Goal: Task Accomplishment & Management: Manage account settings

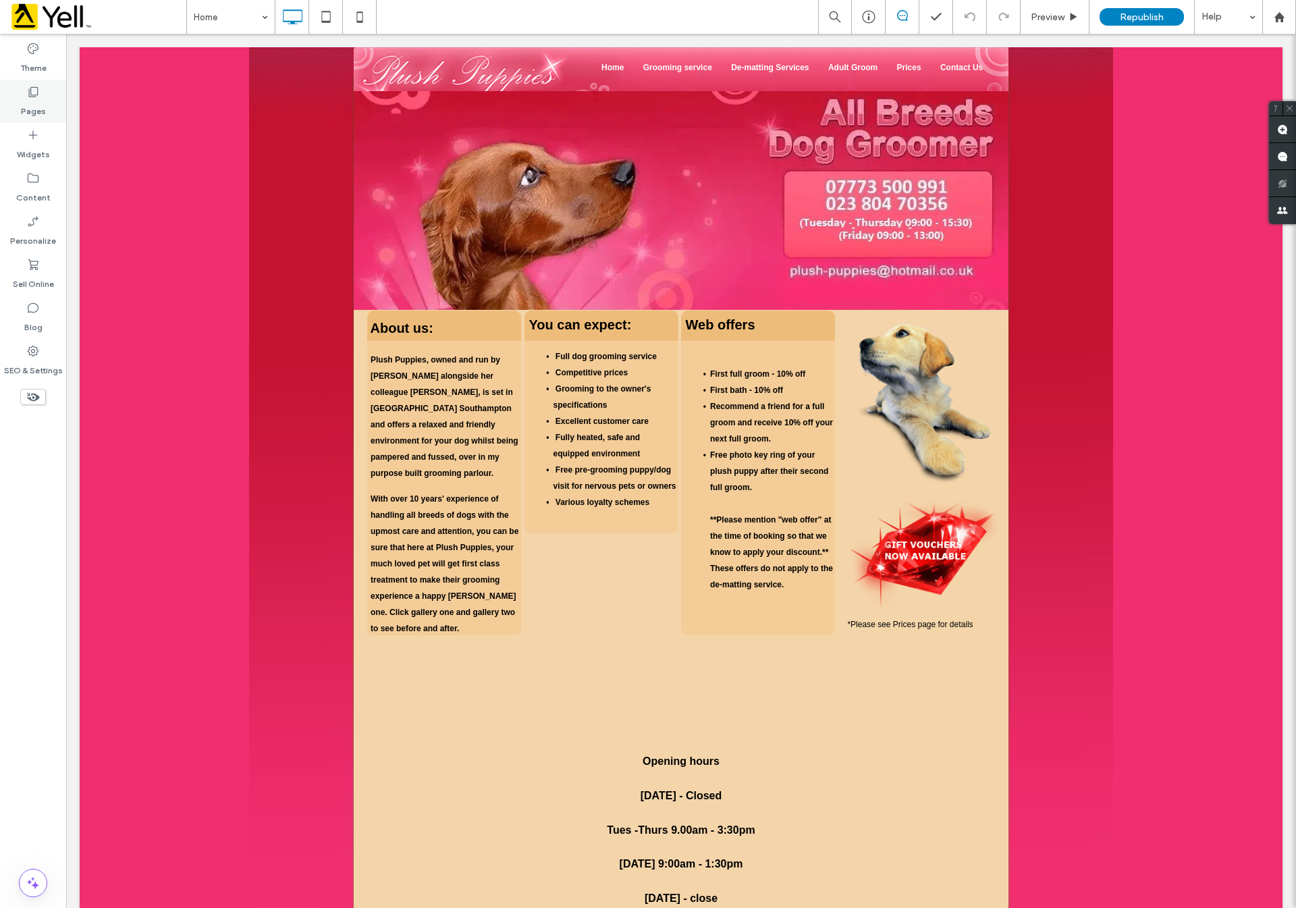
click at [28, 111] on label "Pages" at bounding box center [33, 108] width 25 height 19
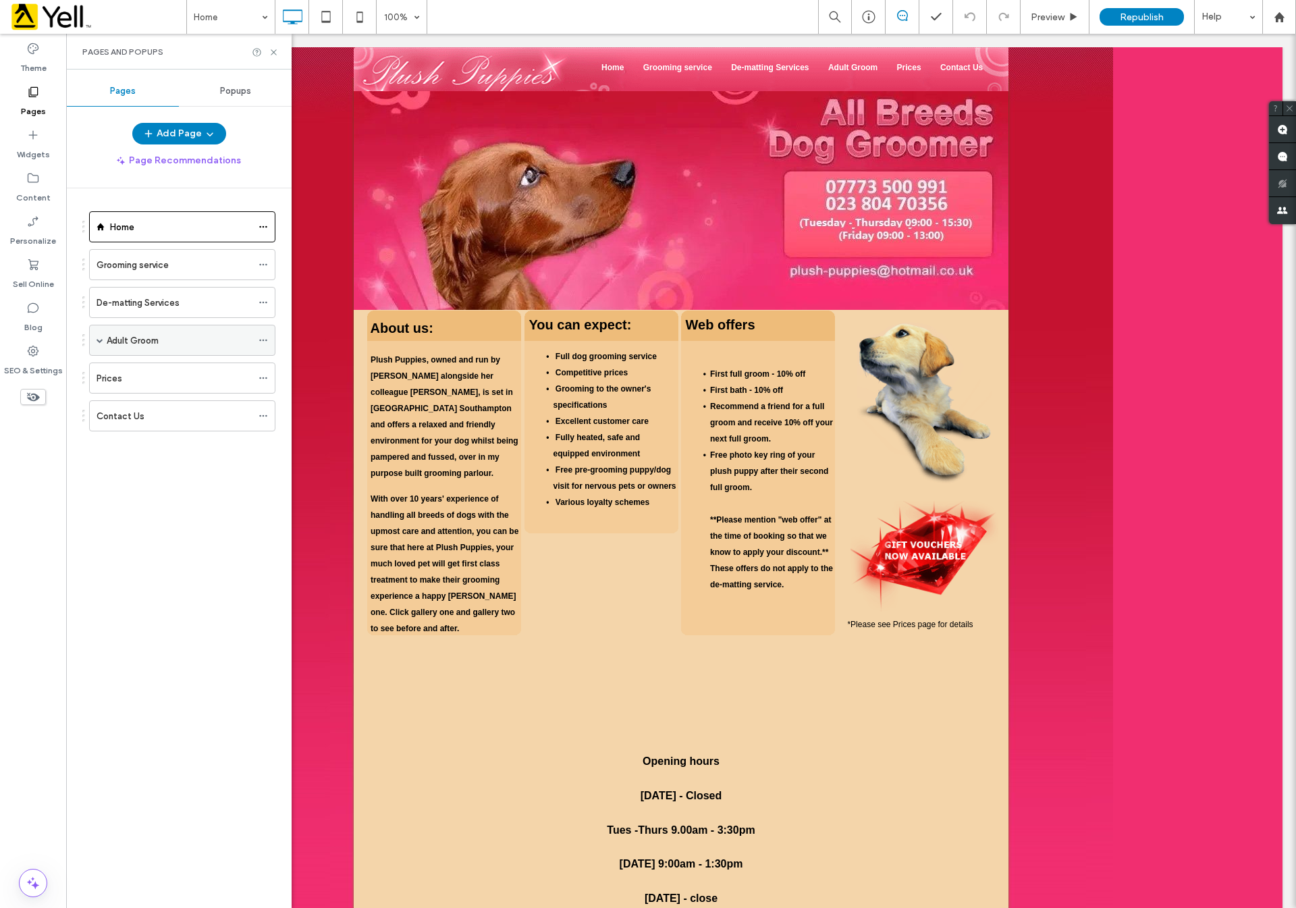
click at [103, 338] on span at bounding box center [100, 340] width 7 height 30
click at [120, 508] on label "Prices" at bounding box center [110, 503] width 26 height 24
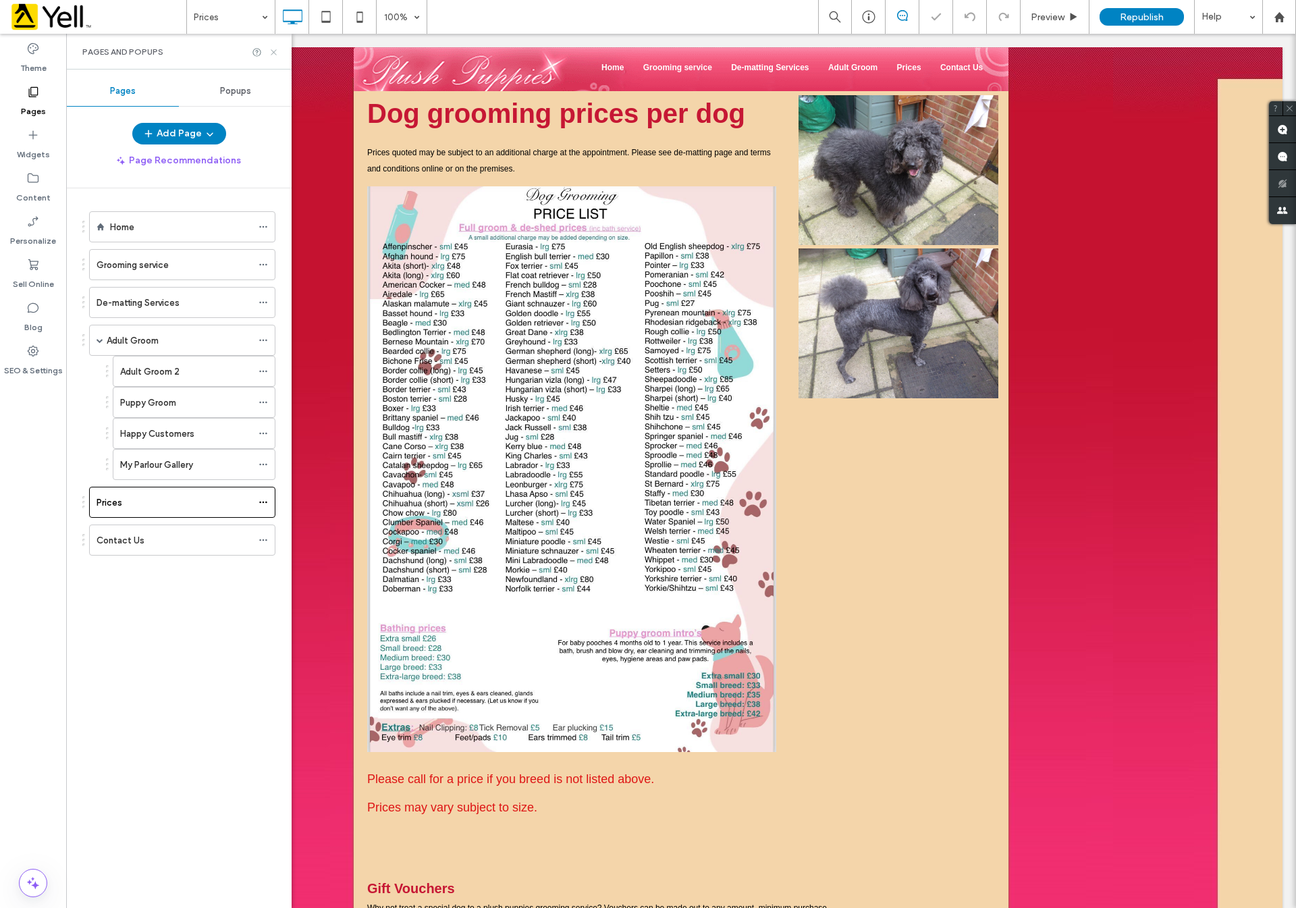
click at [272, 53] on use at bounding box center [273, 51] width 5 height 5
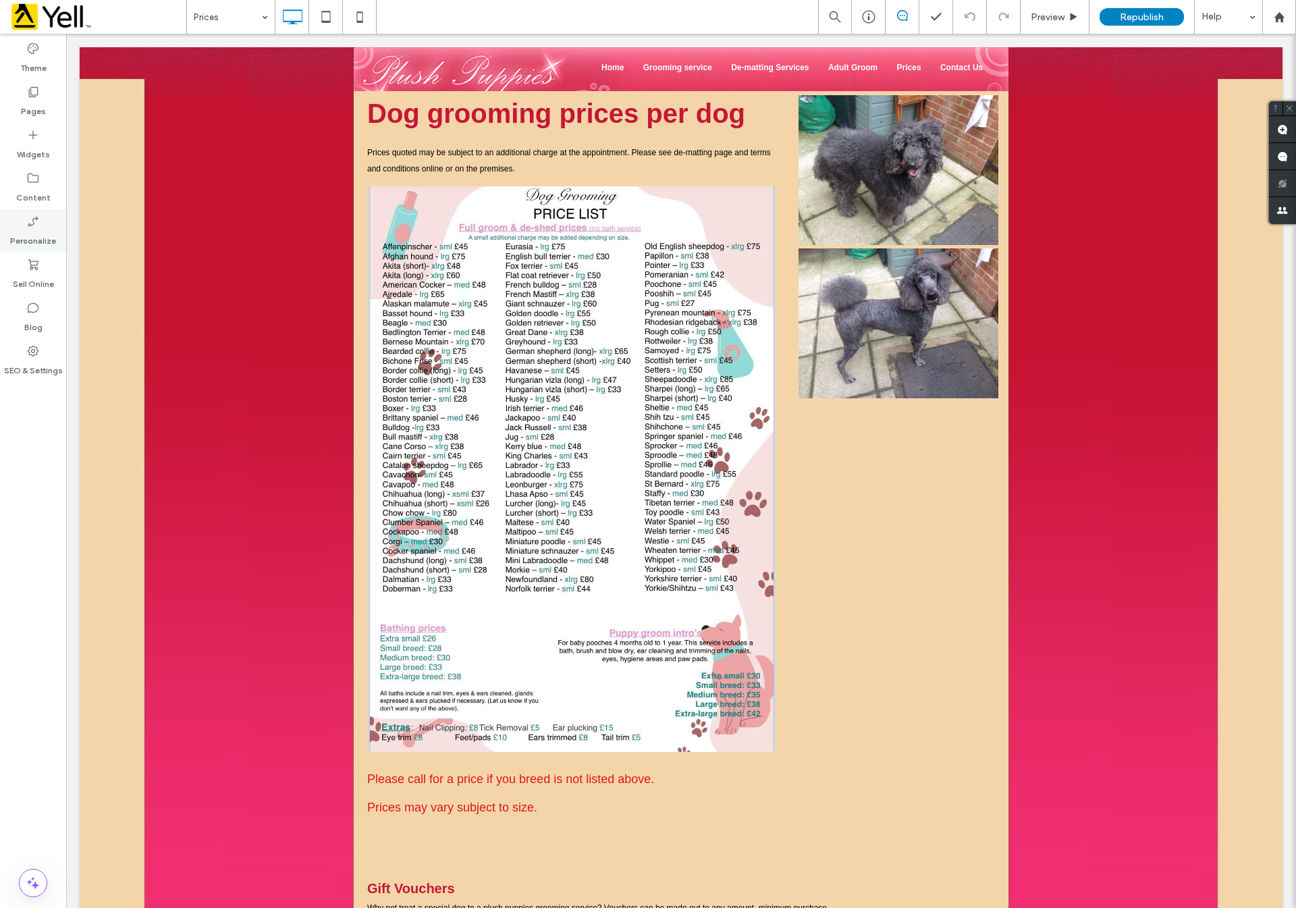
click at [35, 229] on label "Personalize" at bounding box center [33, 237] width 46 height 19
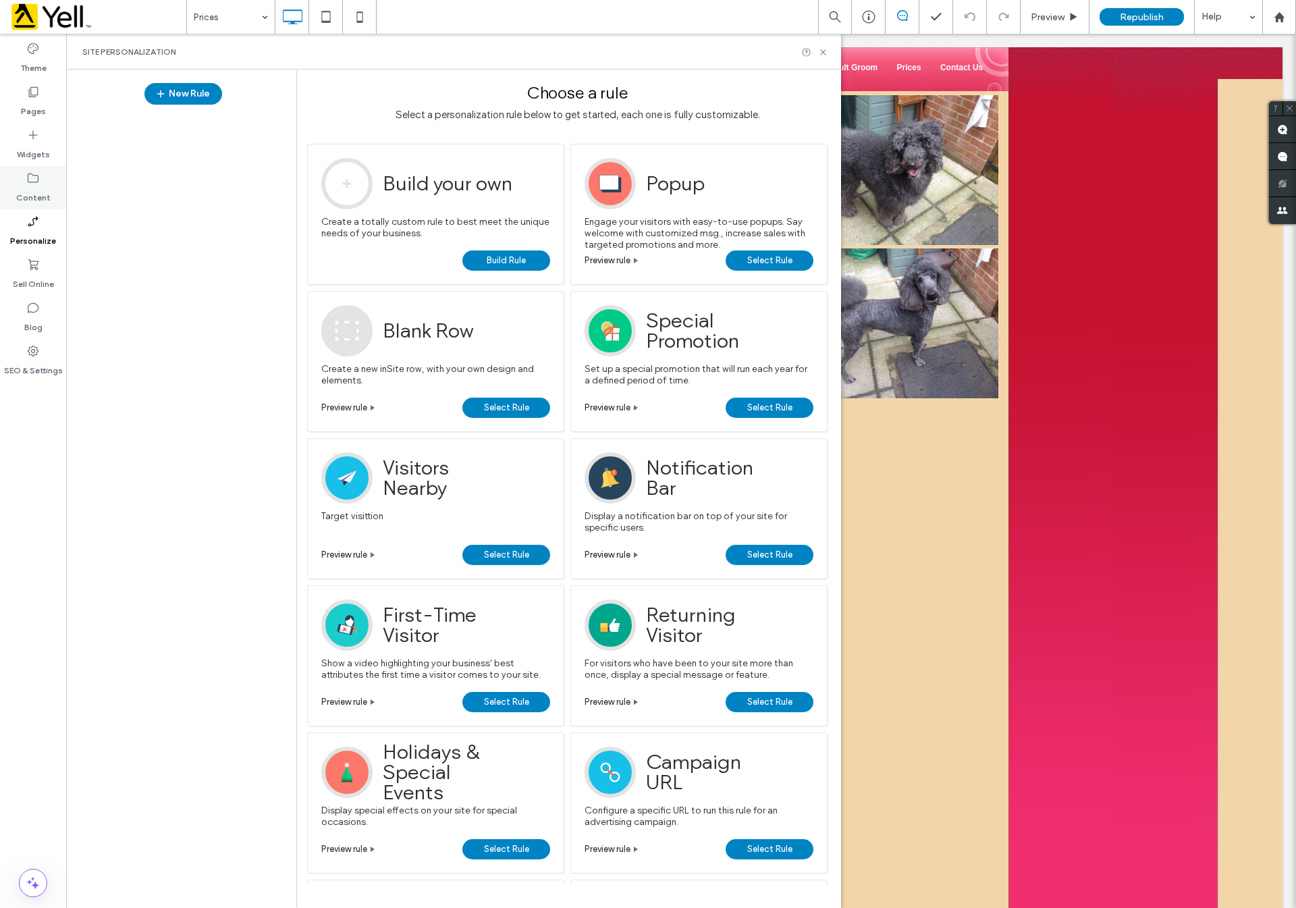
click at [6, 172] on div "Content" at bounding box center [33, 187] width 66 height 43
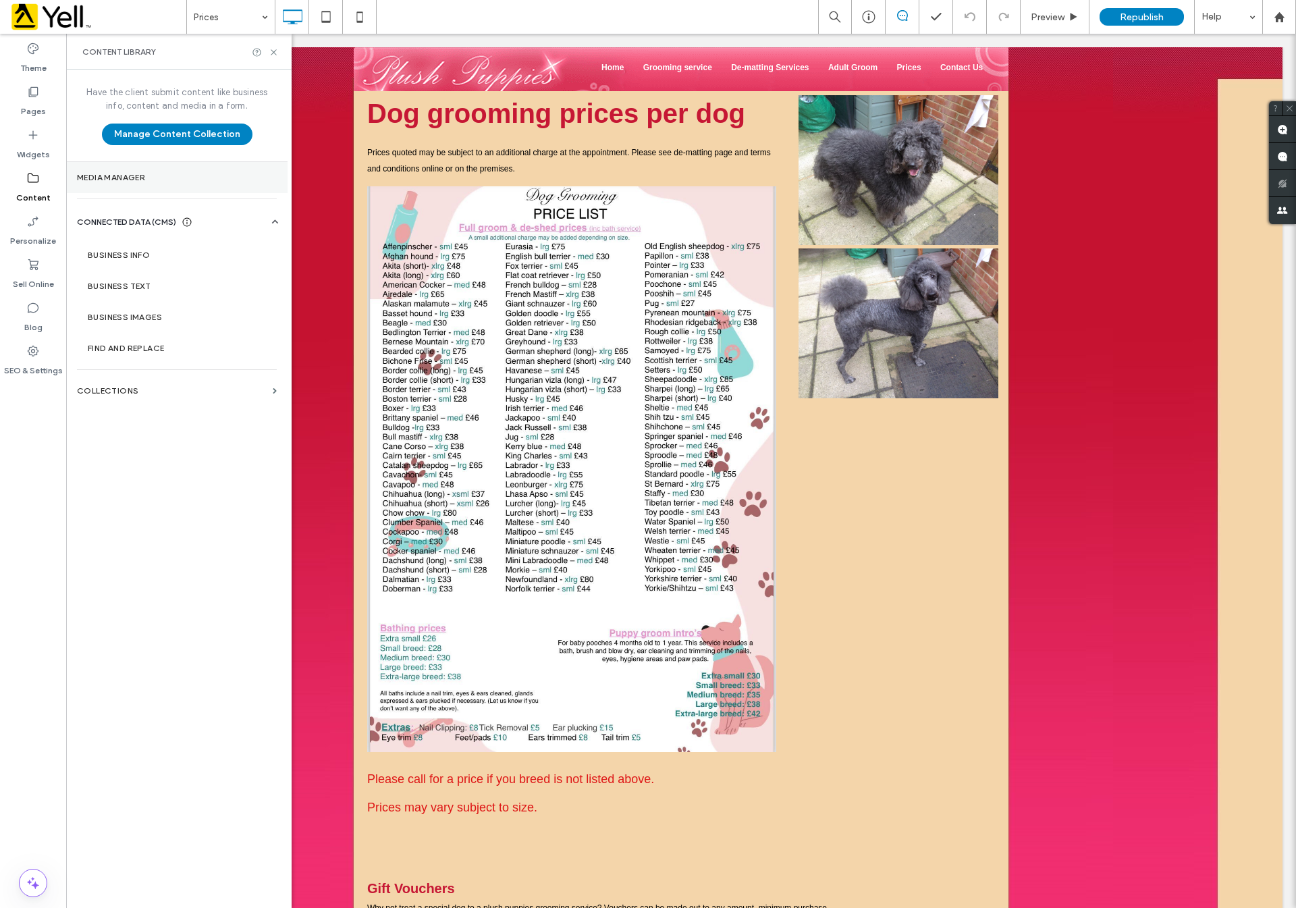
click at [144, 164] on section "Media Manager" at bounding box center [176, 177] width 221 height 31
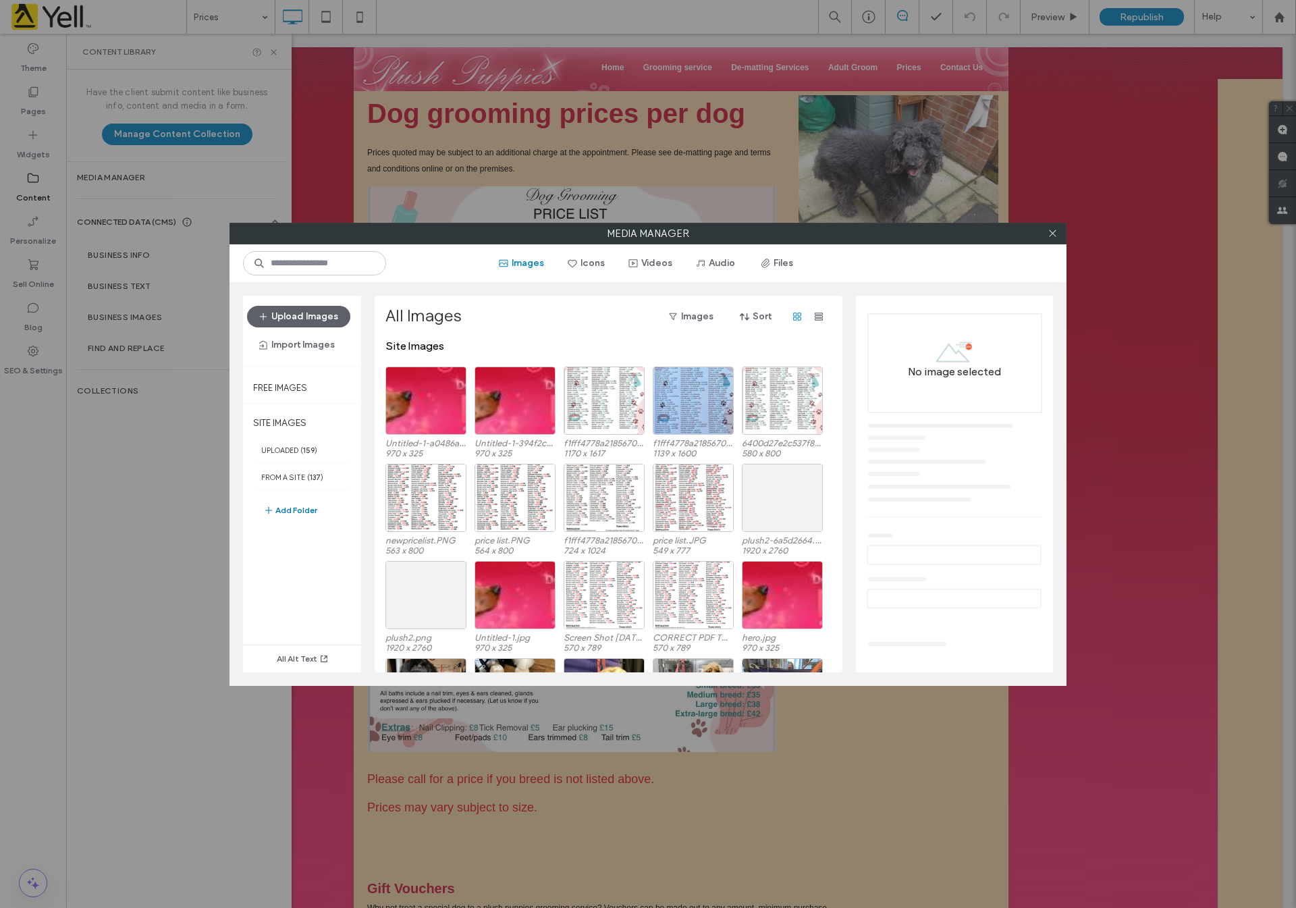
click at [286, 518] on button "Add Folder" at bounding box center [290, 510] width 54 height 16
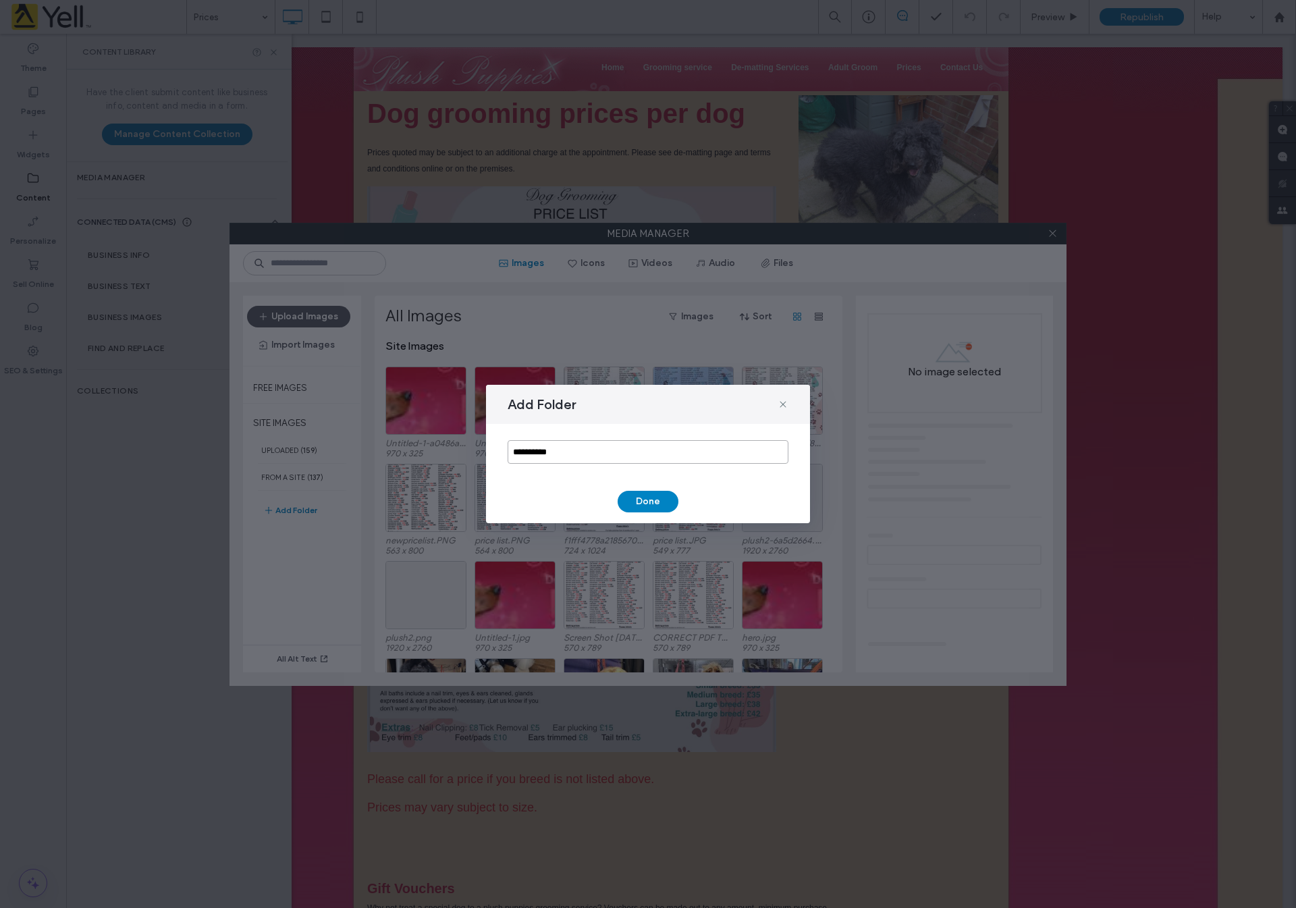
drag, startPoint x: 630, startPoint y: 456, endPoint x: 375, endPoint y: 416, distance: 257.6
click at [383, 425] on div "**********" at bounding box center [648, 454] width 1296 height 908
type input "**********"
click at [641, 489] on div "**********" at bounding box center [648, 454] width 324 height 138
click at [642, 505] on button "Done" at bounding box center [648, 502] width 61 height 22
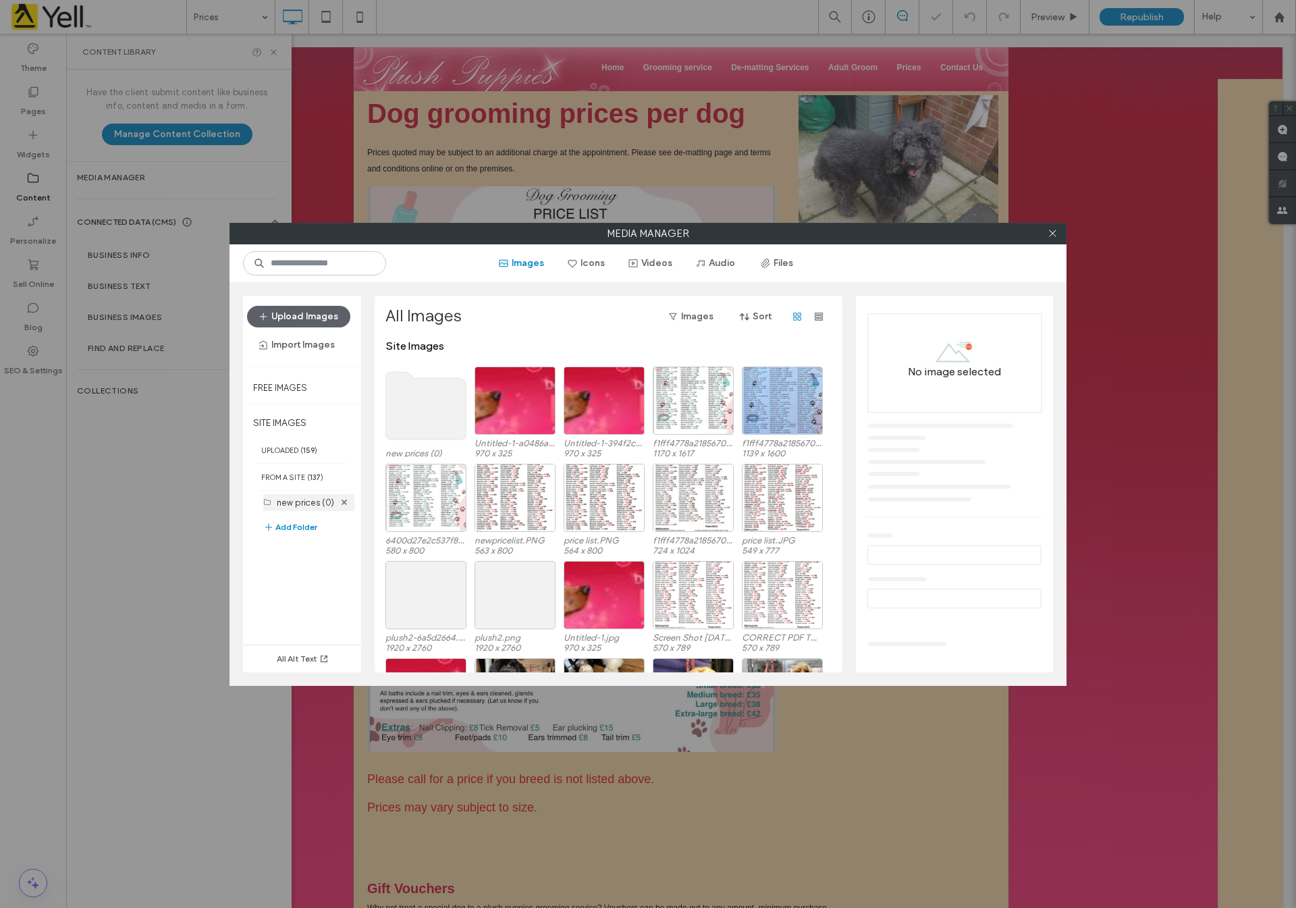
click at [319, 500] on label "new prices (0)" at bounding box center [305, 503] width 57 height 10
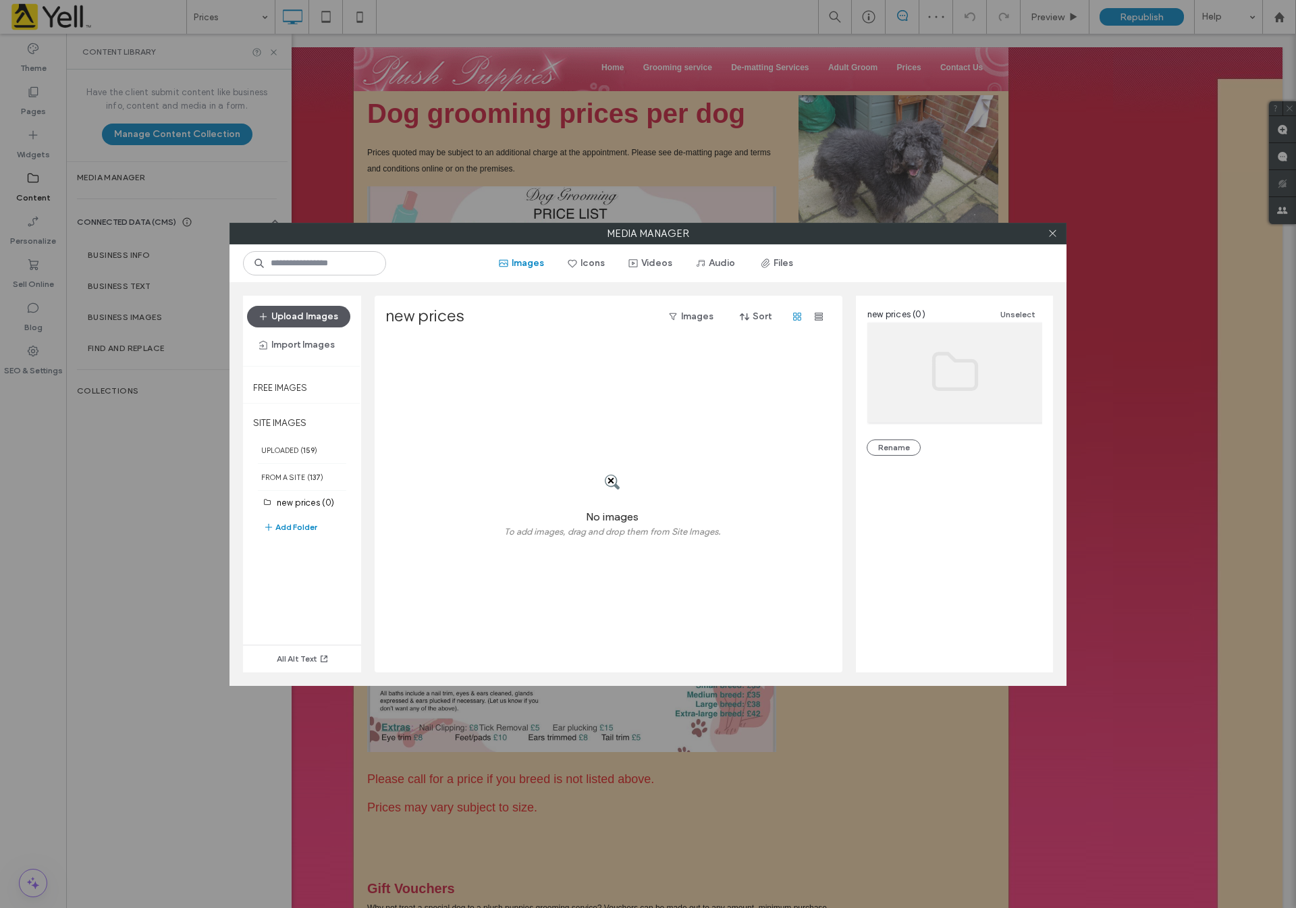
click at [286, 312] on button "Upload Images" at bounding box center [298, 317] width 103 height 22
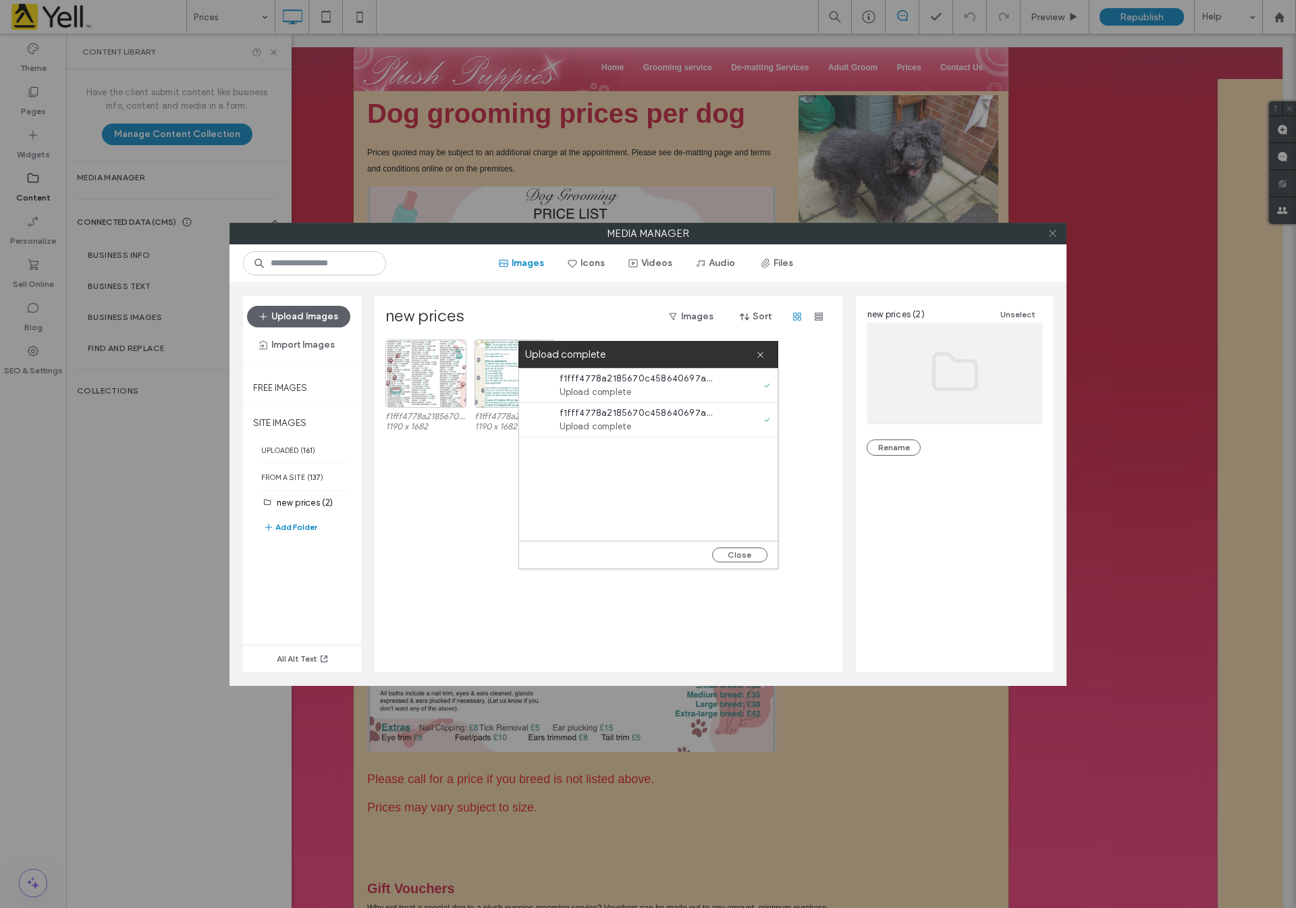
click at [1051, 236] on icon at bounding box center [1053, 233] width 10 height 10
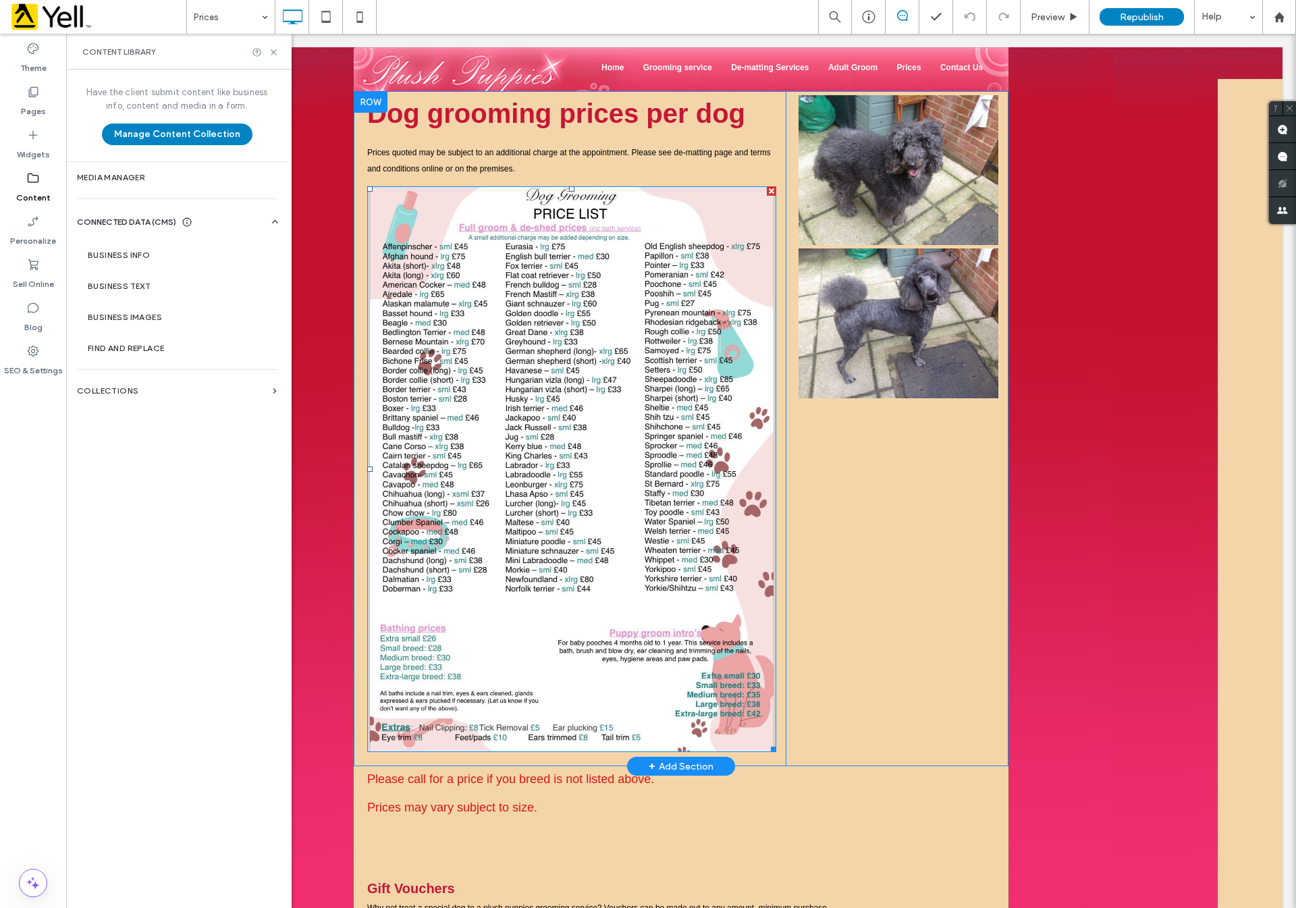
click at [628, 450] on img at bounding box center [571, 469] width 409 height 566
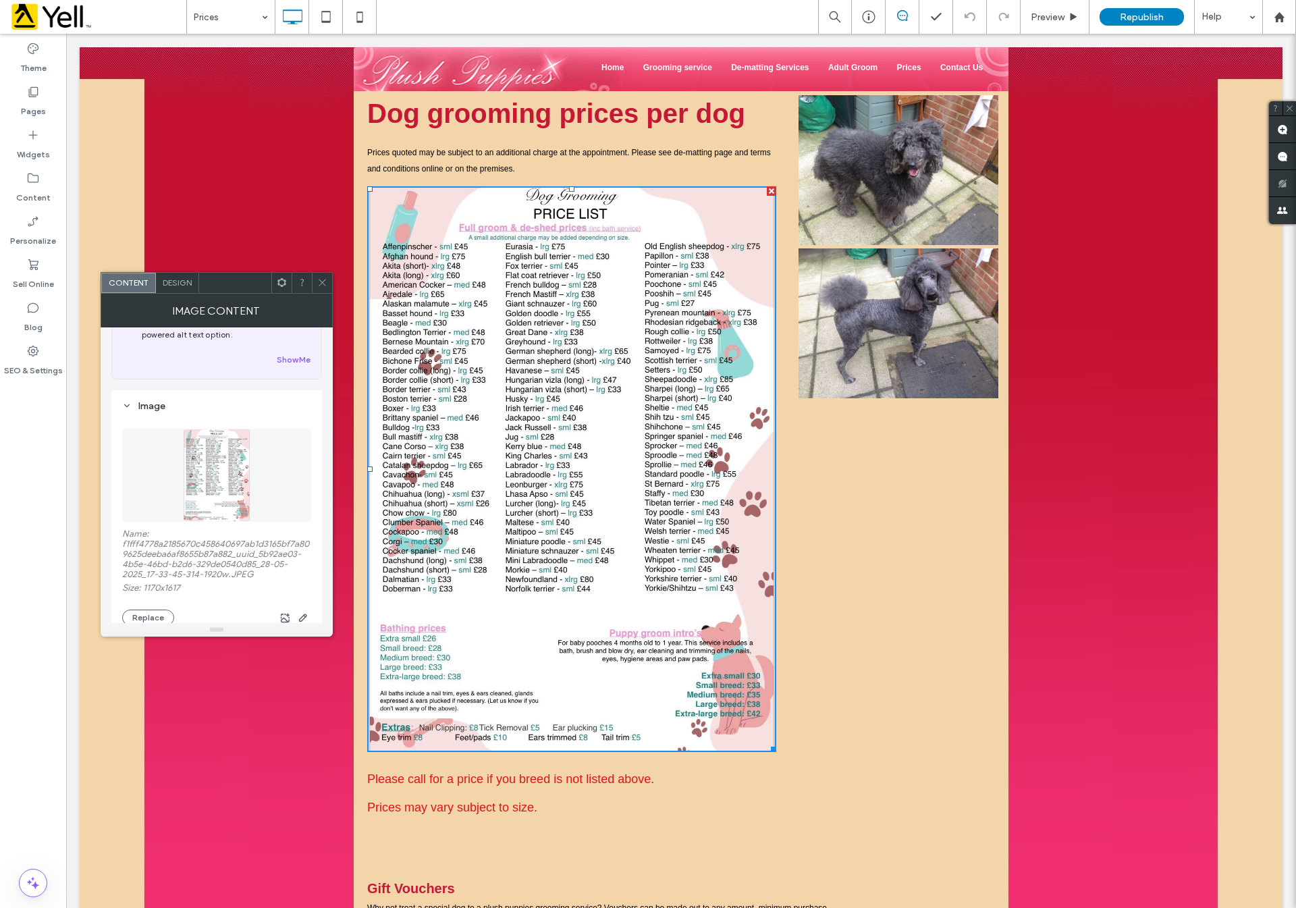
scroll to position [101, 0]
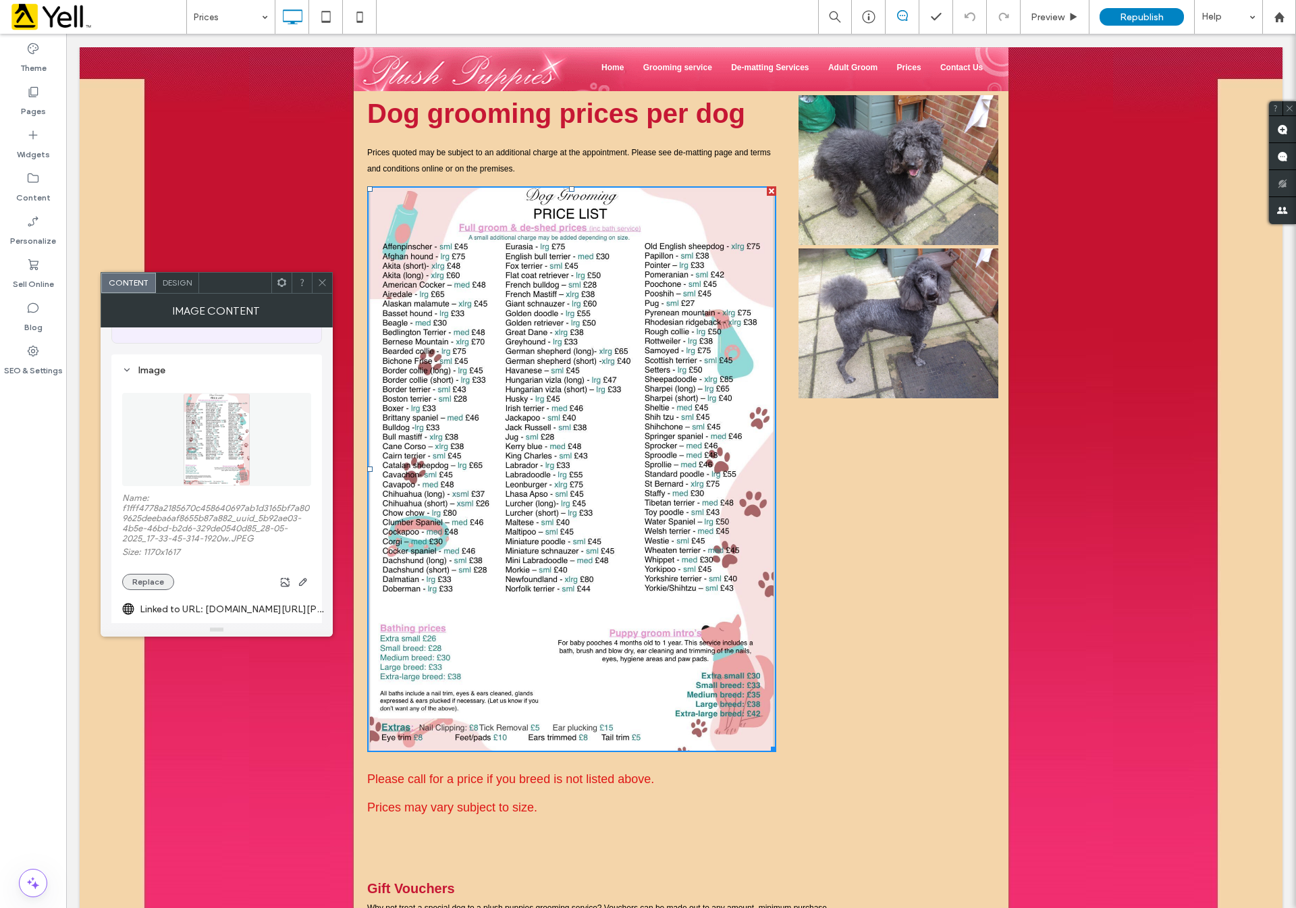
click at [157, 582] on button "Replace" at bounding box center [148, 582] width 52 height 16
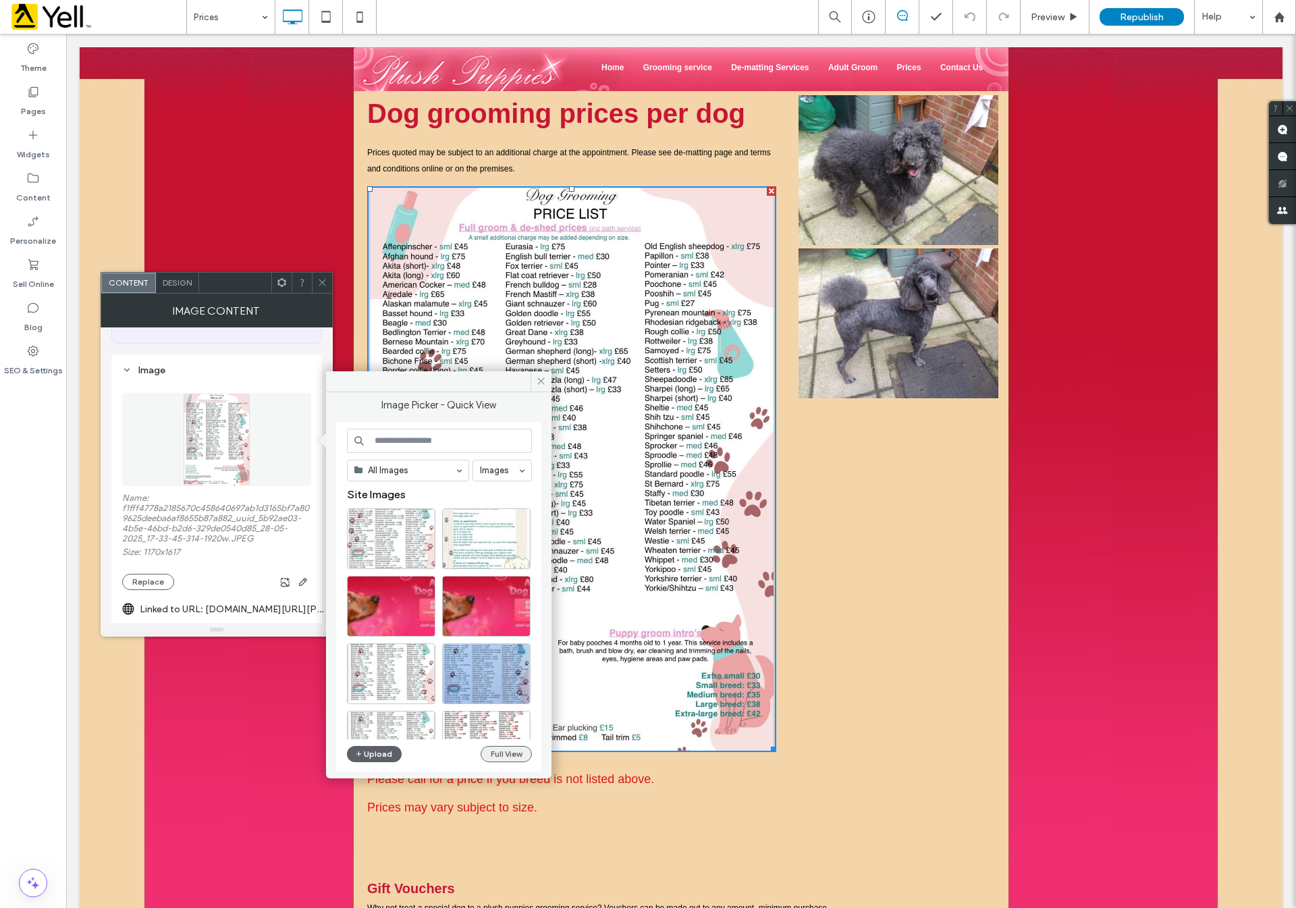
click at [512, 752] on button "Full View" at bounding box center [506, 754] width 51 height 16
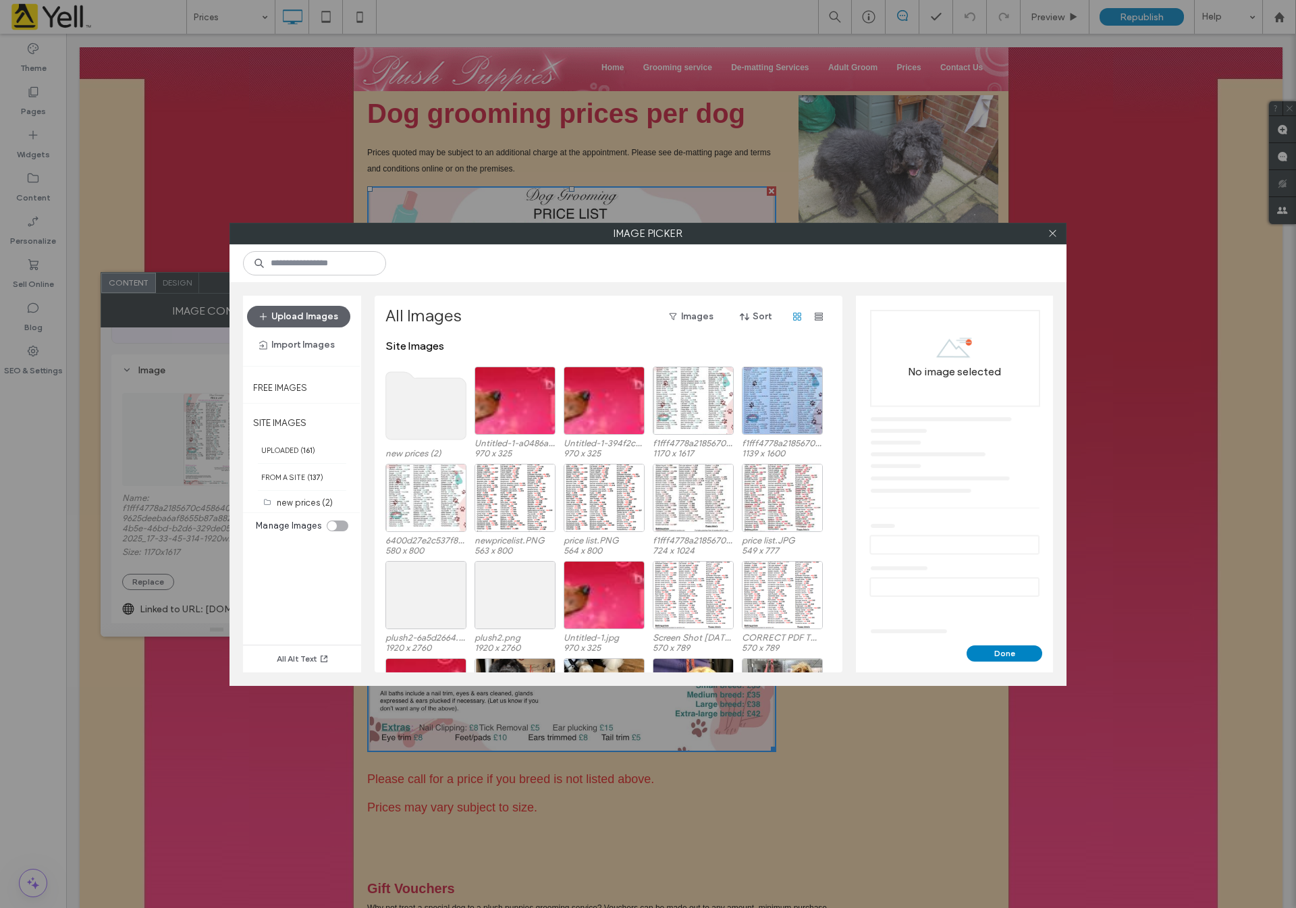
click at [417, 404] on use at bounding box center [426, 406] width 80 height 68
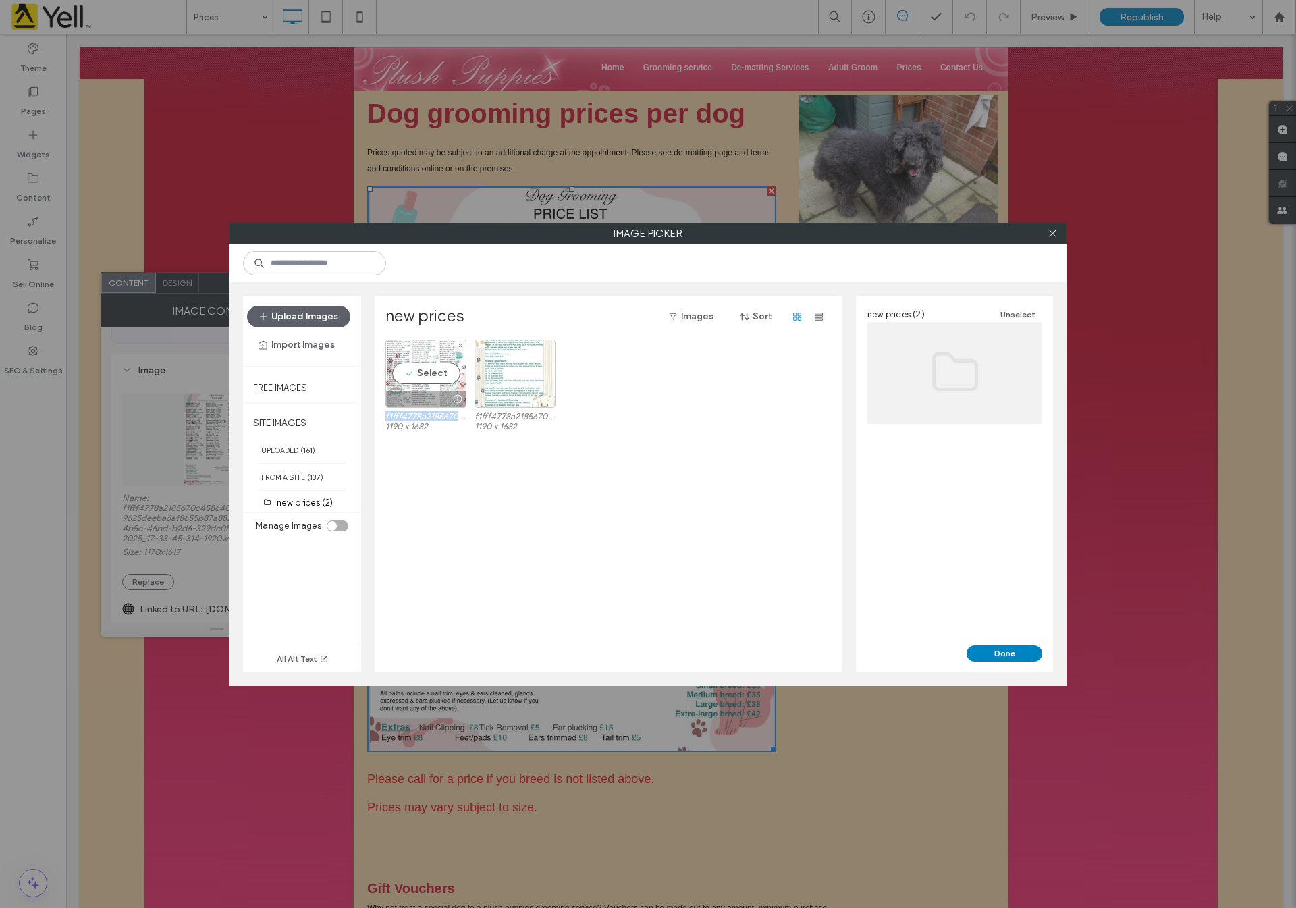
click at [417, 404] on div at bounding box center [426, 399] width 80 height 16
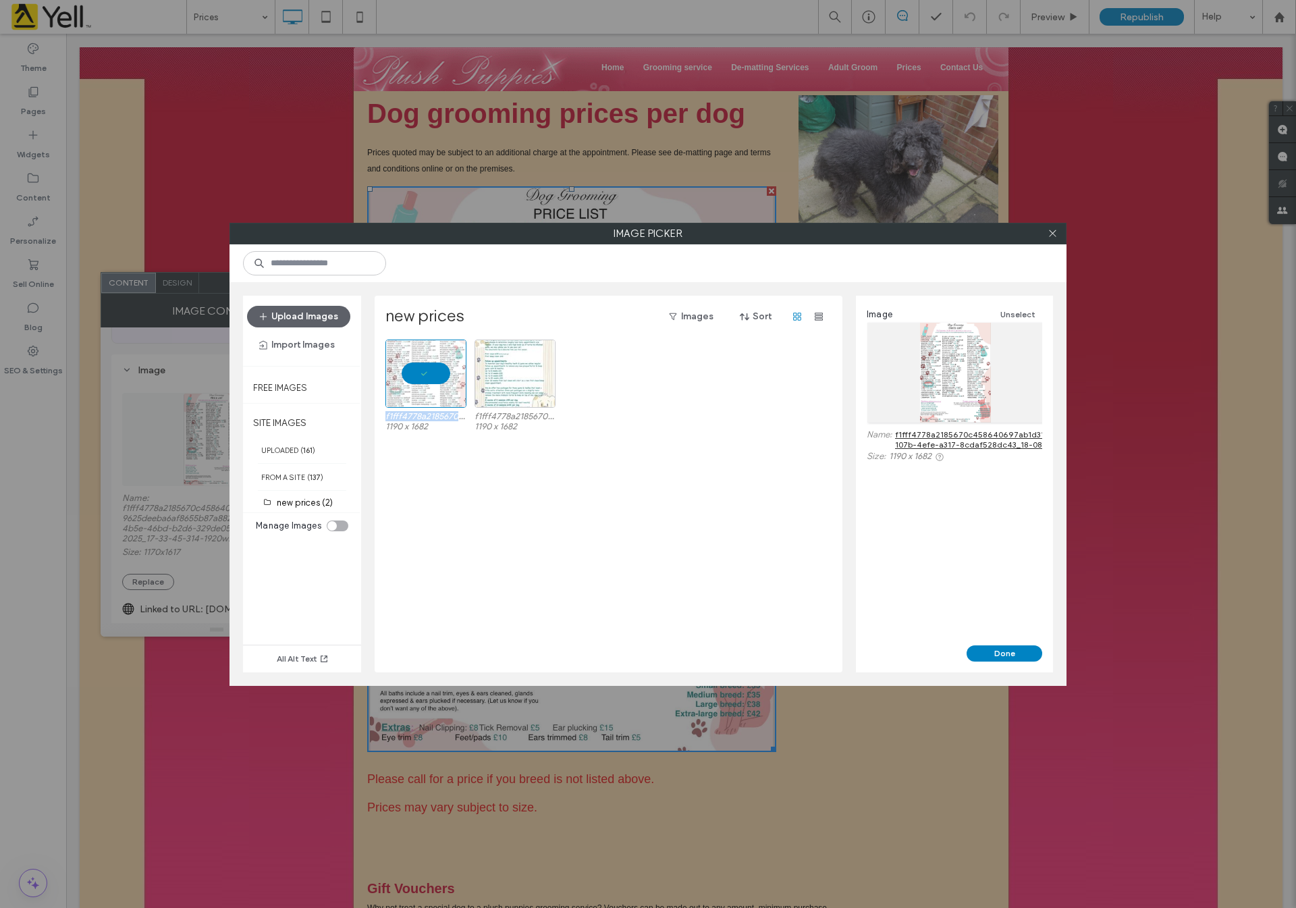
click at [987, 441] on link "f1fff4778a2185670c458640697ab1d3165bf7a809625deeba6af8655b87a882_uuid_c9c80d05-…" at bounding box center [1077, 439] width 365 height 20
click at [509, 373] on div "Select" at bounding box center [515, 374] width 81 height 68
click at [980, 439] on link "f1fff4778a2185670c458640697ab1d3165bf7a809625deeba6af8655b87a882_uuid_75e73d2a-…" at bounding box center [1077, 439] width 364 height 20
click at [424, 379] on div "Select" at bounding box center [425, 374] width 81 height 68
click at [1013, 652] on button "Done" at bounding box center [1005, 653] width 76 height 16
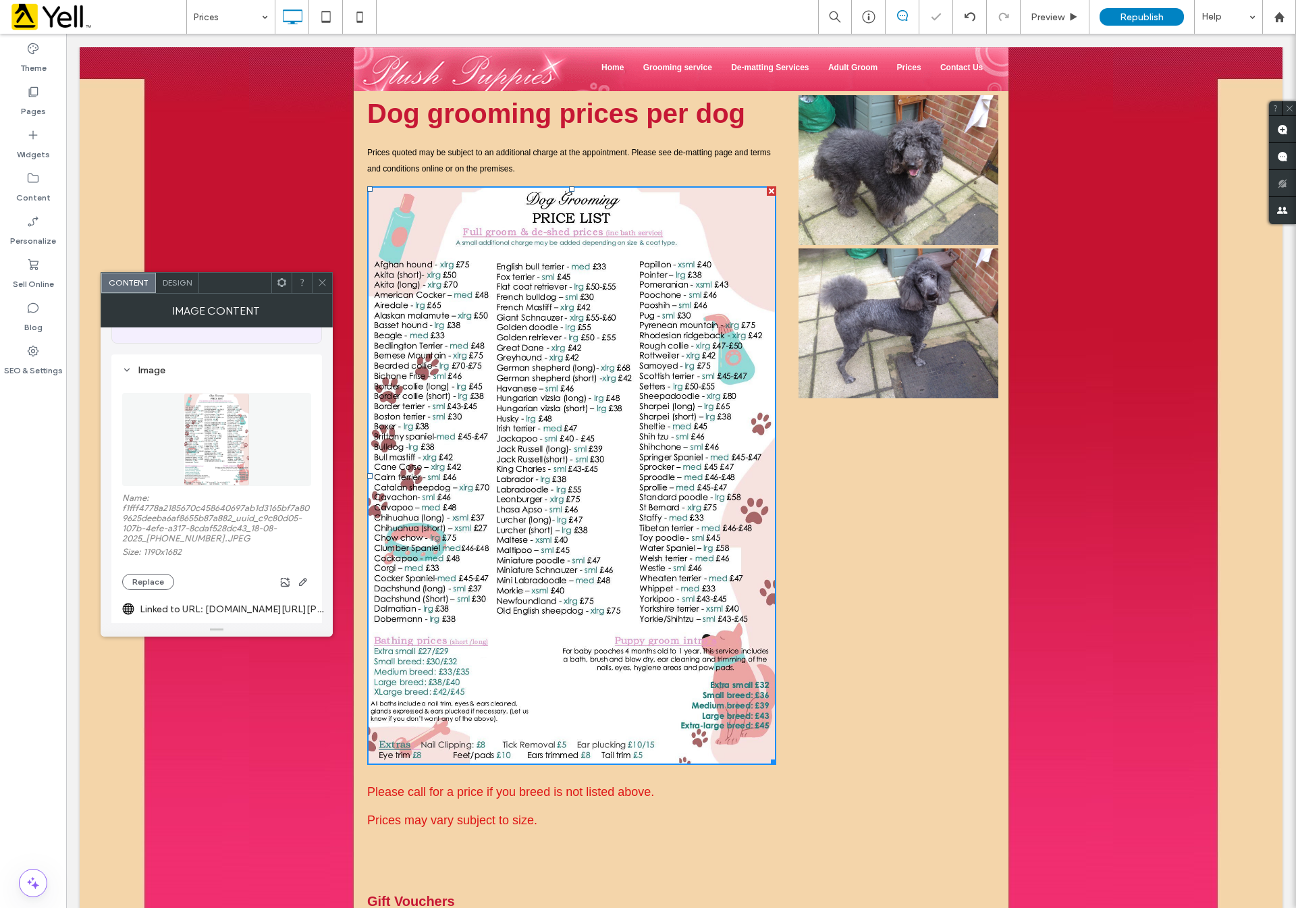
drag, startPoint x: 269, startPoint y: 254, endPoint x: 337, endPoint y: 329, distance: 101.3
click at [324, 278] on icon at bounding box center [322, 282] width 10 height 10
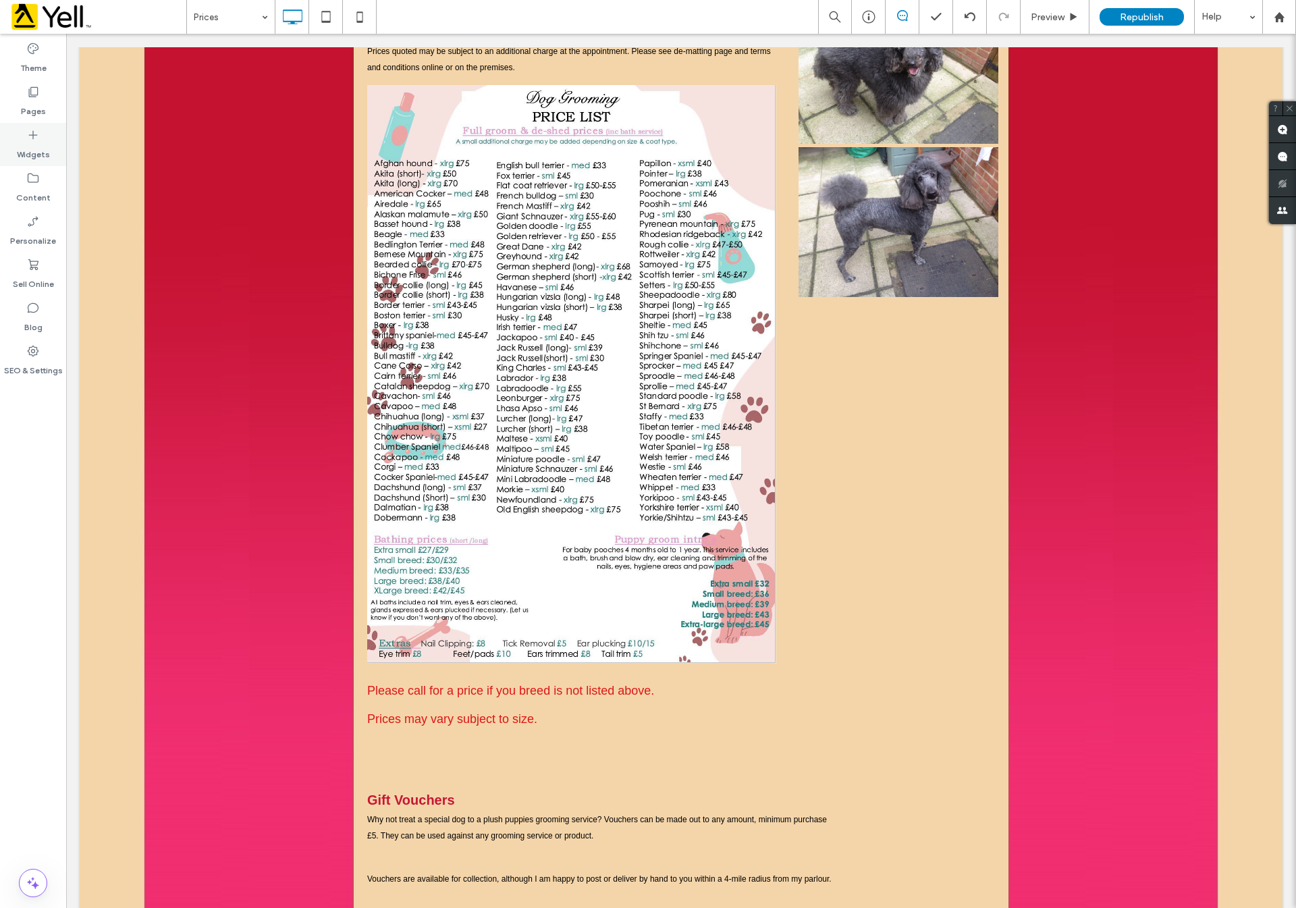
click at [29, 155] on label "Widgets" at bounding box center [33, 151] width 33 height 19
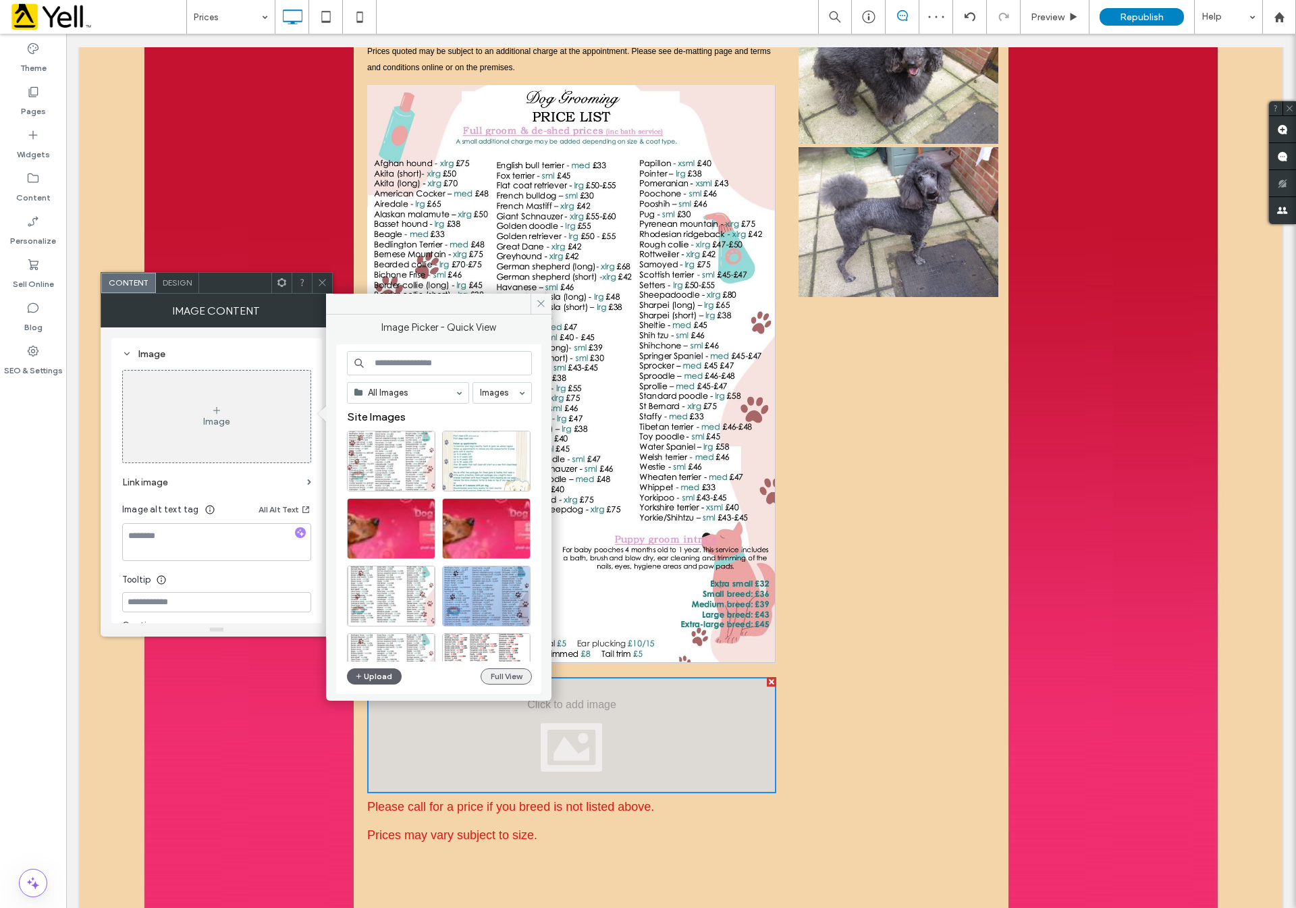
click at [503, 681] on button "Full View" at bounding box center [506, 676] width 51 height 16
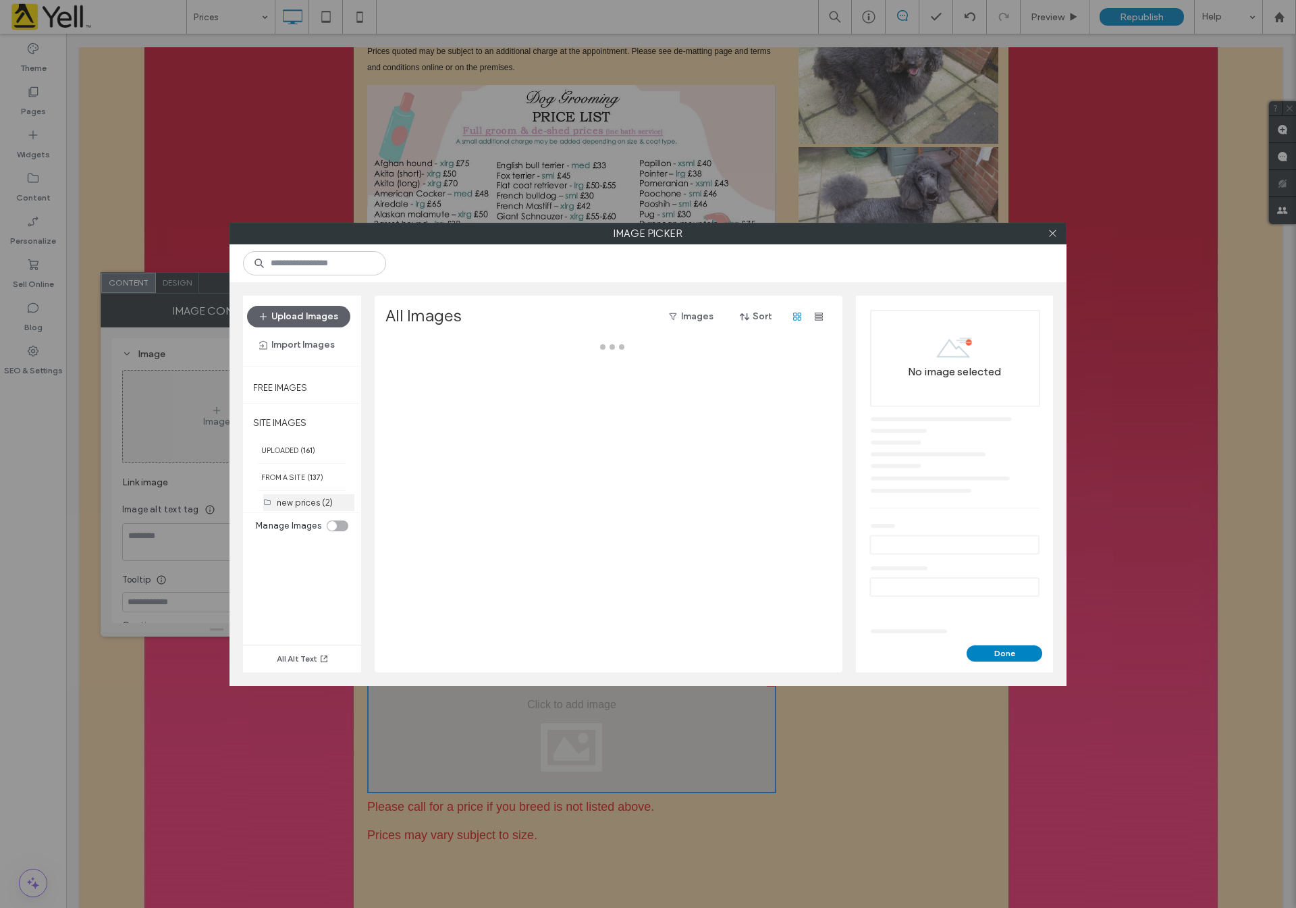
click at [311, 507] on label "new prices (2)" at bounding box center [305, 503] width 56 height 10
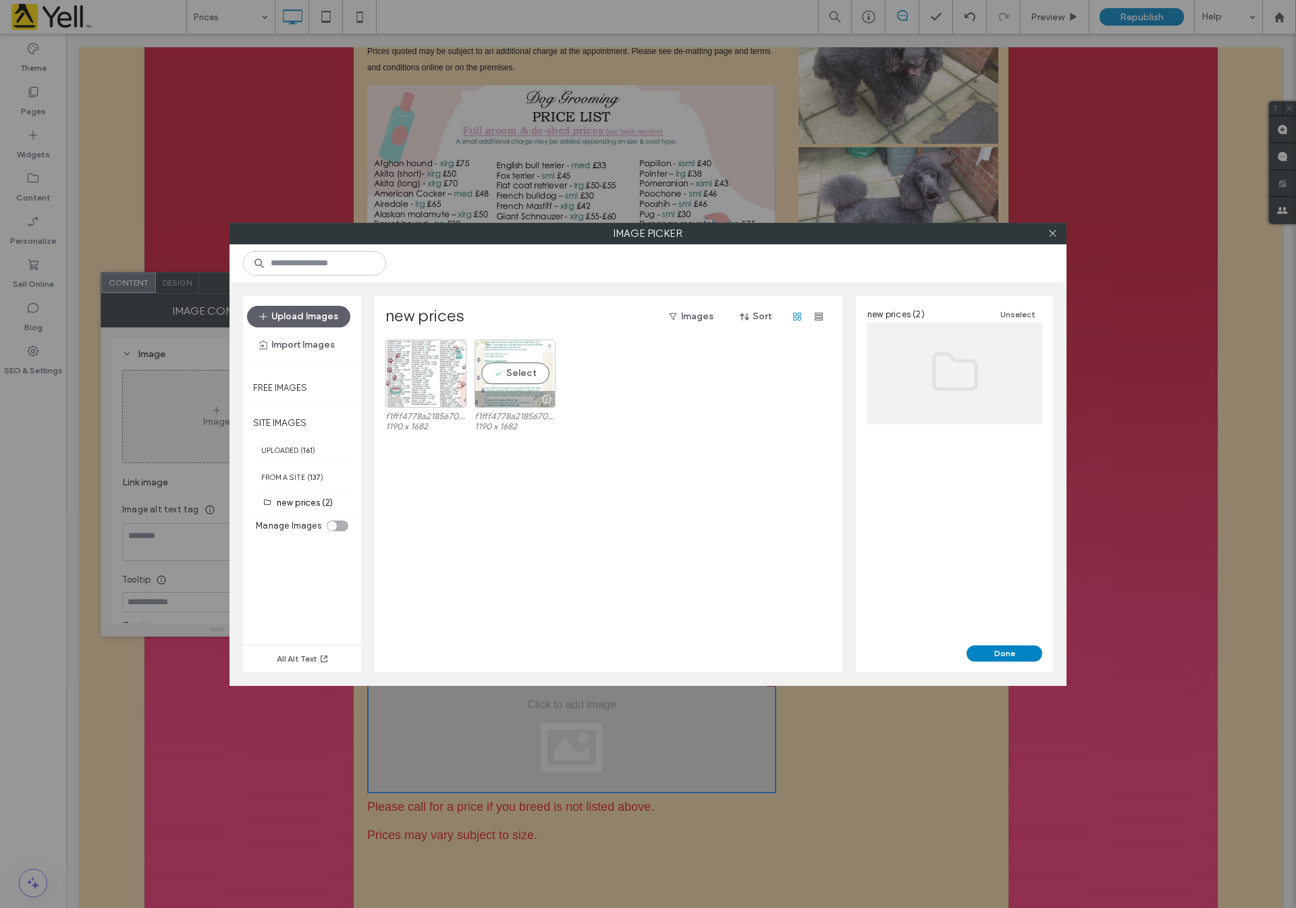
click at [505, 371] on div "Select" at bounding box center [515, 374] width 81 height 68
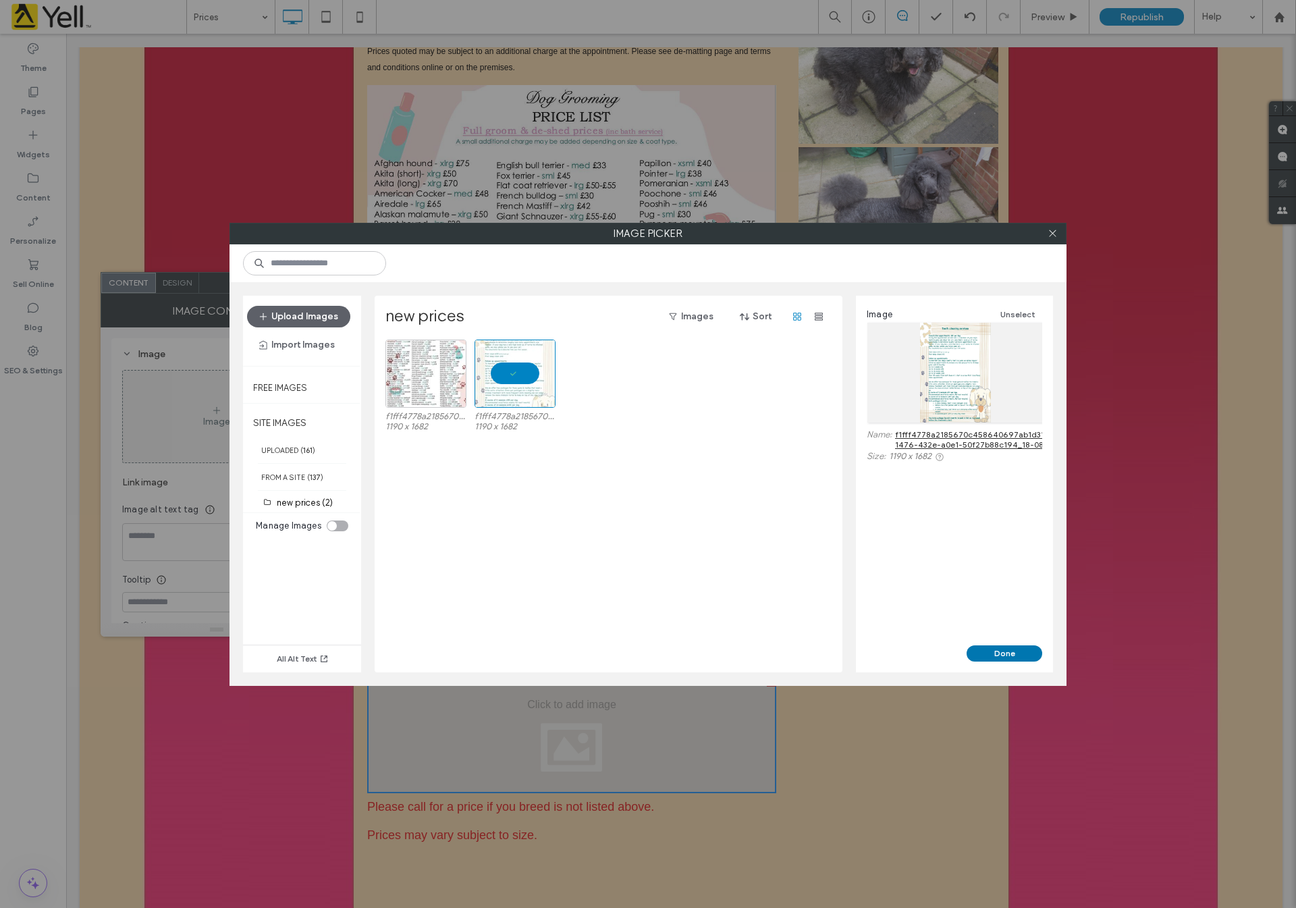
click at [996, 654] on button "Done" at bounding box center [1005, 653] width 76 height 16
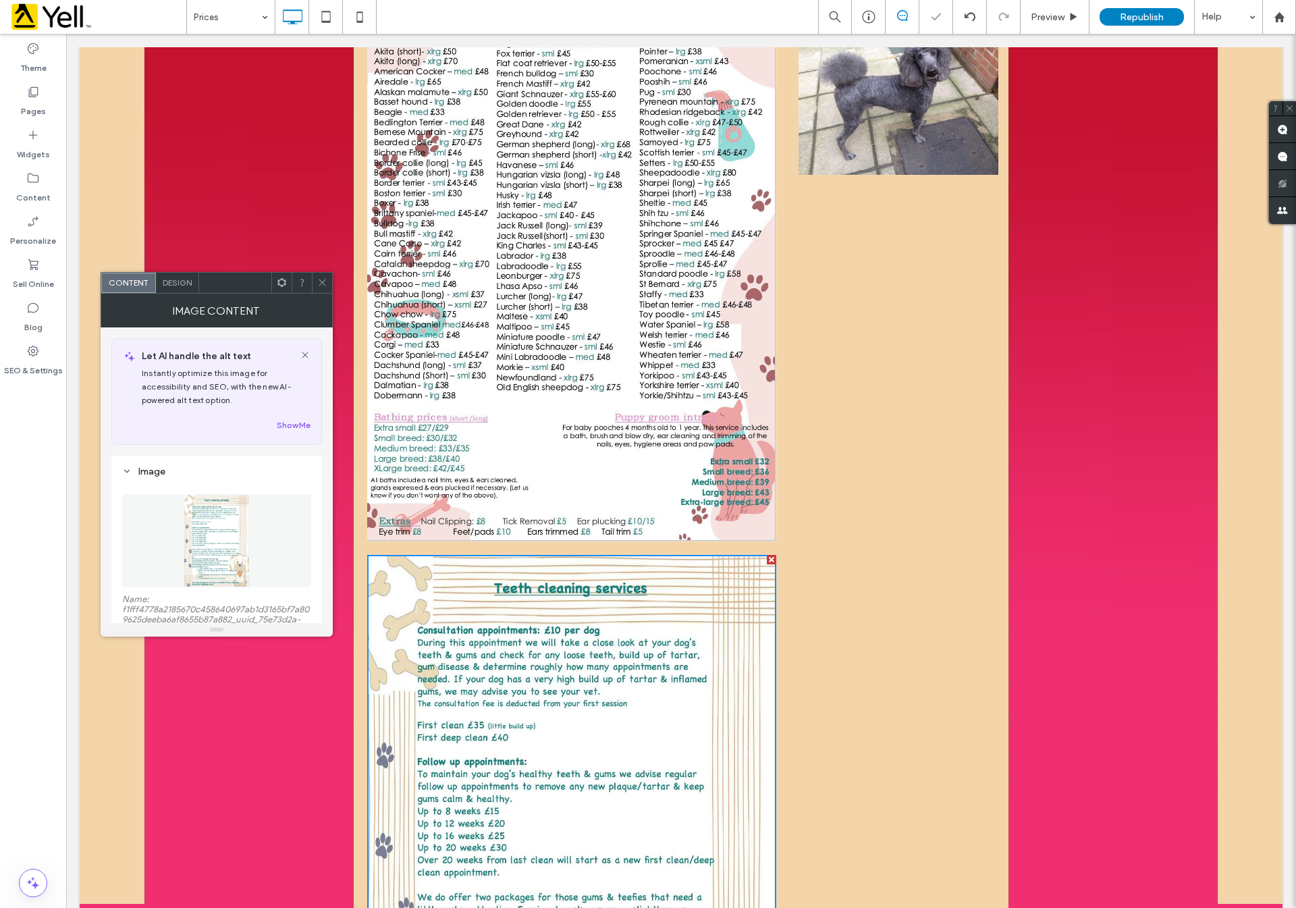
scroll to position [405, 0]
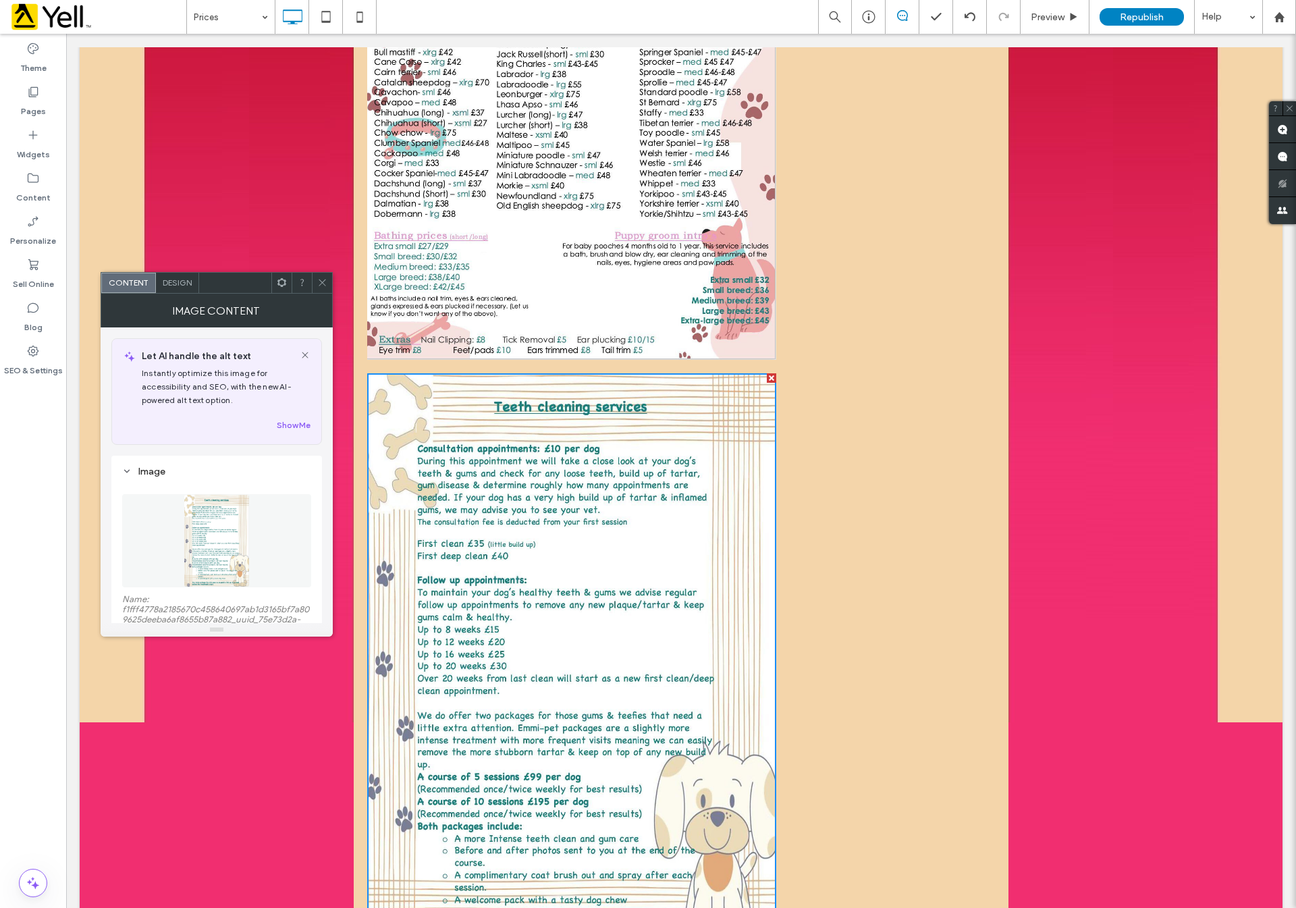
click at [316, 278] on div at bounding box center [322, 283] width 20 height 20
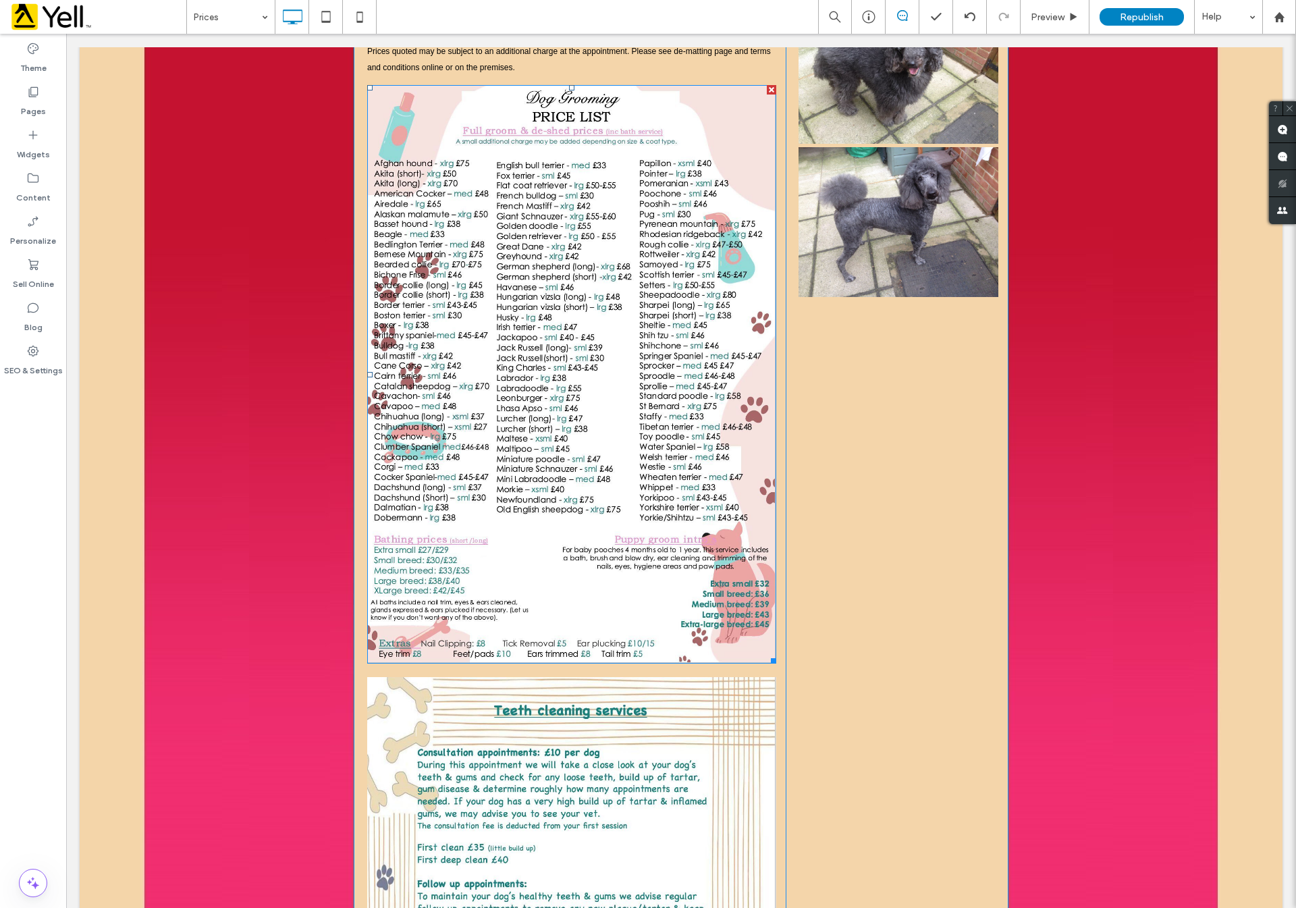
scroll to position [0, 0]
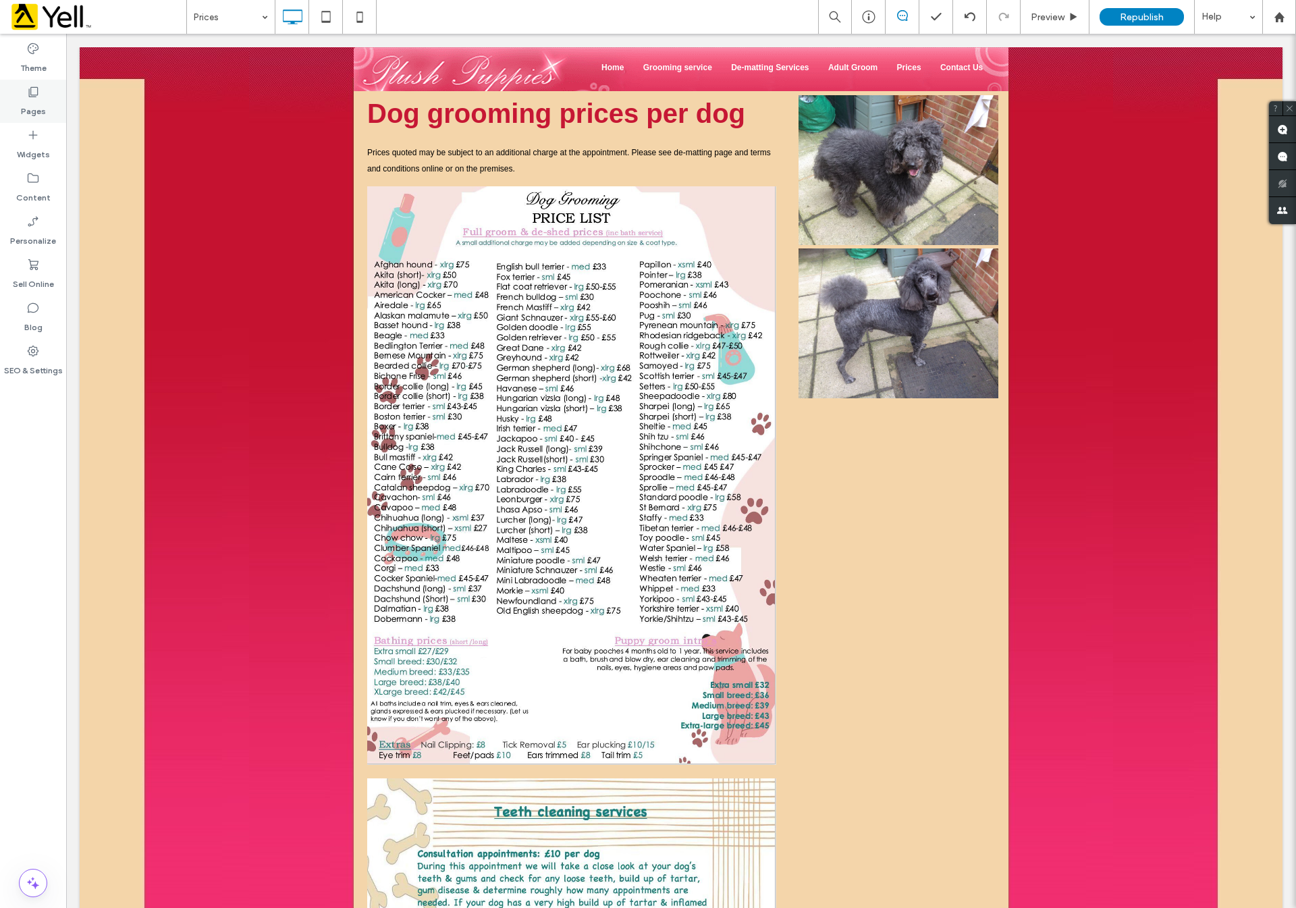
click at [39, 89] on icon at bounding box center [33, 92] width 14 height 14
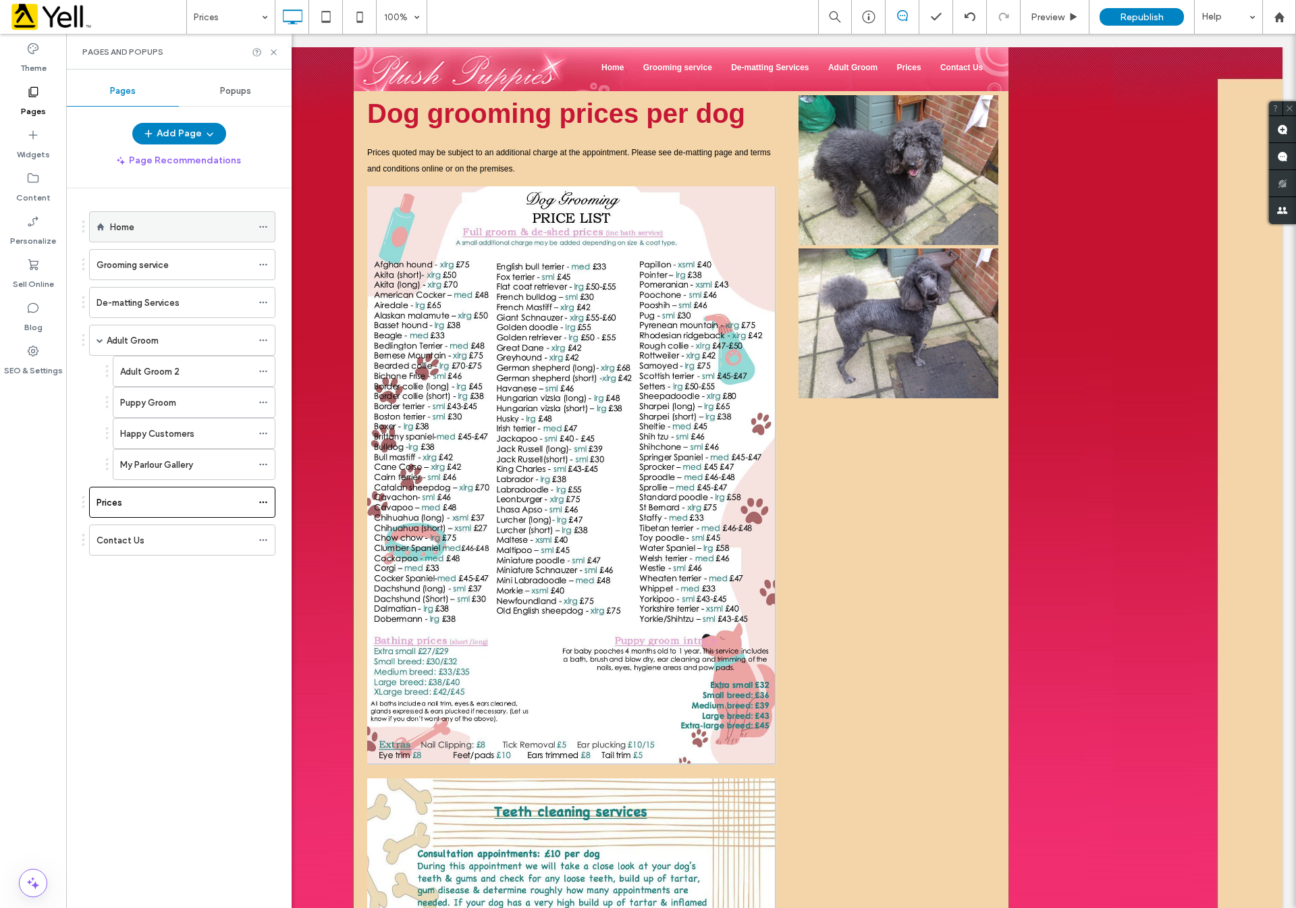
click at [166, 232] on div "Home" at bounding box center [181, 227] width 142 height 14
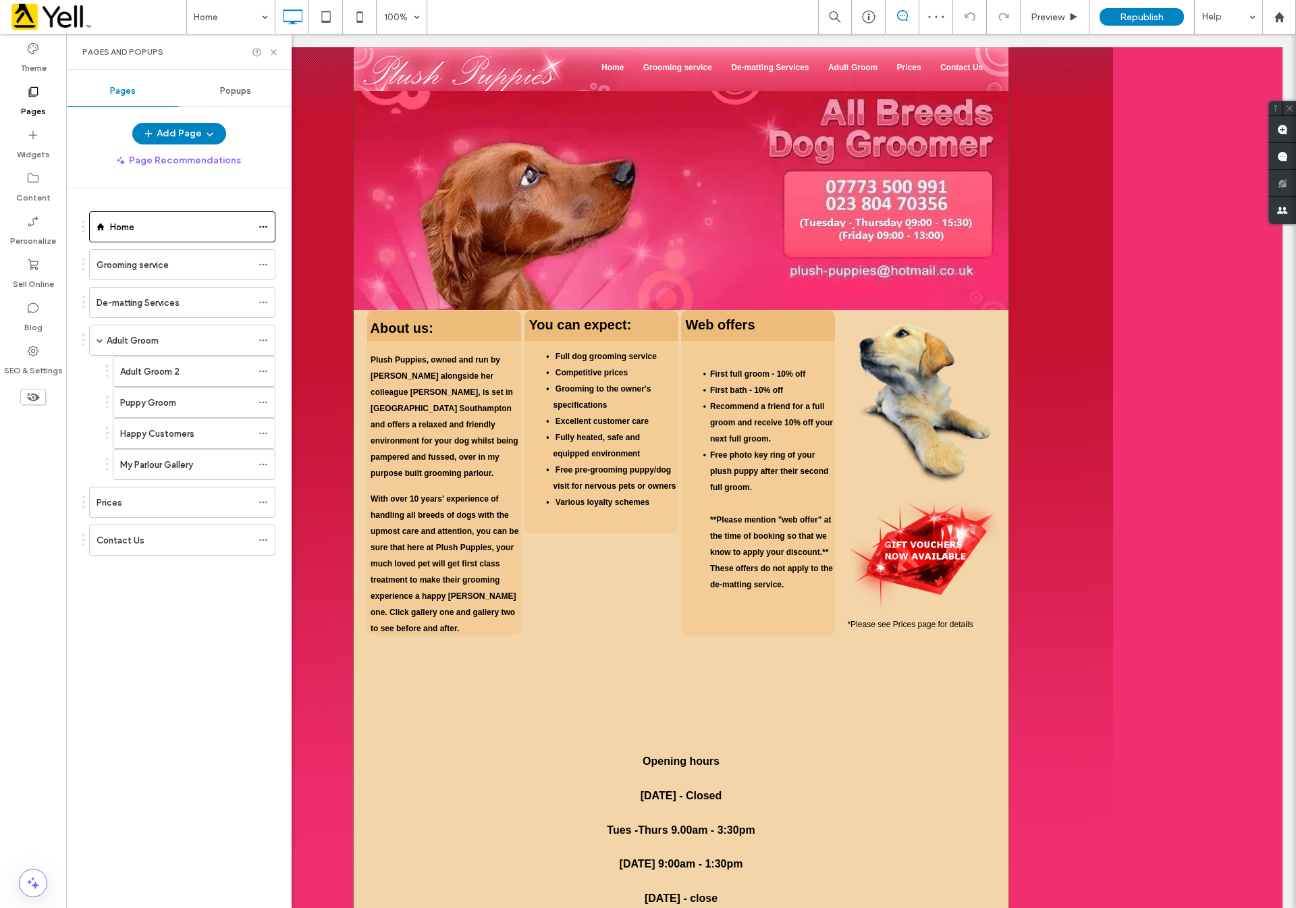
click at [280, 49] on div "Pages and Popups" at bounding box center [178, 52] width 225 height 36
click at [1147, 17] on span "Republish" at bounding box center [1142, 16] width 44 height 11
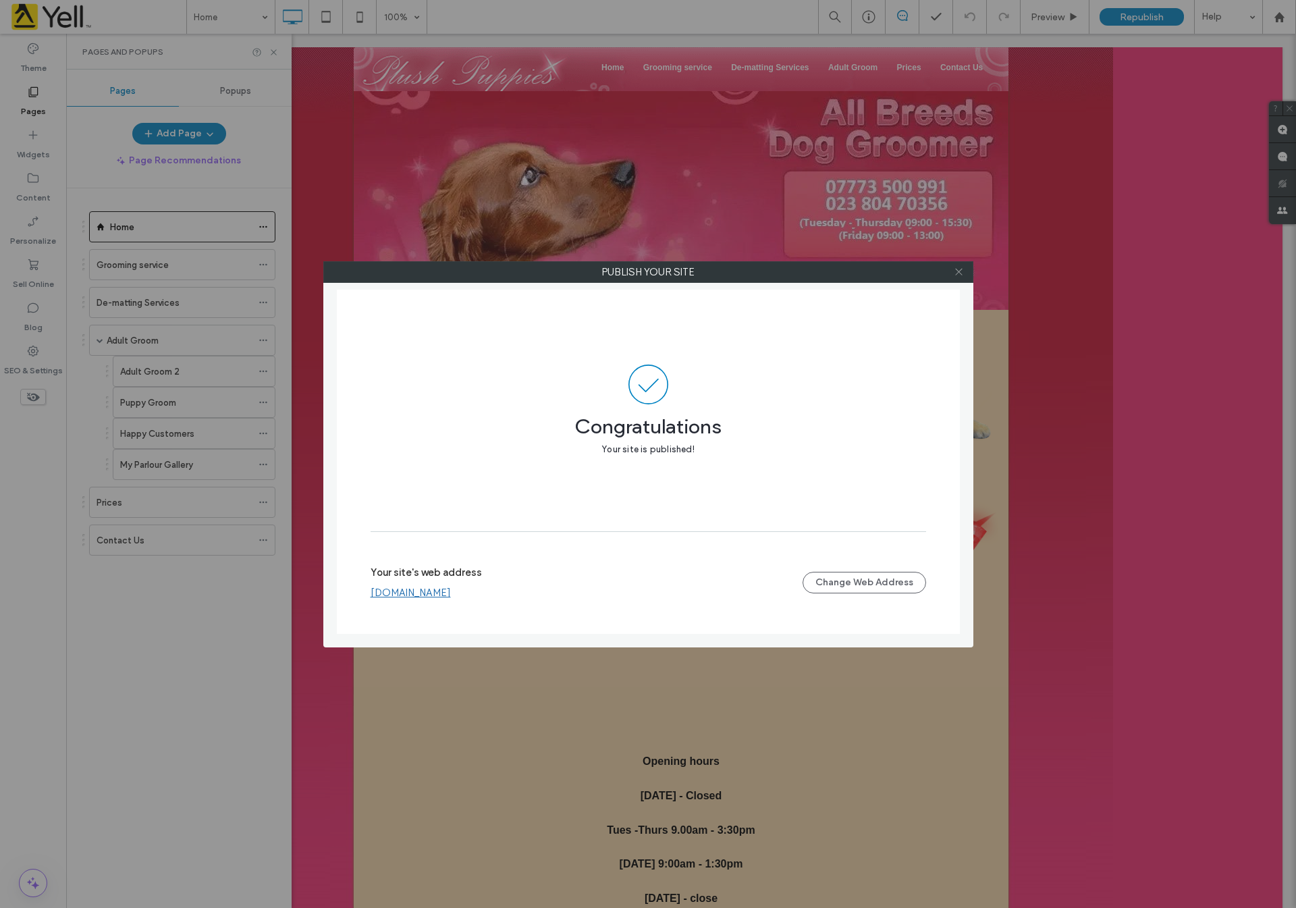
click at [956, 276] on icon at bounding box center [959, 272] width 10 height 10
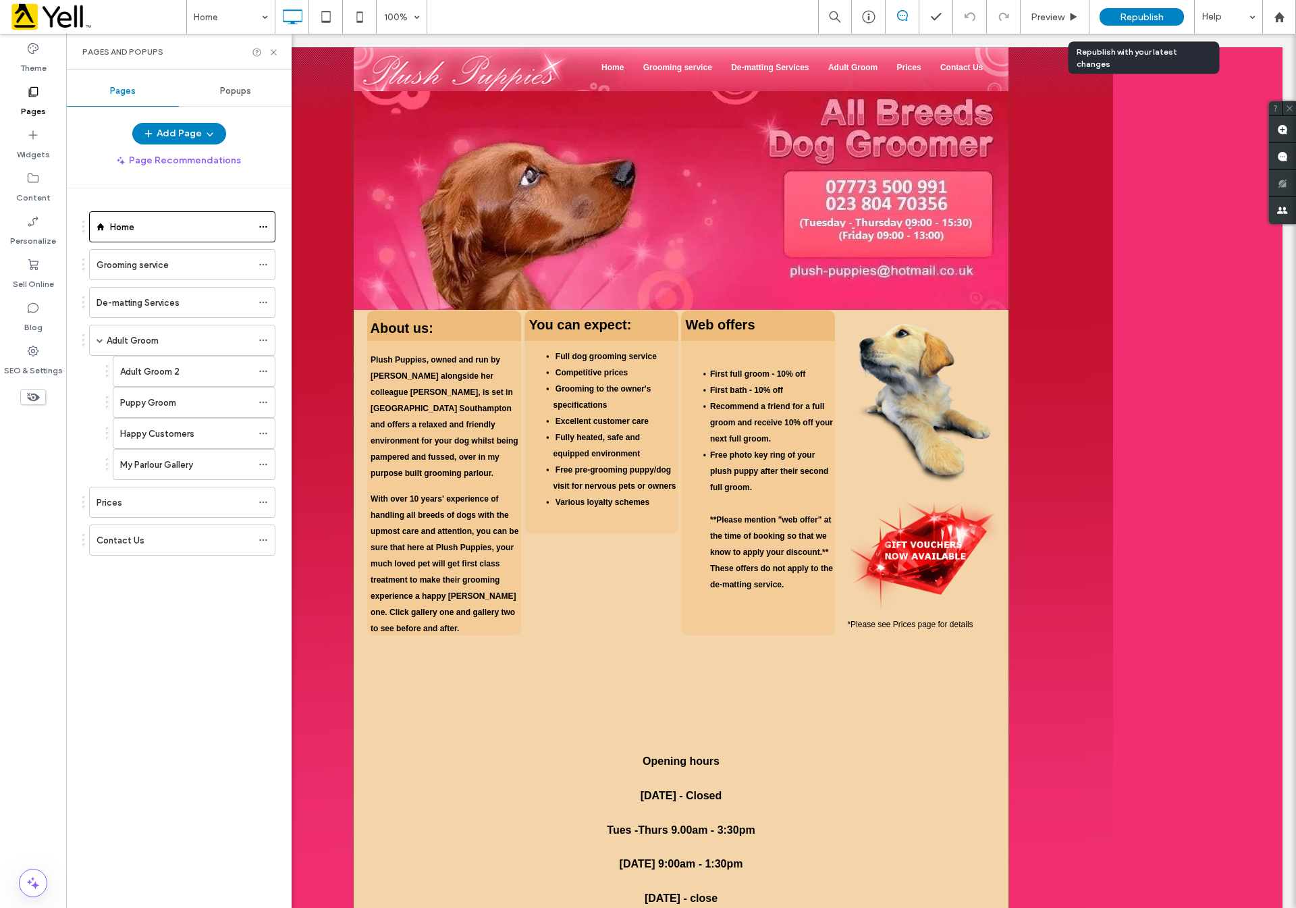
click at [1120, 13] on span "Republish" at bounding box center [1142, 16] width 44 height 11
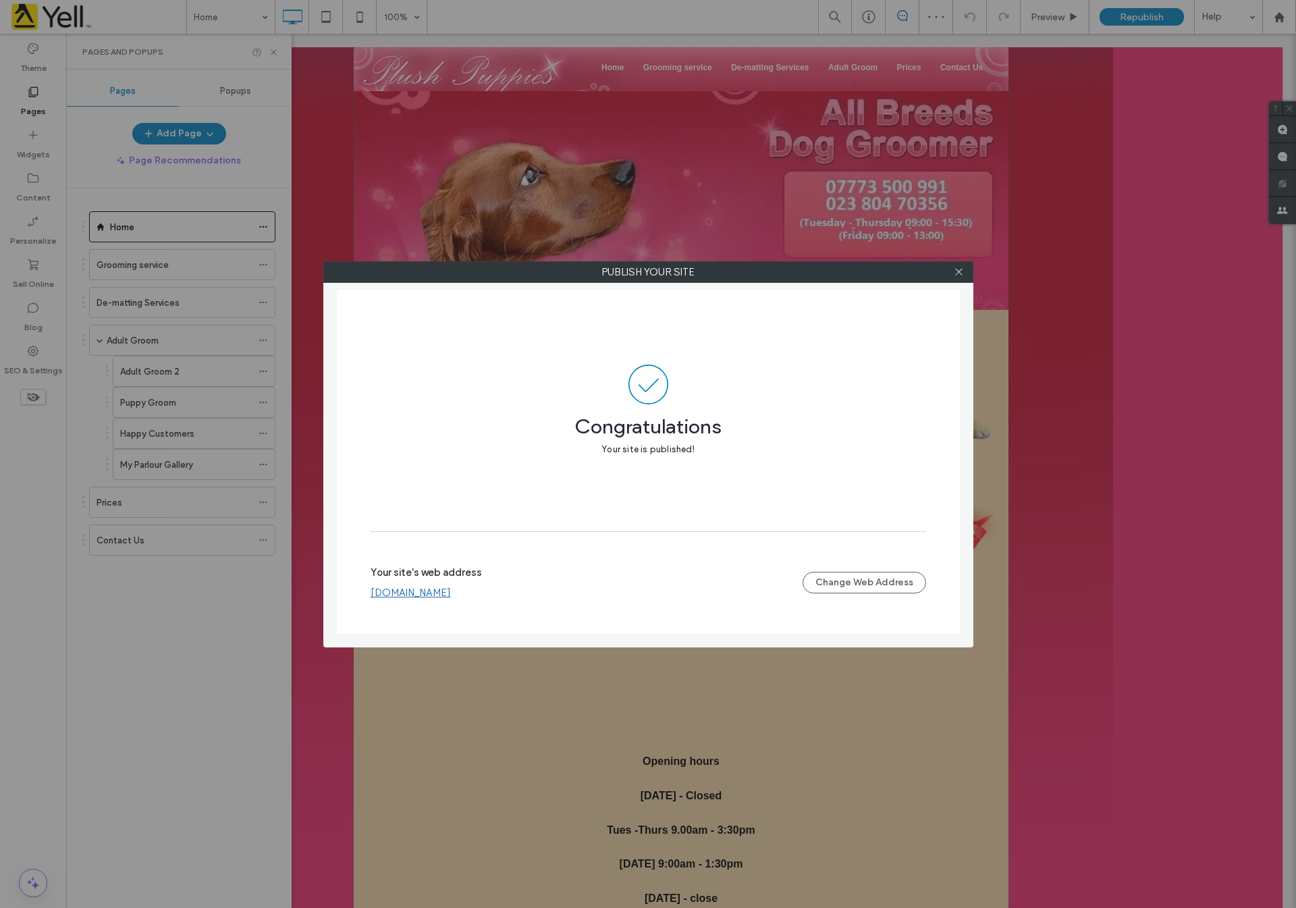
click at [451, 597] on link "www.plush-puppies.co.uk" at bounding box center [411, 593] width 80 height 12
click at [959, 271] on icon at bounding box center [959, 272] width 10 height 10
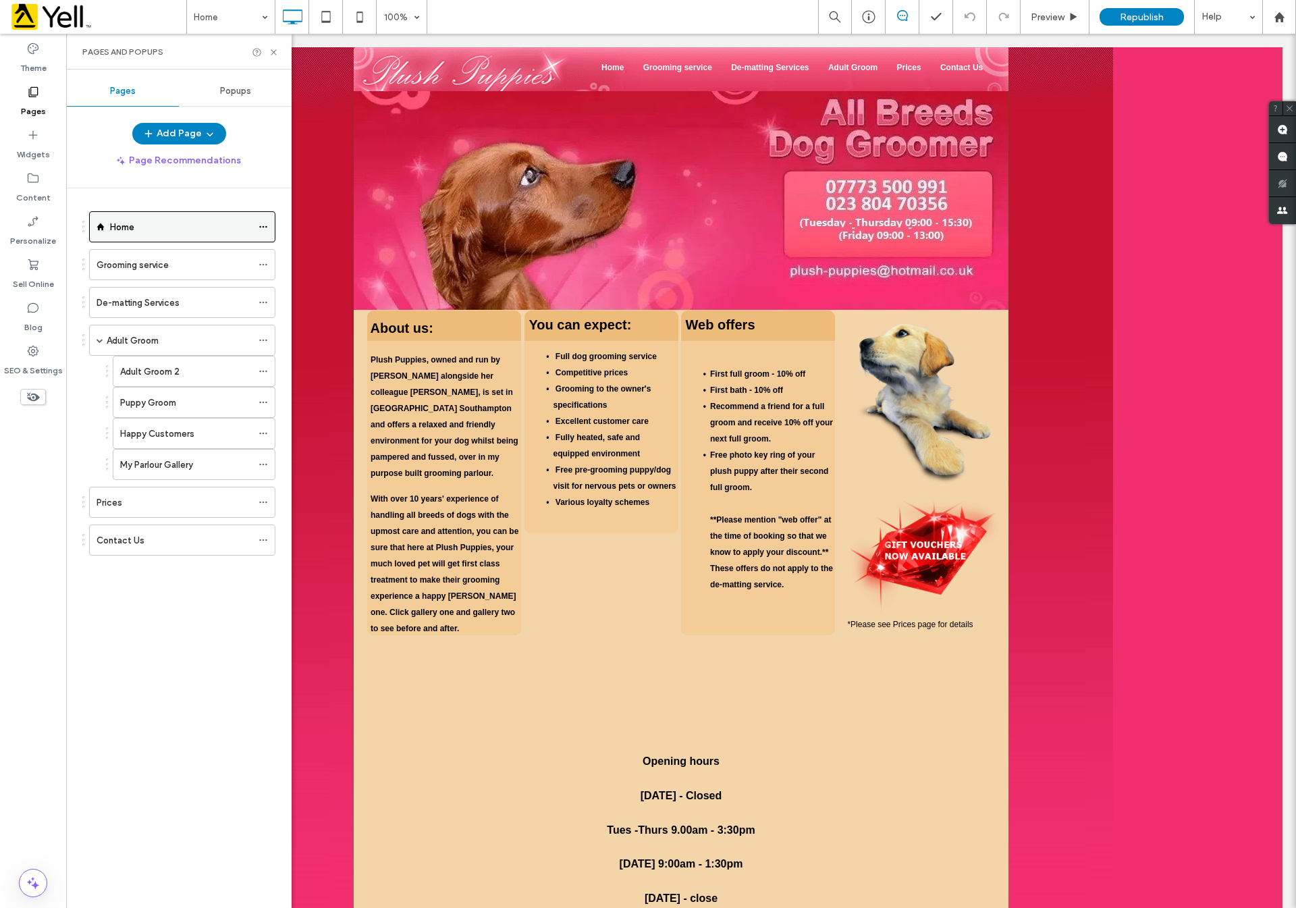
click at [196, 221] on div "Home" at bounding box center [181, 227] width 142 height 14
drag, startPoint x: 274, startPoint y: 55, endPoint x: 279, endPoint y: 138, distance: 83.2
click at [274, 55] on icon at bounding box center [274, 52] width 10 height 10
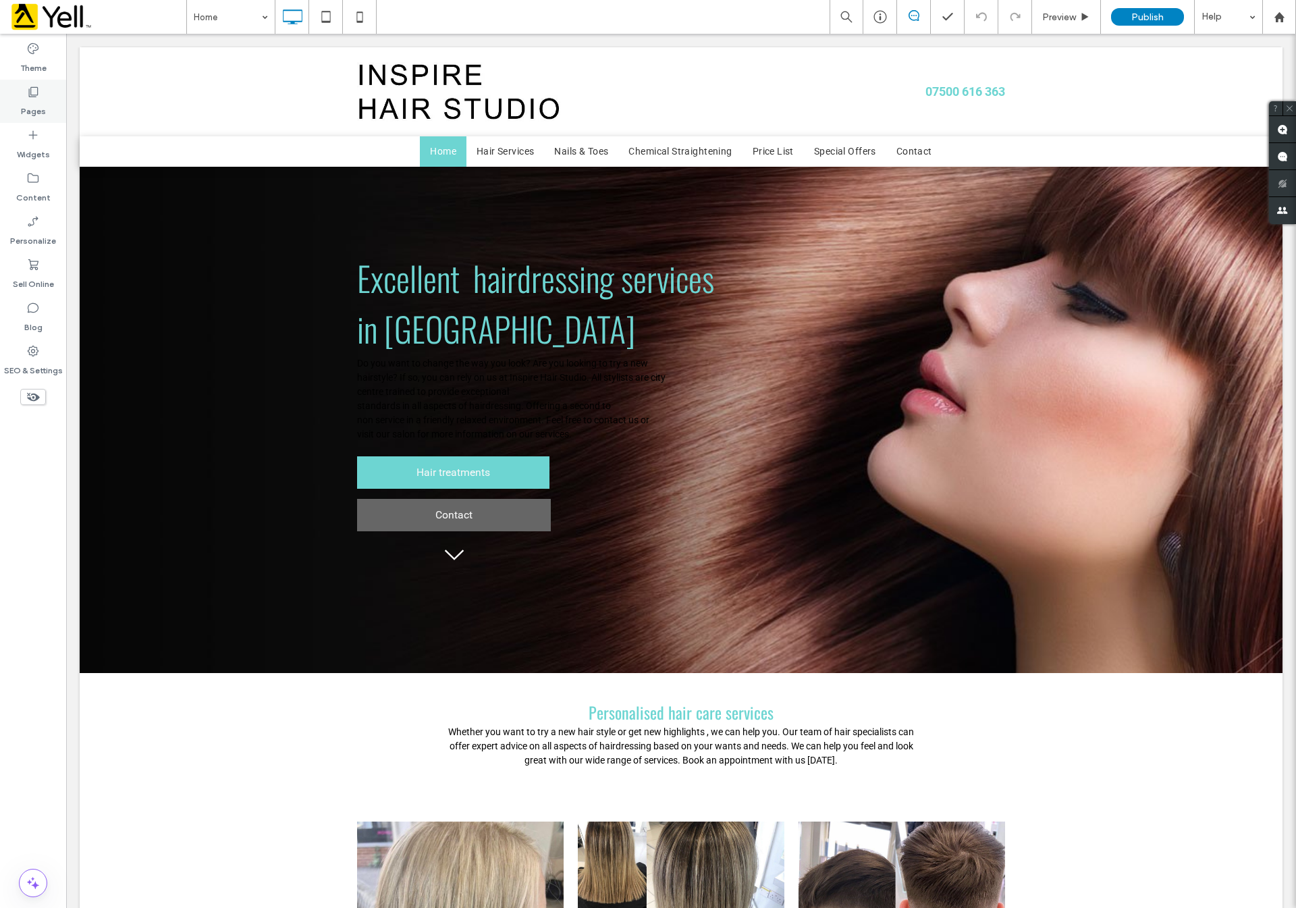
click at [28, 98] on icon at bounding box center [33, 92] width 14 height 14
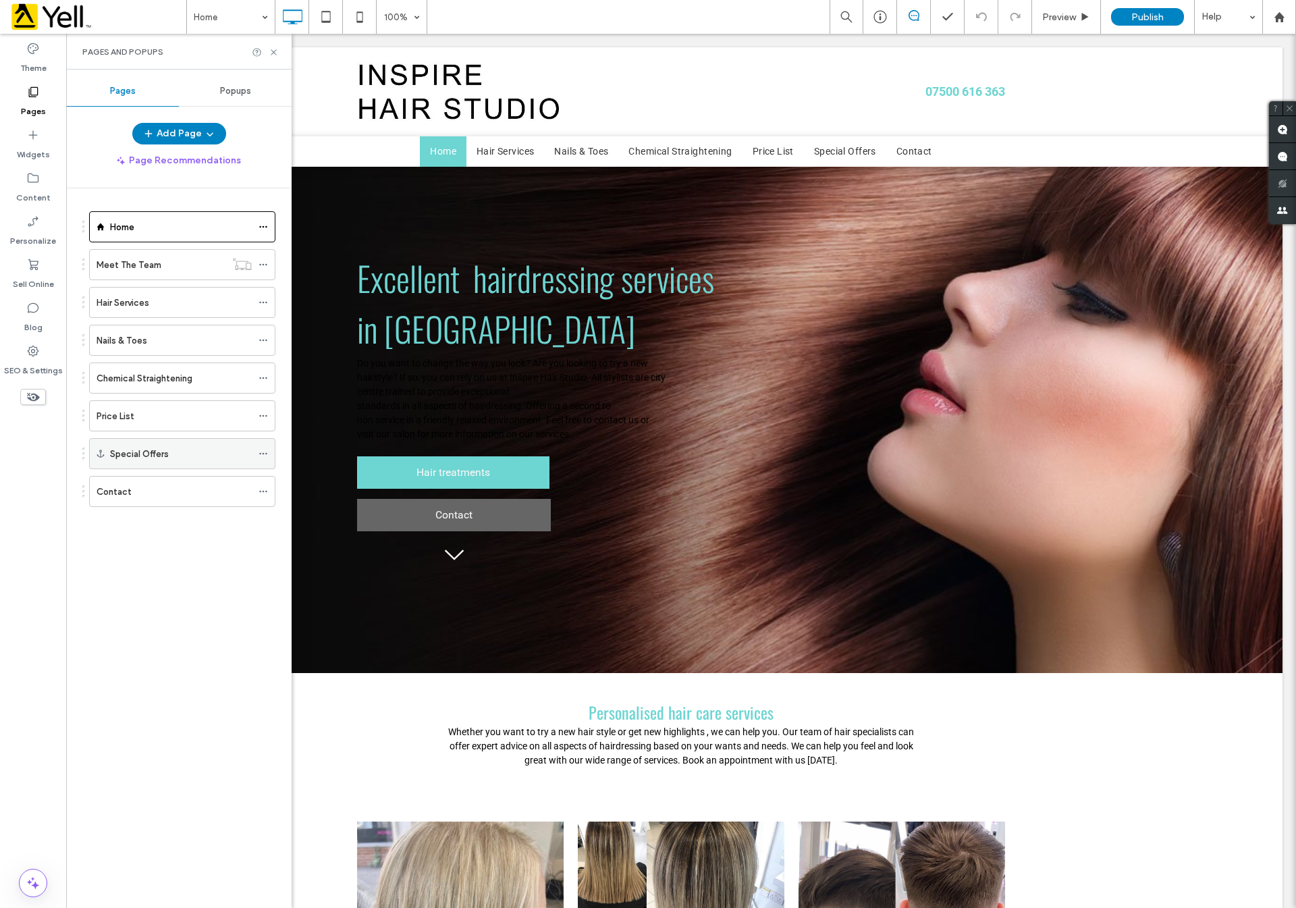
click at [191, 454] on div "Special Offers" at bounding box center [181, 454] width 142 height 14
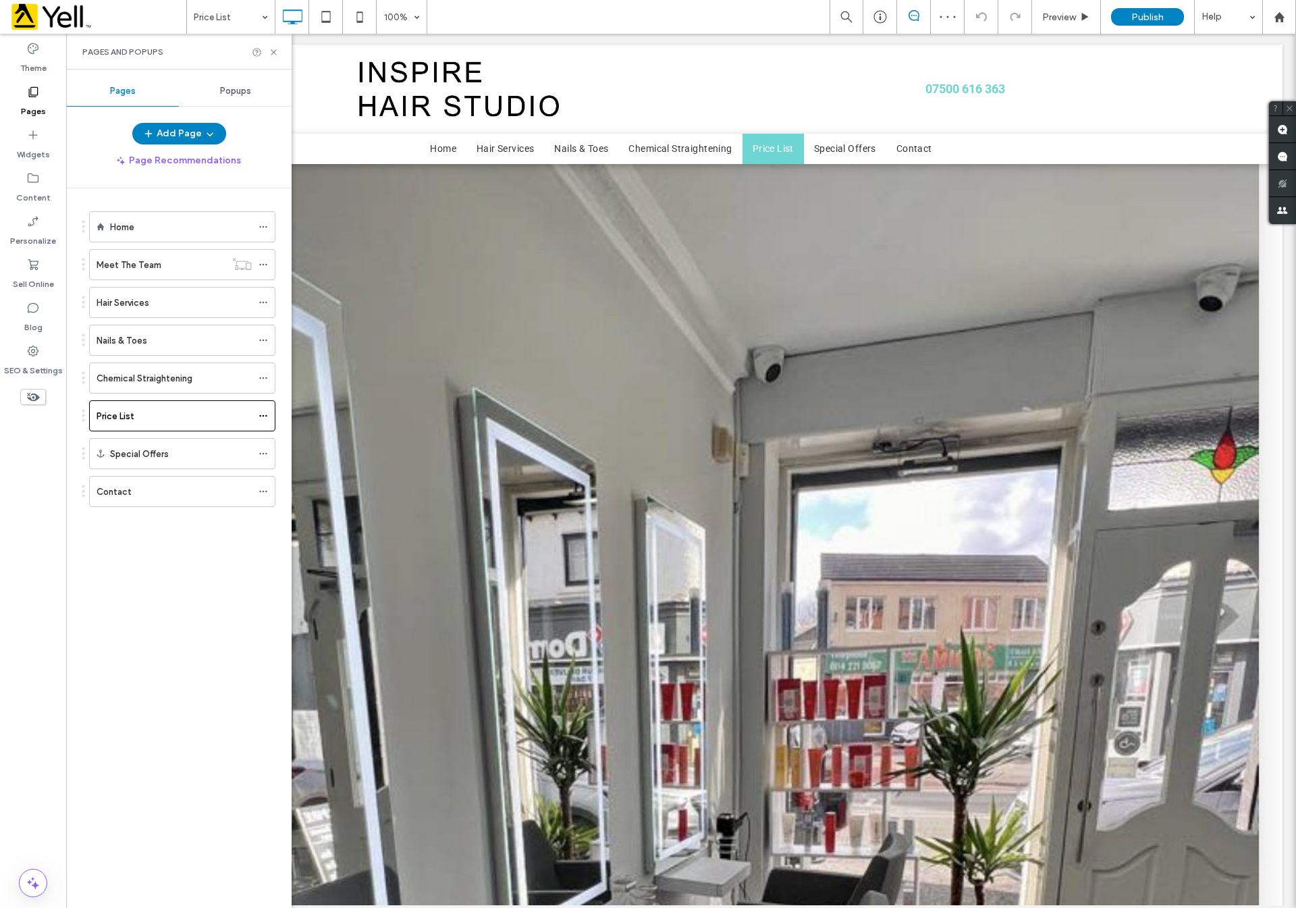
scroll to position [3281, 0]
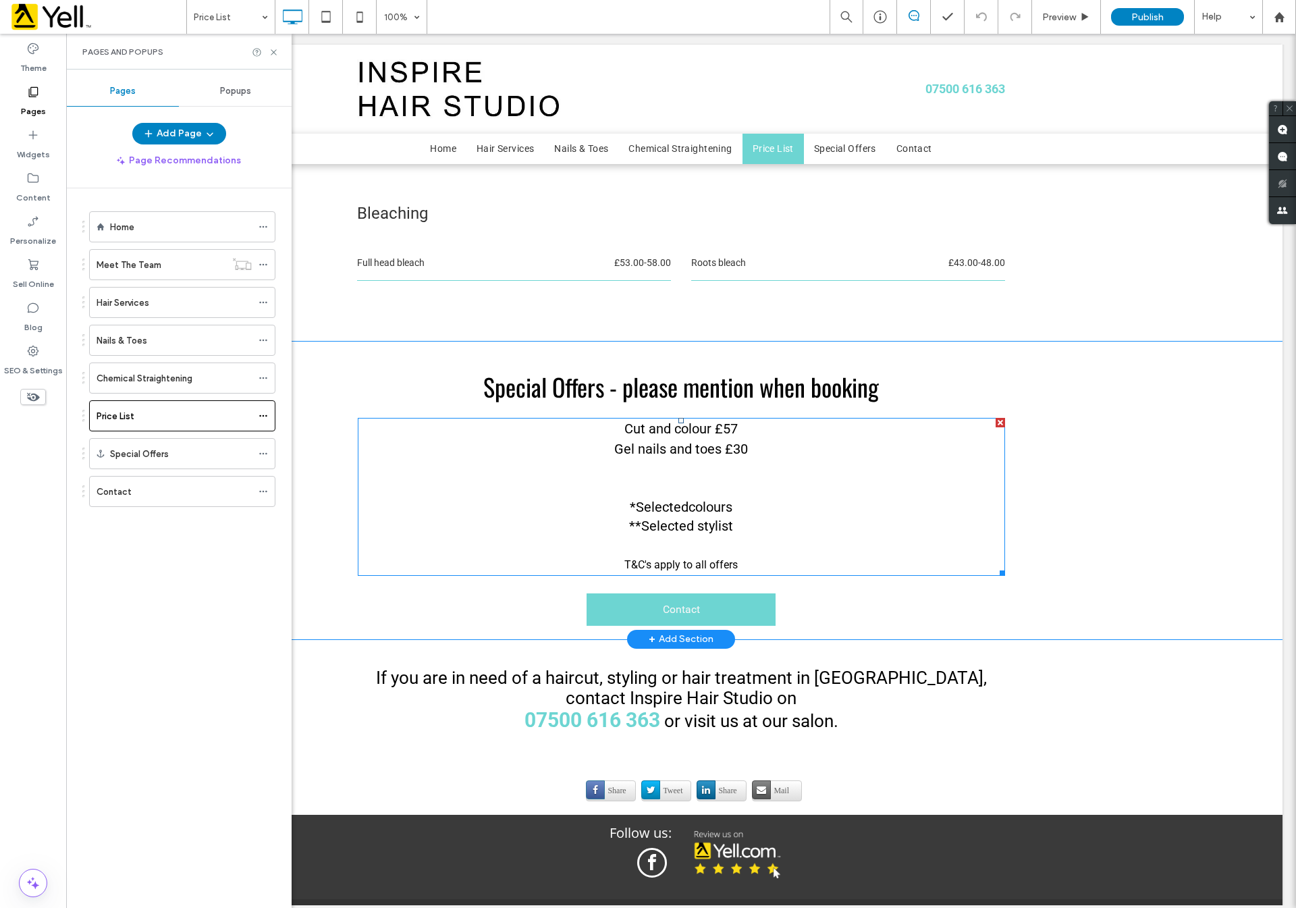
click at [673, 421] on font "Cut and colour £57" at bounding box center [680, 429] width 113 height 16
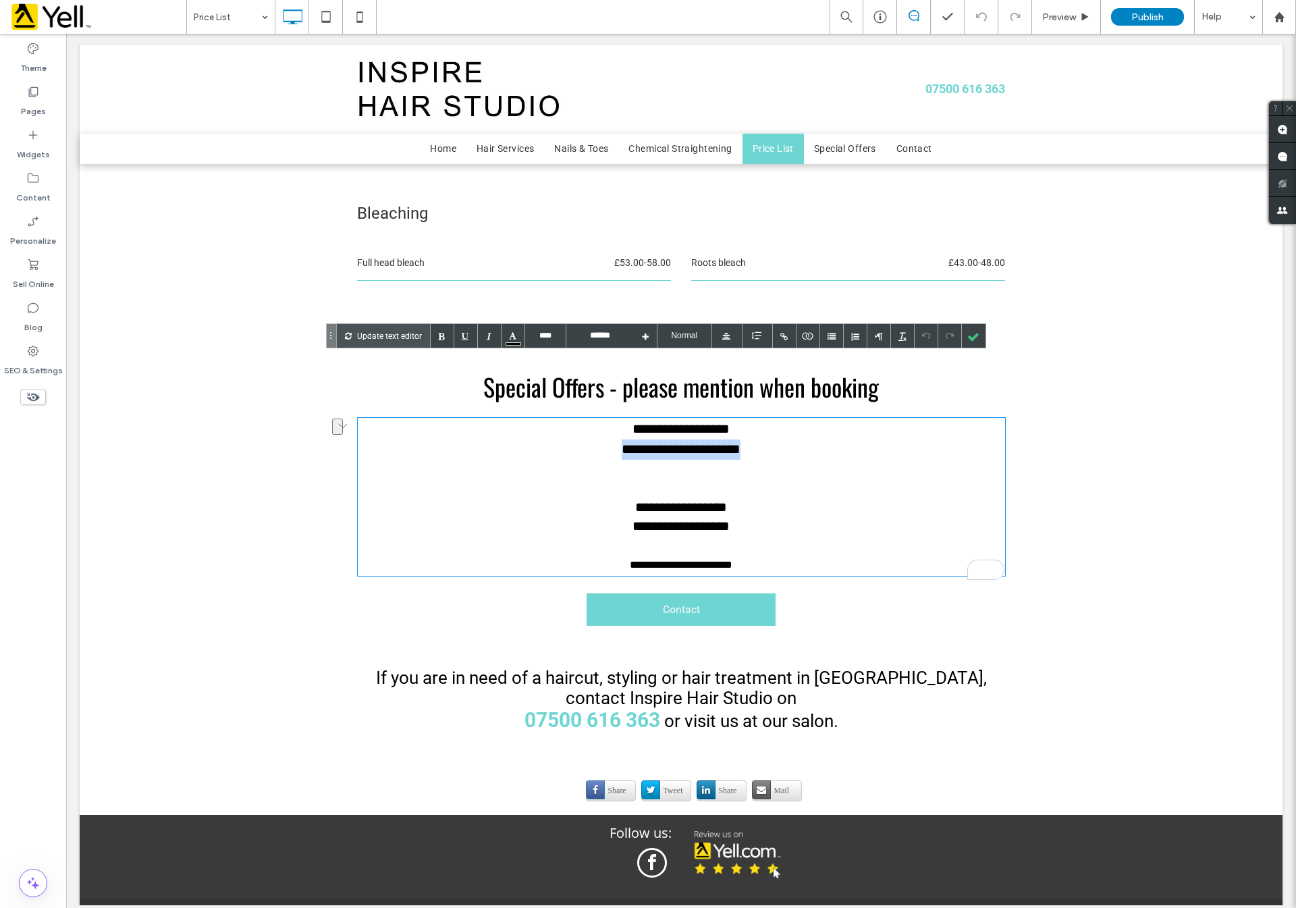
drag, startPoint x: 762, startPoint y: 392, endPoint x: 591, endPoint y: 382, distance: 171.1
click at [591, 439] on div "**********" at bounding box center [681, 449] width 647 height 20
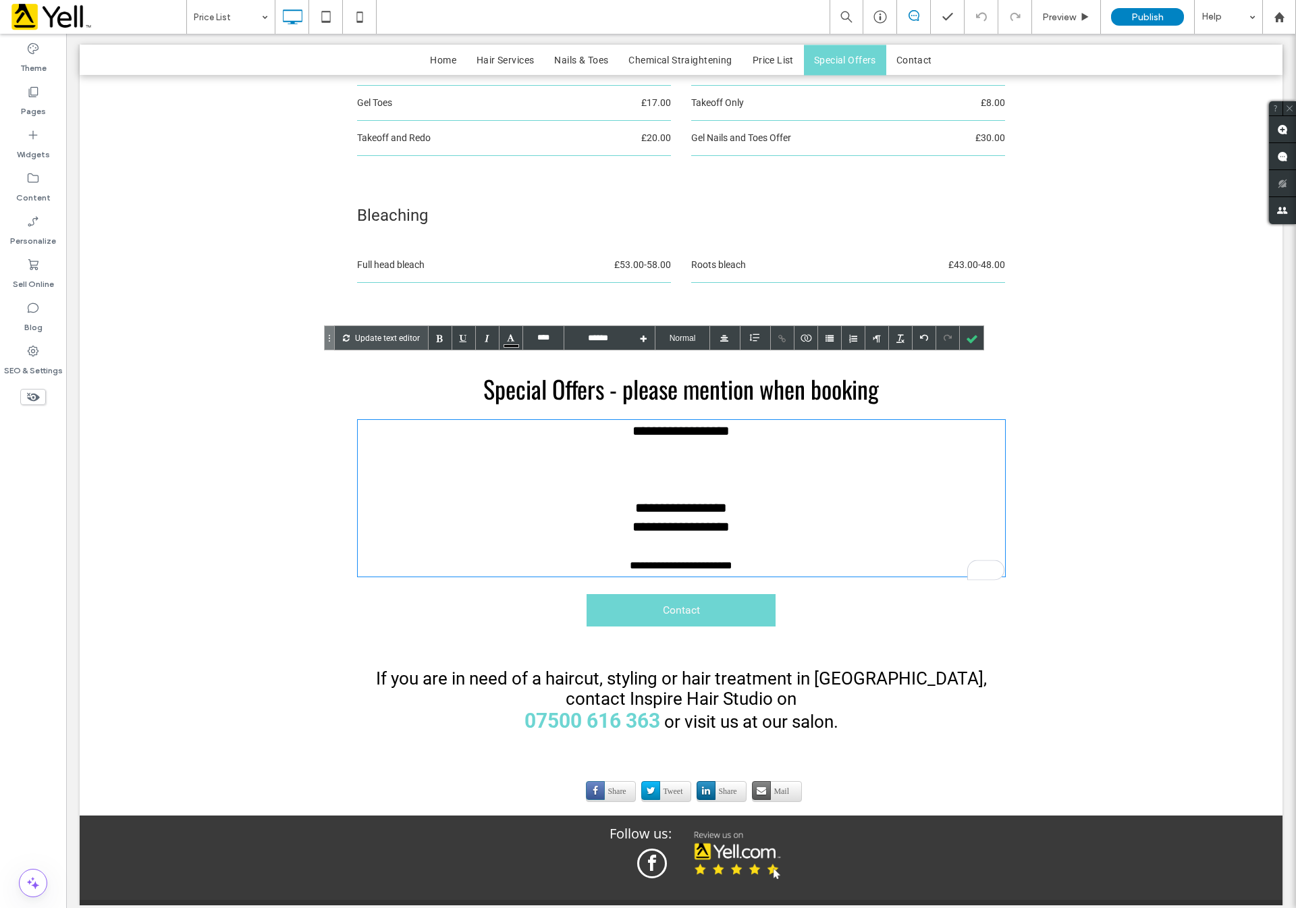
click at [610, 498] on div "********* *******" at bounding box center [681, 508] width 647 height 20
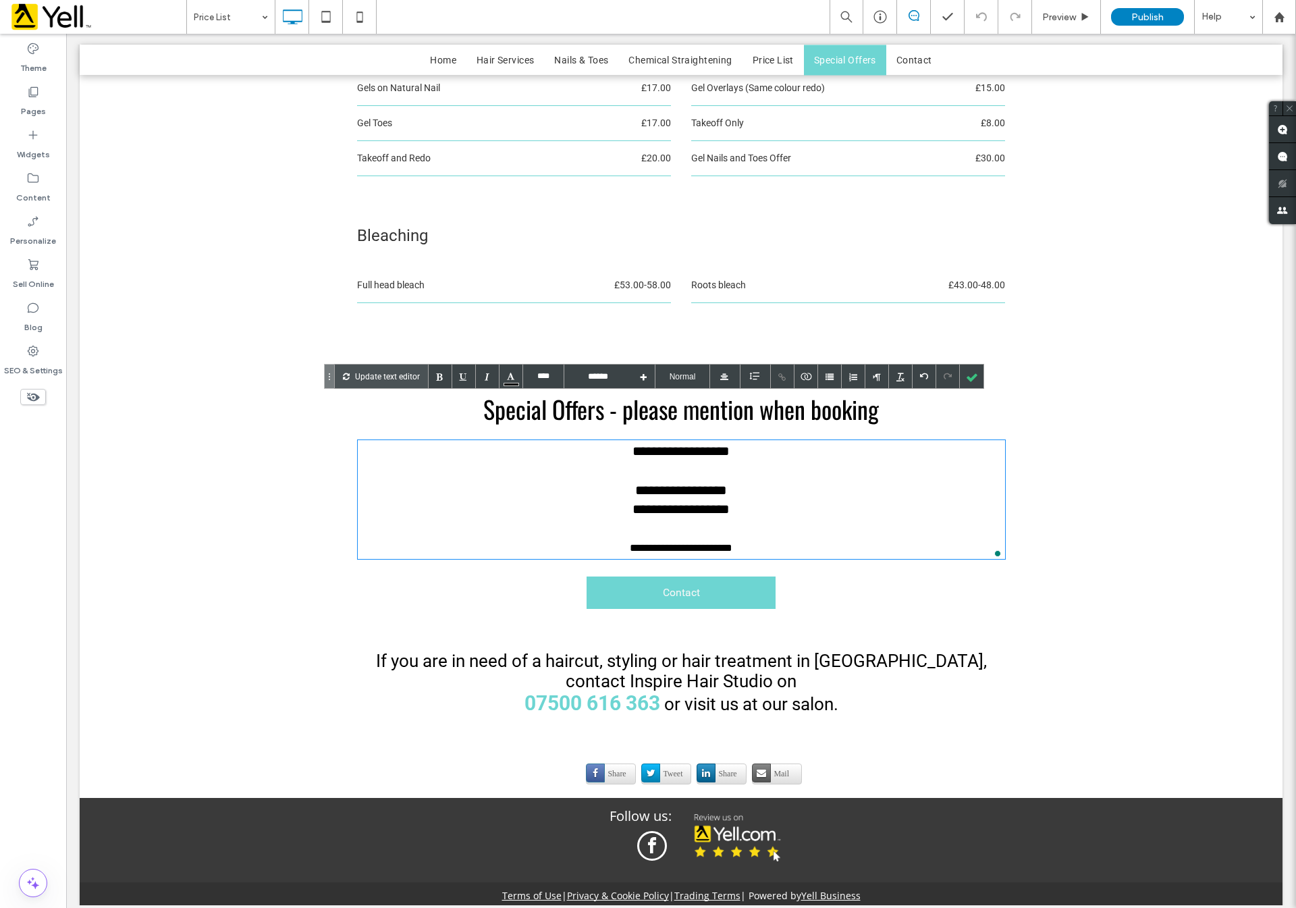
scroll to position [3241, 0]
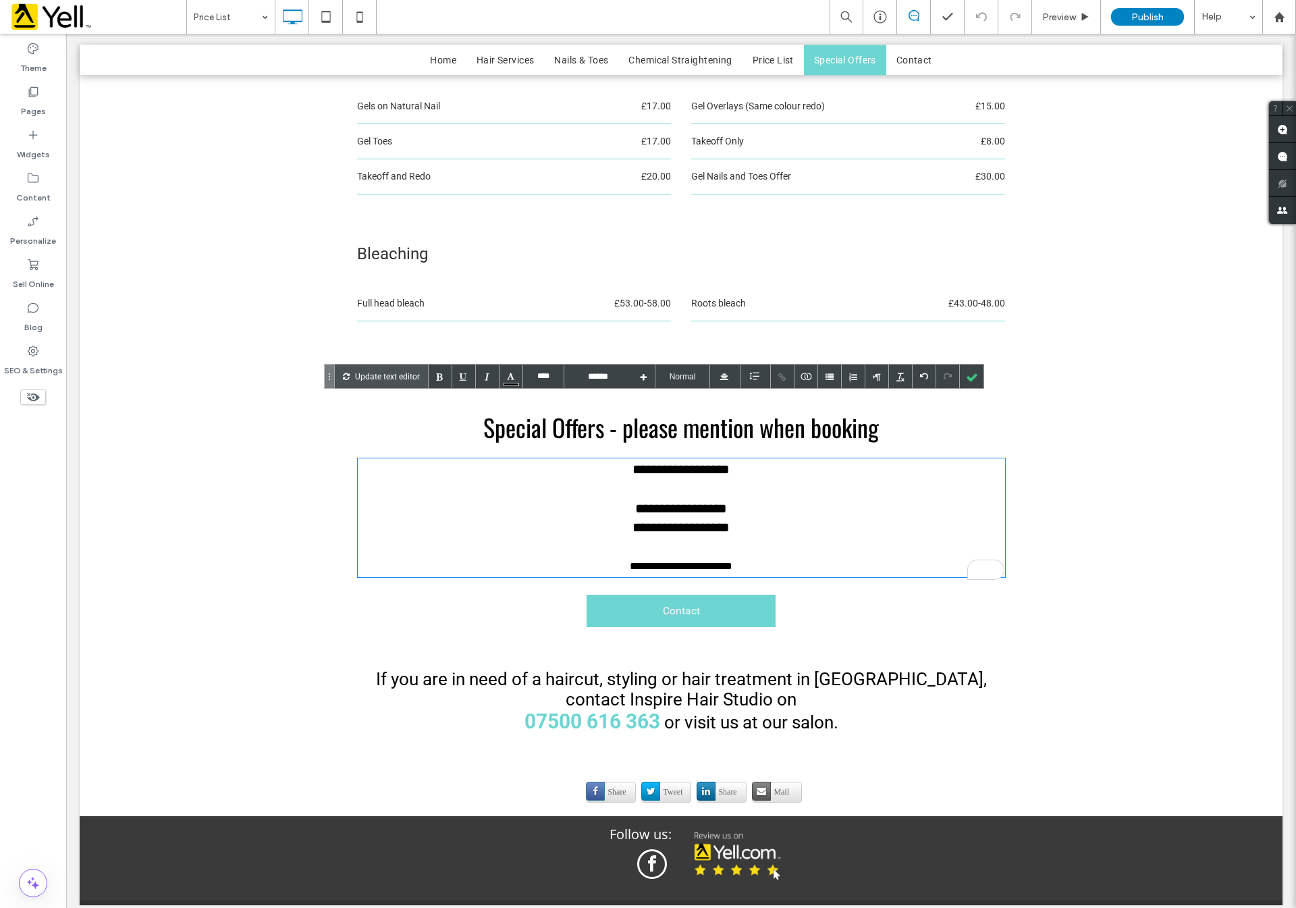
click at [743, 460] on div "**********" at bounding box center [681, 470] width 647 height 20
click at [745, 460] on div "**********" at bounding box center [681, 470] width 647 height 20
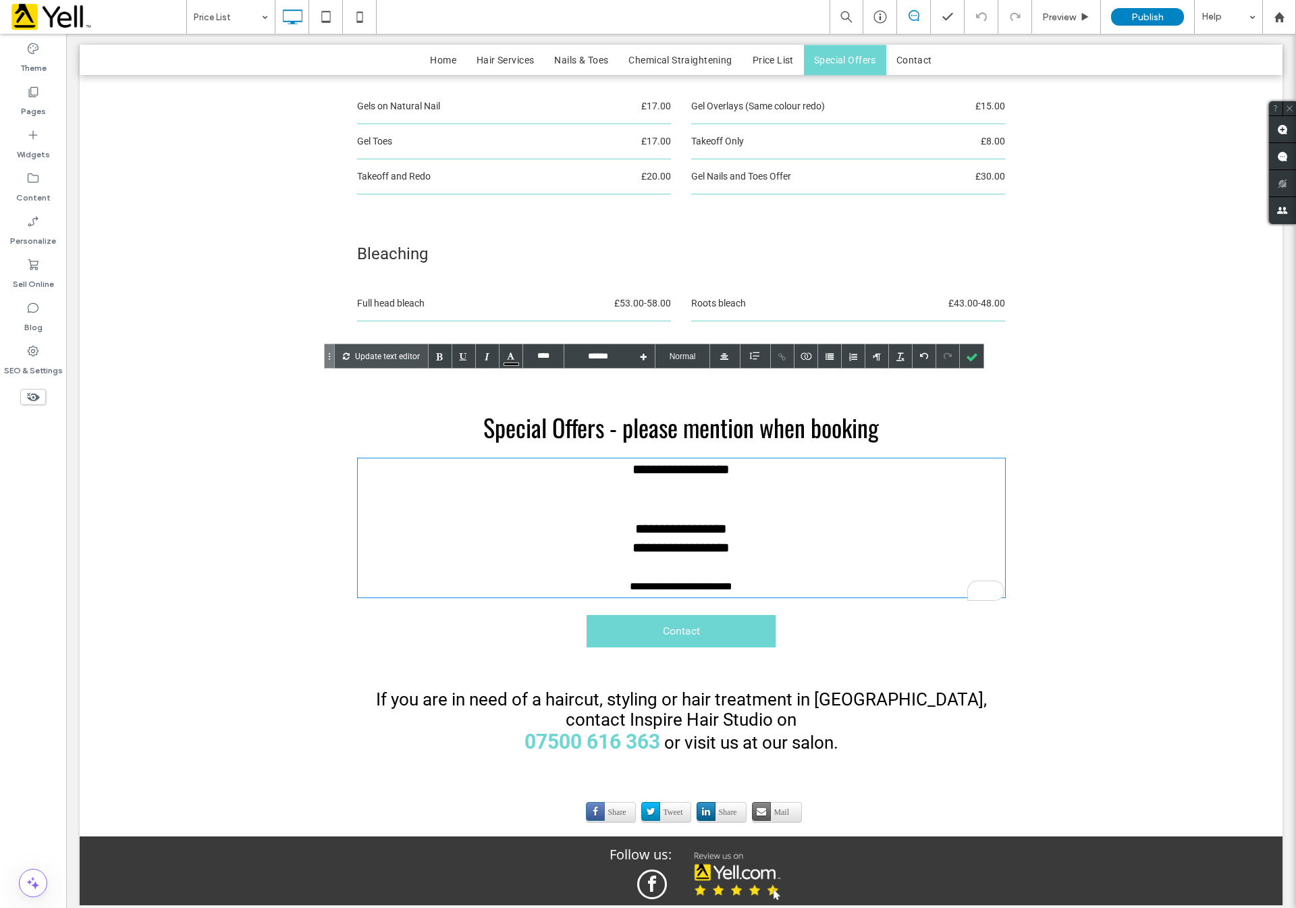
scroll to position [3261, 0]
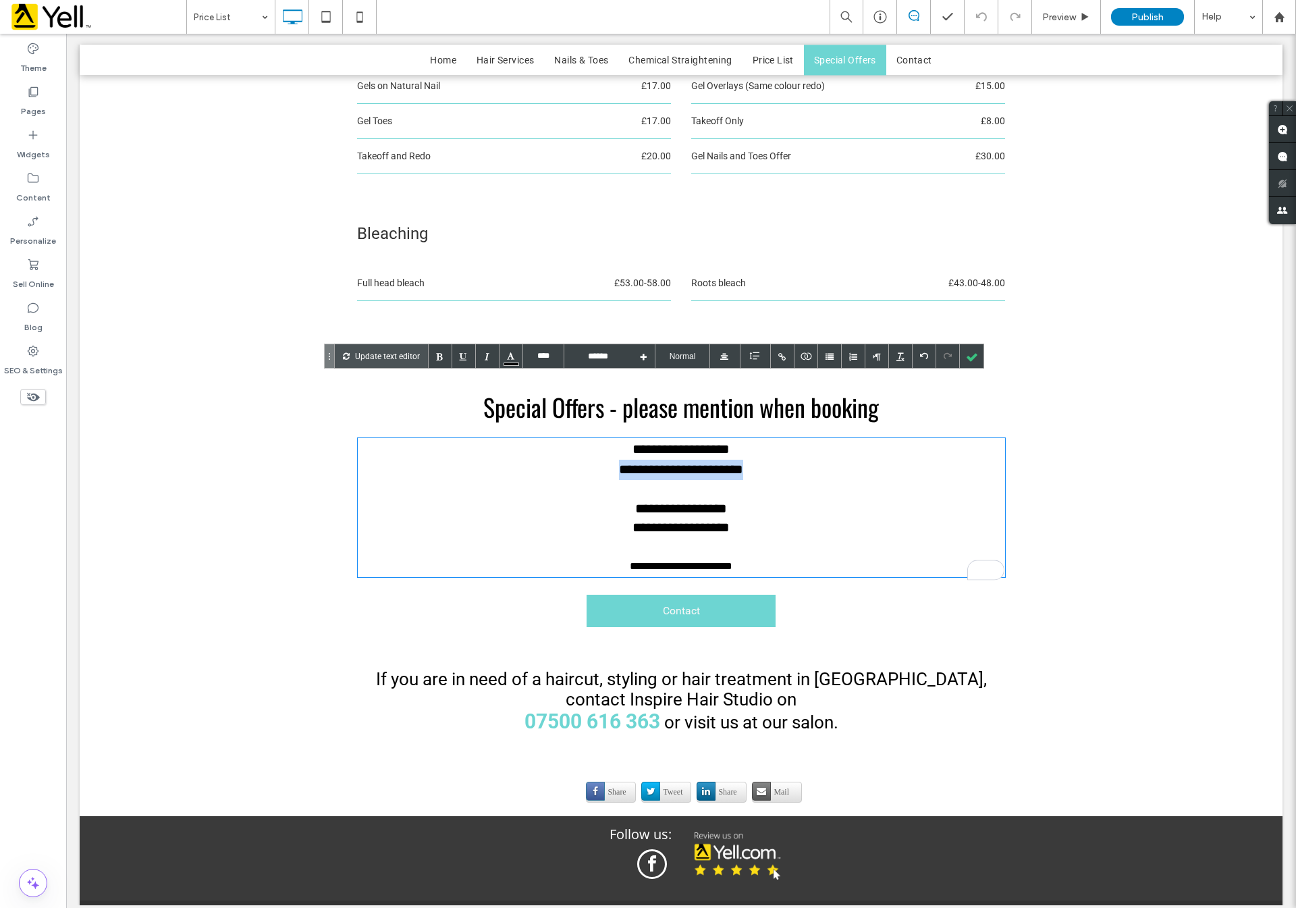
drag, startPoint x: 754, startPoint y: 409, endPoint x: 587, endPoint y: 403, distance: 166.8
click at [587, 460] on div "**********" at bounding box center [681, 470] width 647 height 20
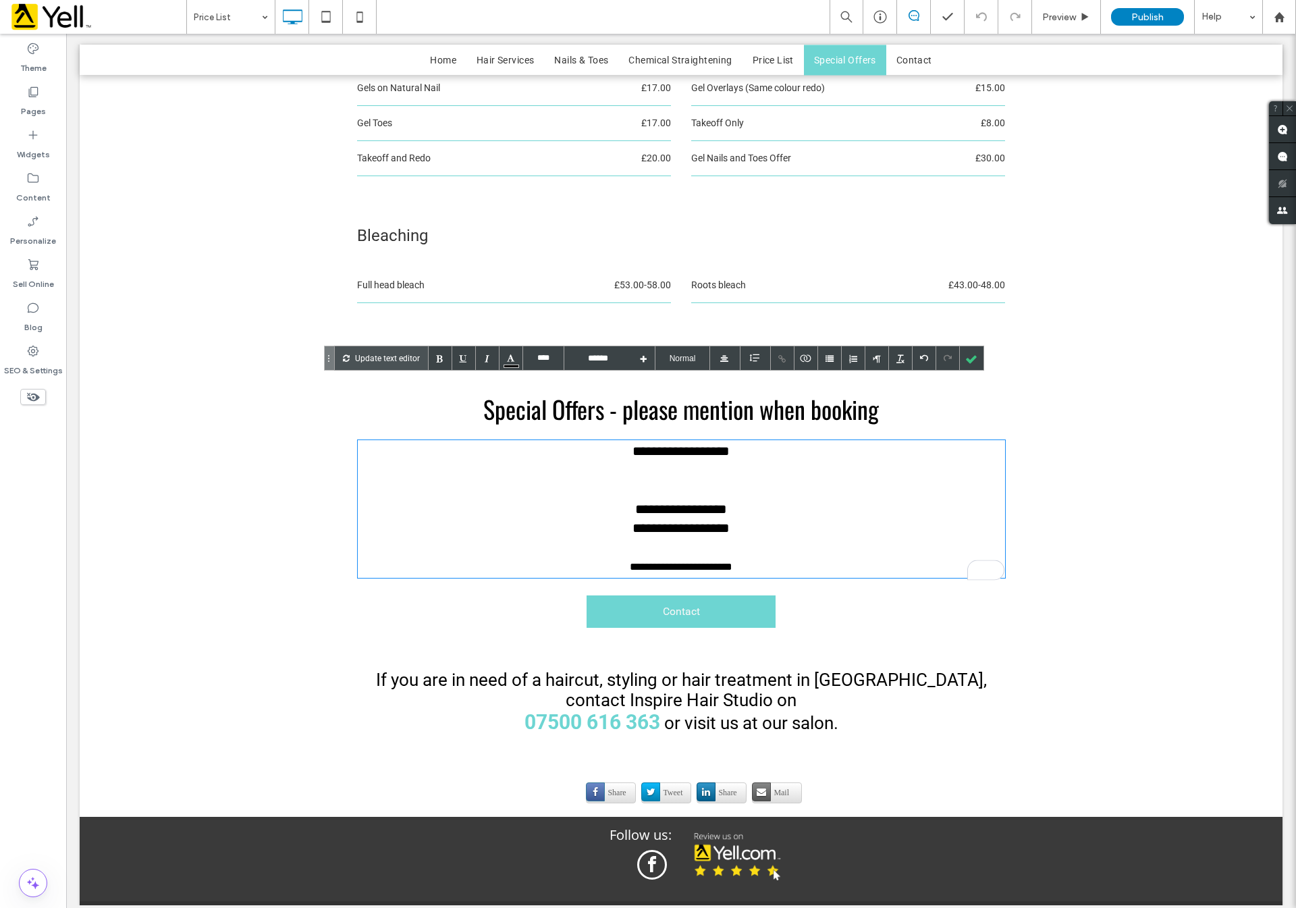
scroll to position [3241, 0]
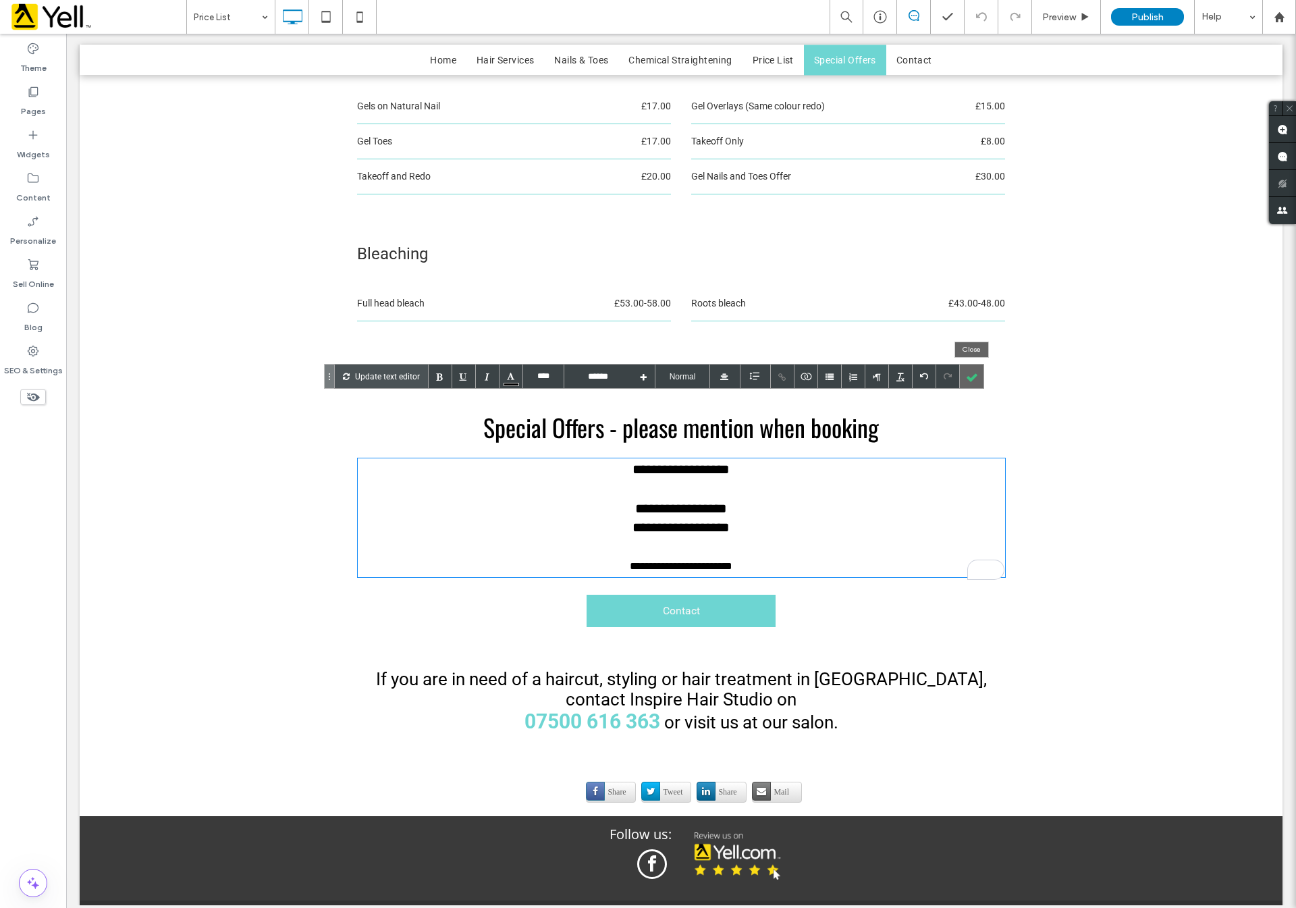
click at [977, 375] on div at bounding box center [972, 377] width 24 height 24
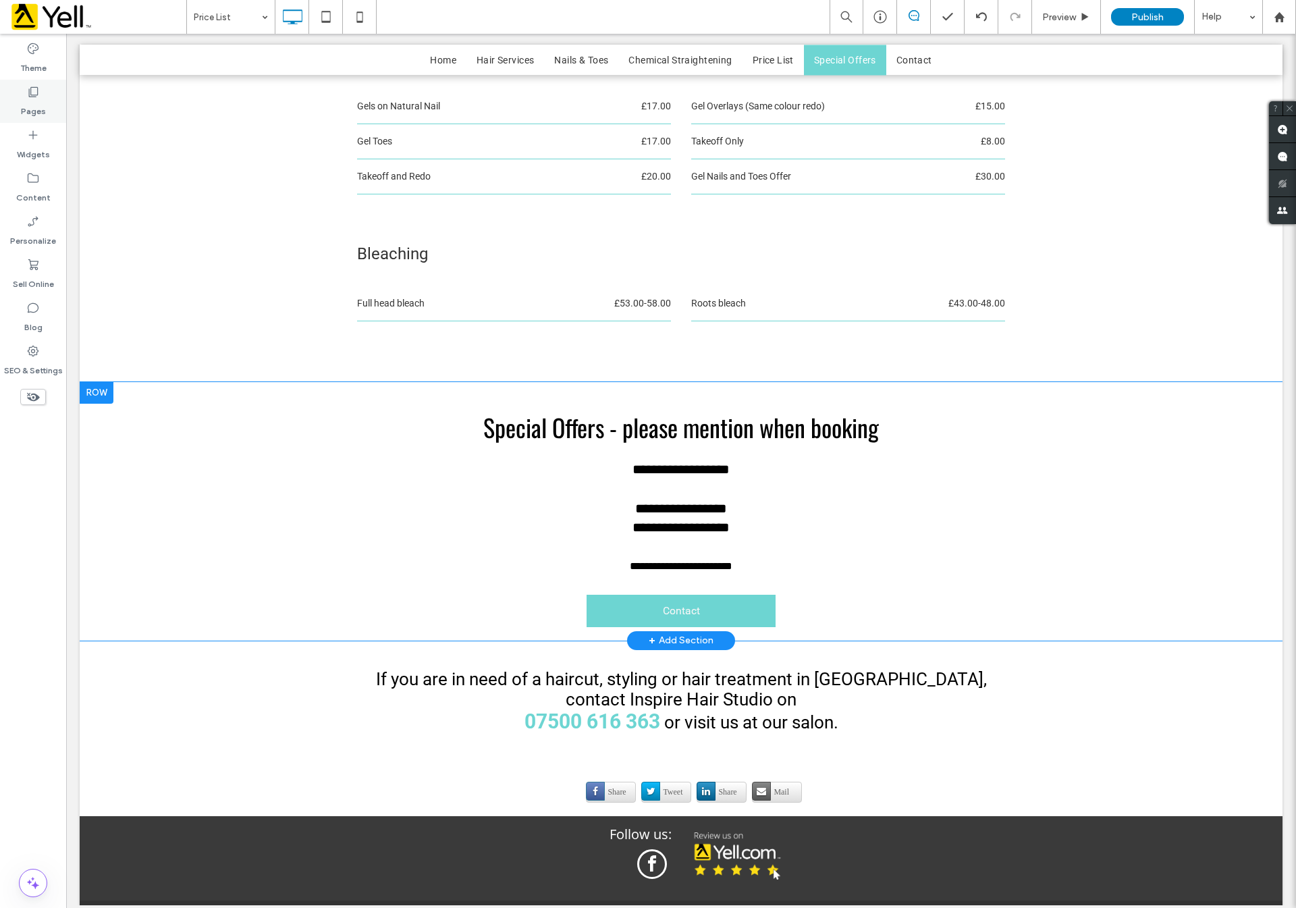
click at [33, 93] on icon at bounding box center [33, 92] width 14 height 14
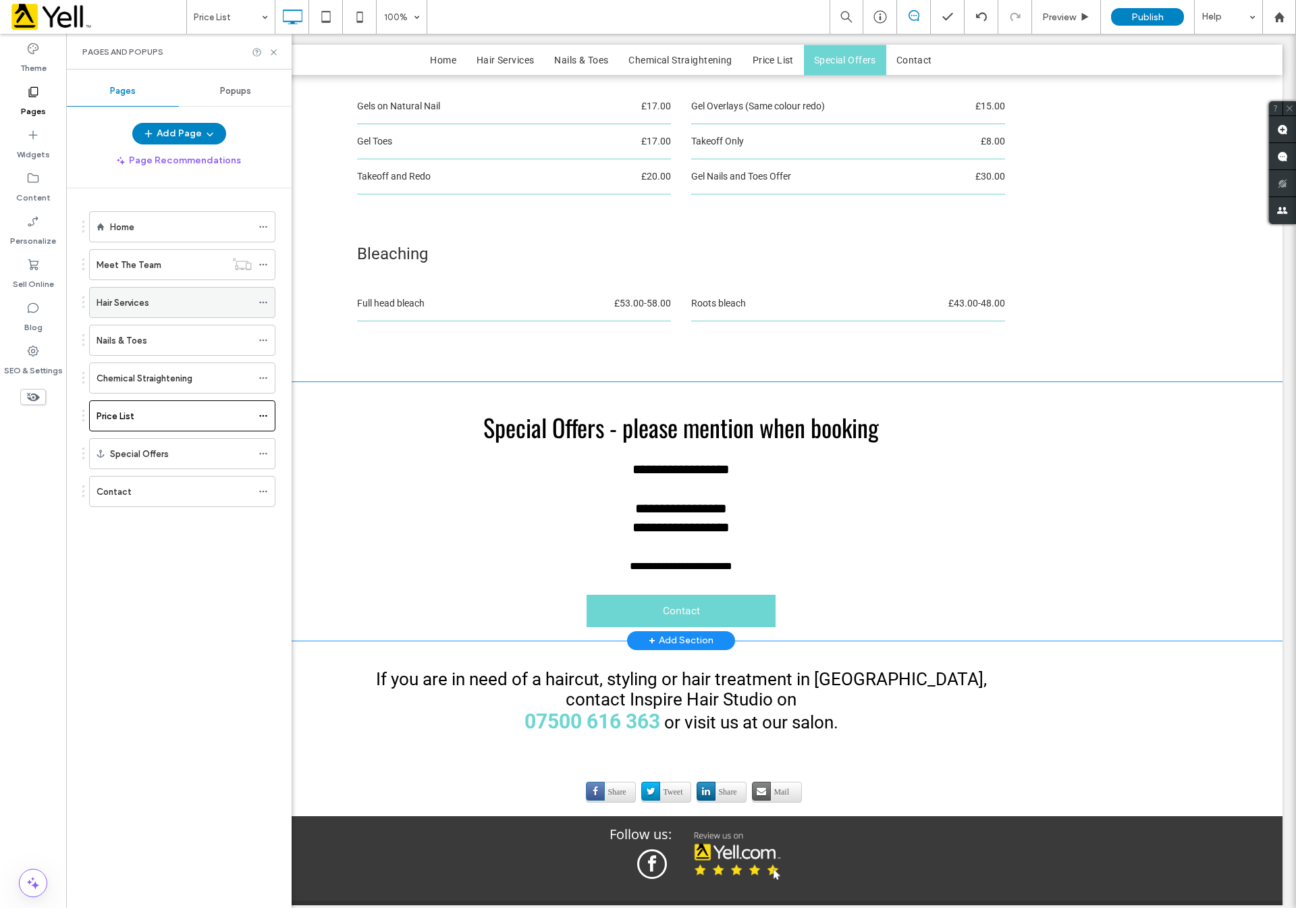
click at [168, 300] on div "Hair Services" at bounding box center [174, 303] width 155 height 14
click at [272, 51] on use at bounding box center [273, 51] width 5 height 5
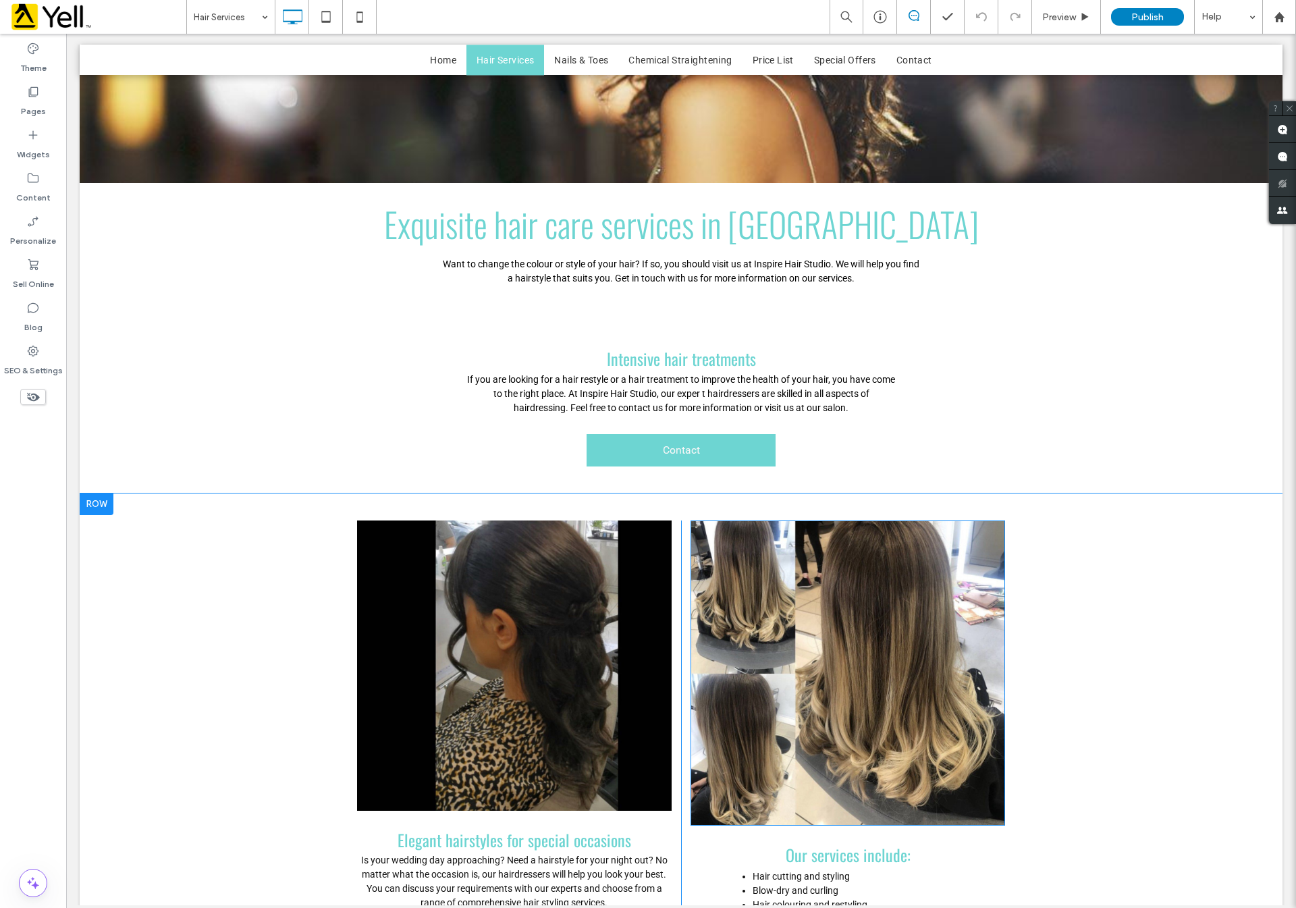
scroll to position [405, 0]
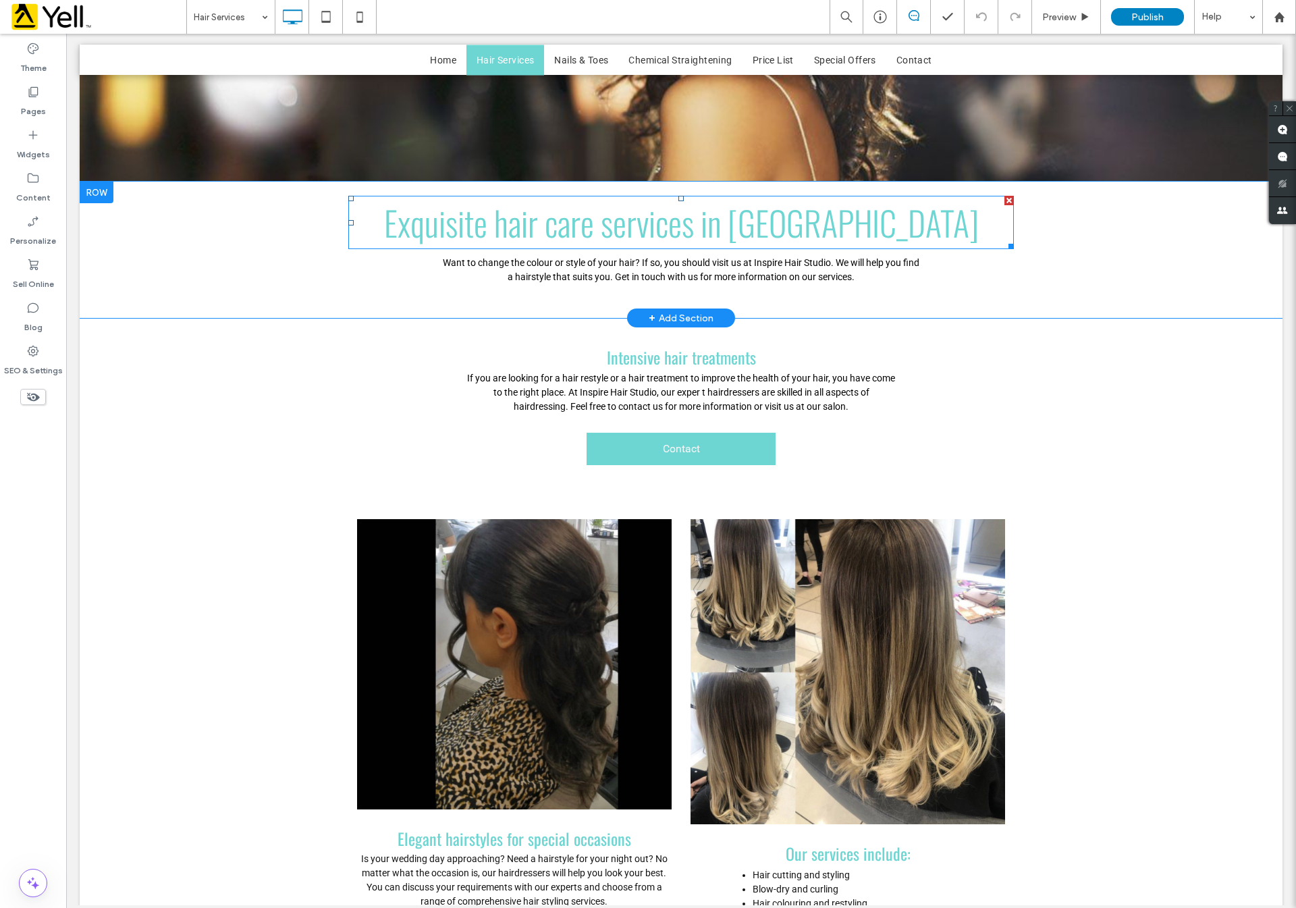
click at [545, 226] on font "Exquisite hair care services in Sheffield" at bounding box center [681, 222] width 595 height 50
type input "****"
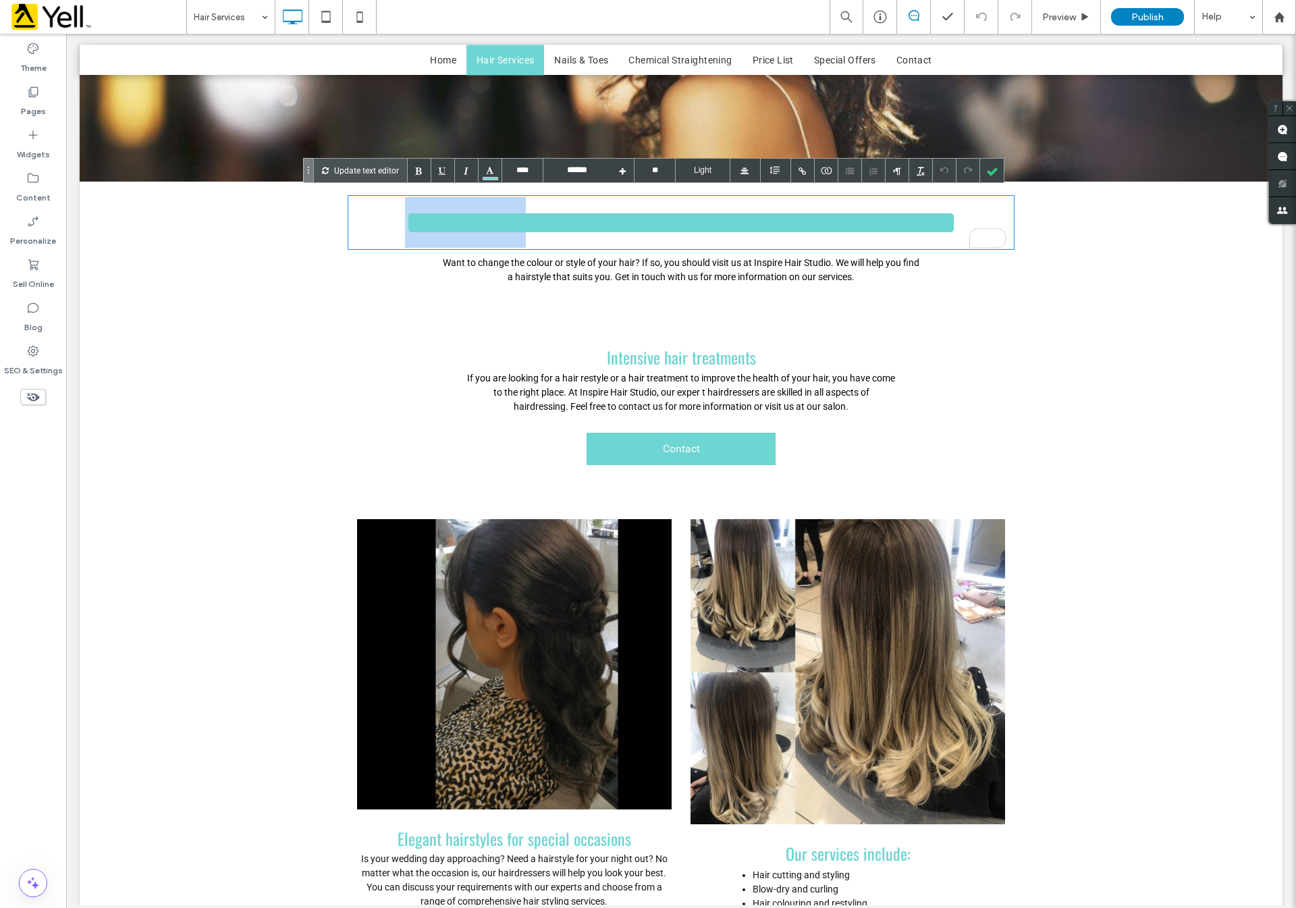
drag, startPoint x: 552, startPoint y: 224, endPoint x: 454, endPoint y: 223, distance: 97.2
click at [454, 223] on font "**********" at bounding box center [681, 222] width 552 height 33
click at [464, 220] on font "**********" at bounding box center [681, 222] width 566 height 33
click at [990, 165] on div at bounding box center [992, 171] width 24 height 24
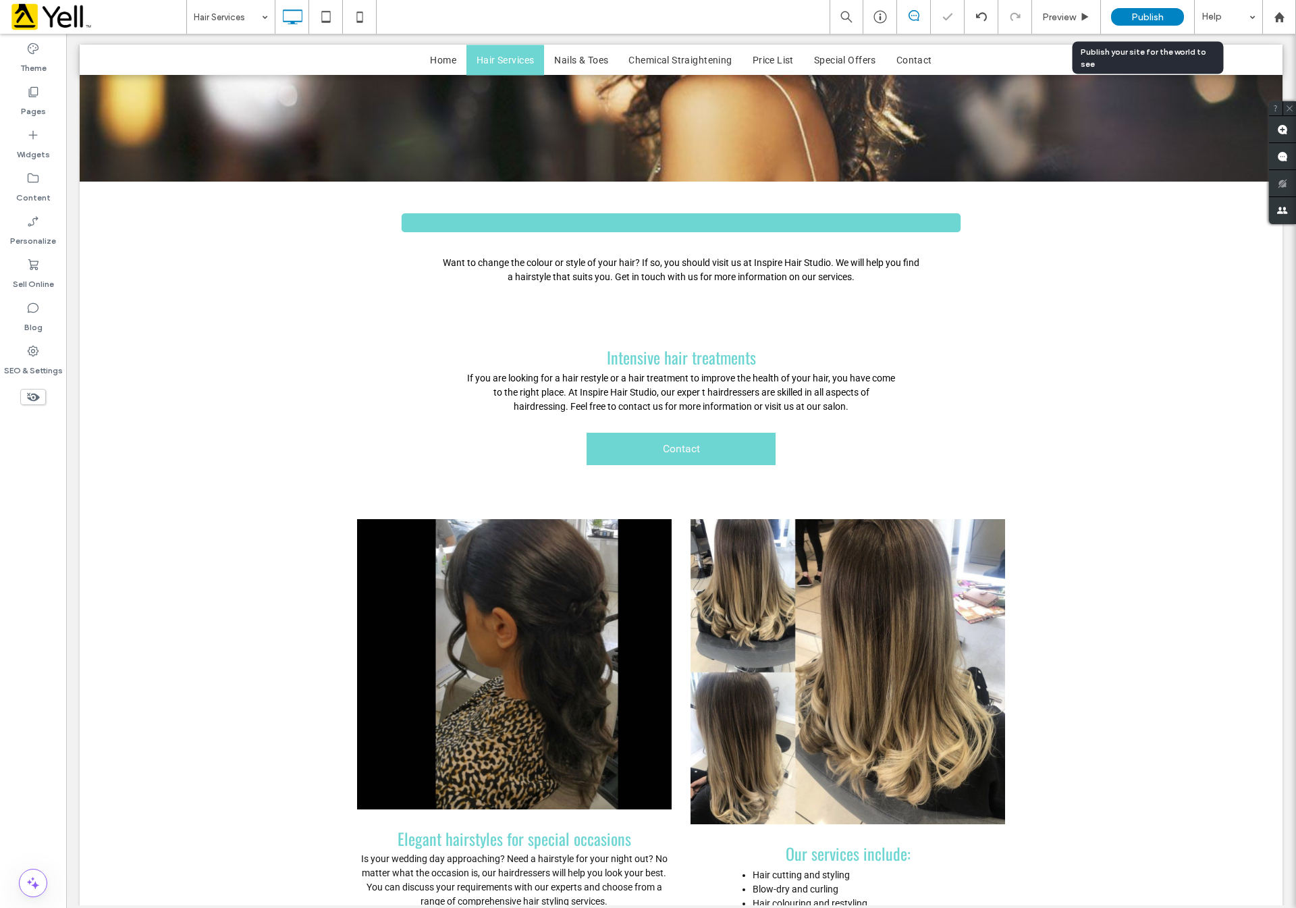
click at [1151, 8] on div "Publish" at bounding box center [1147, 17] width 73 height 18
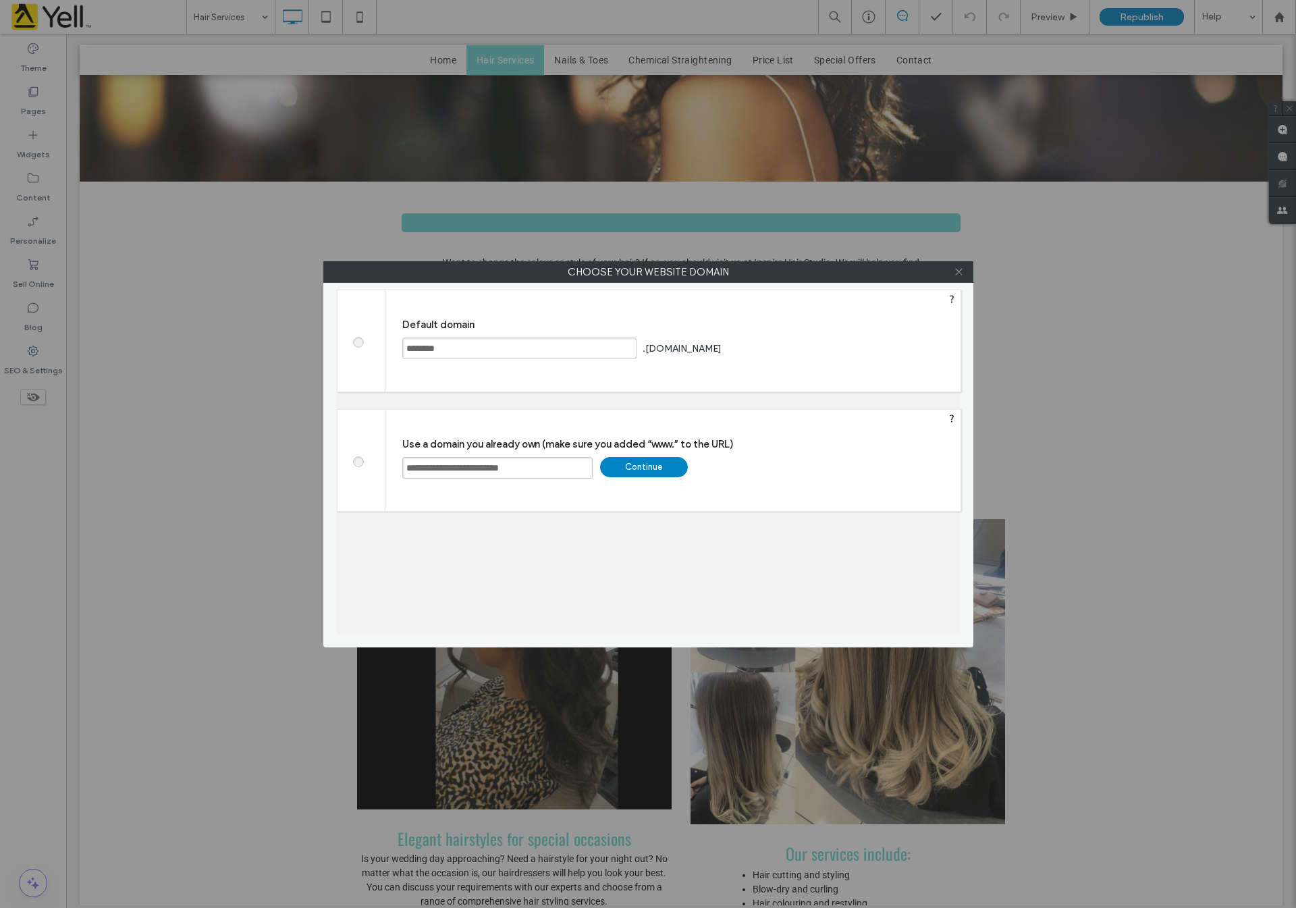
click at [963, 271] on icon at bounding box center [959, 272] width 10 height 10
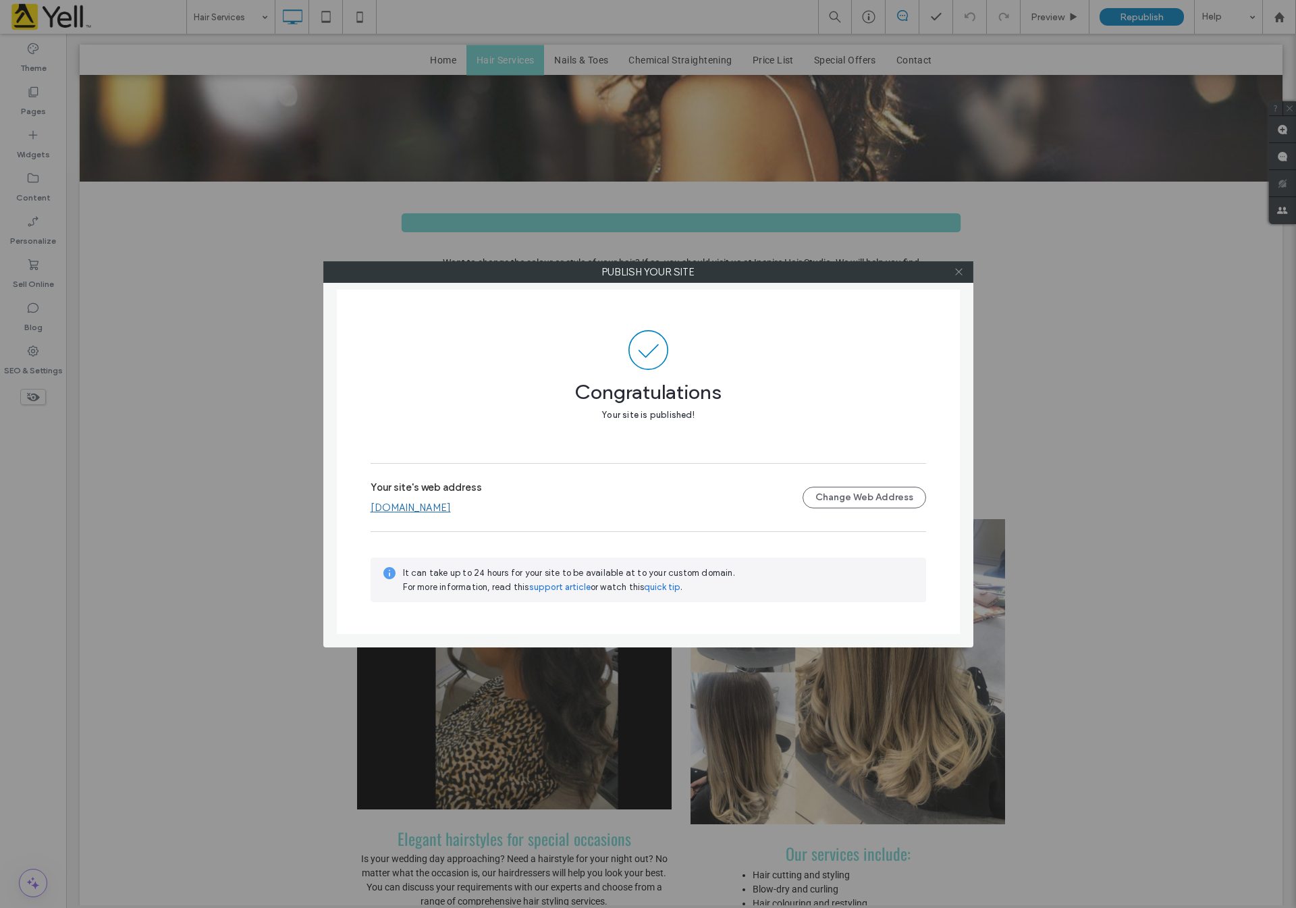
click at [958, 267] on icon at bounding box center [959, 272] width 10 height 10
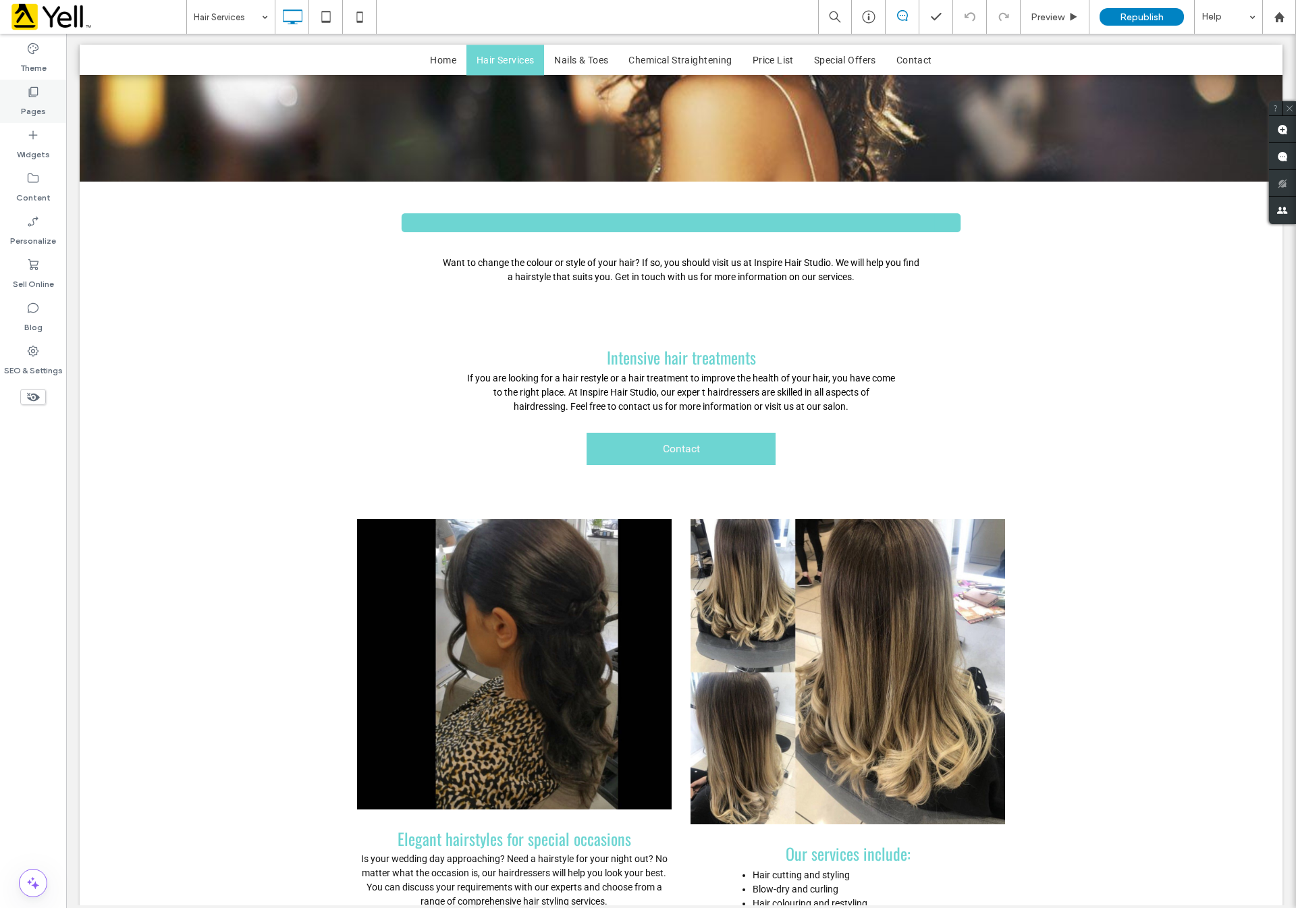
click at [49, 95] on div "Pages" at bounding box center [33, 101] width 66 height 43
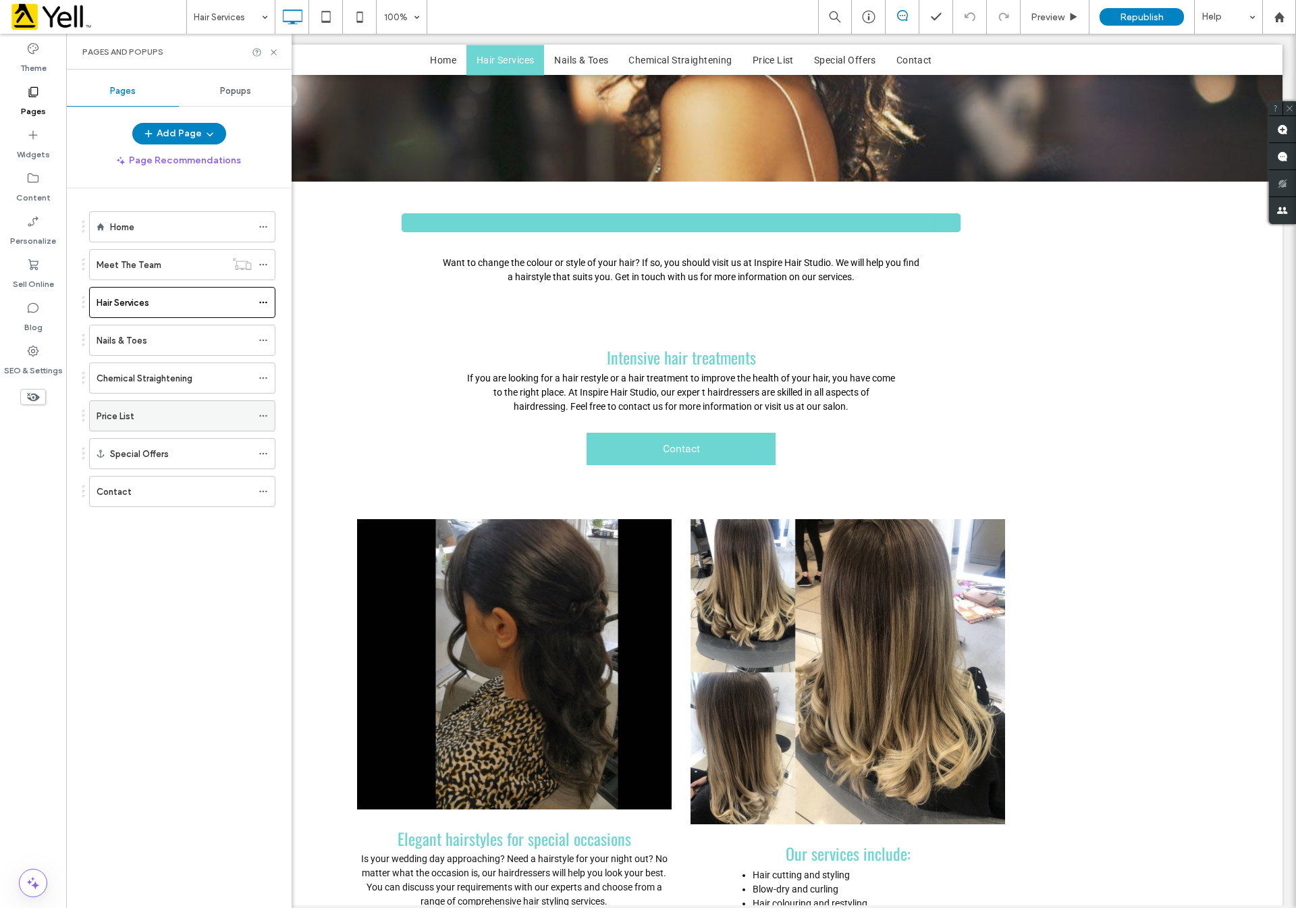
click at [163, 420] on div "Price List" at bounding box center [174, 416] width 155 height 14
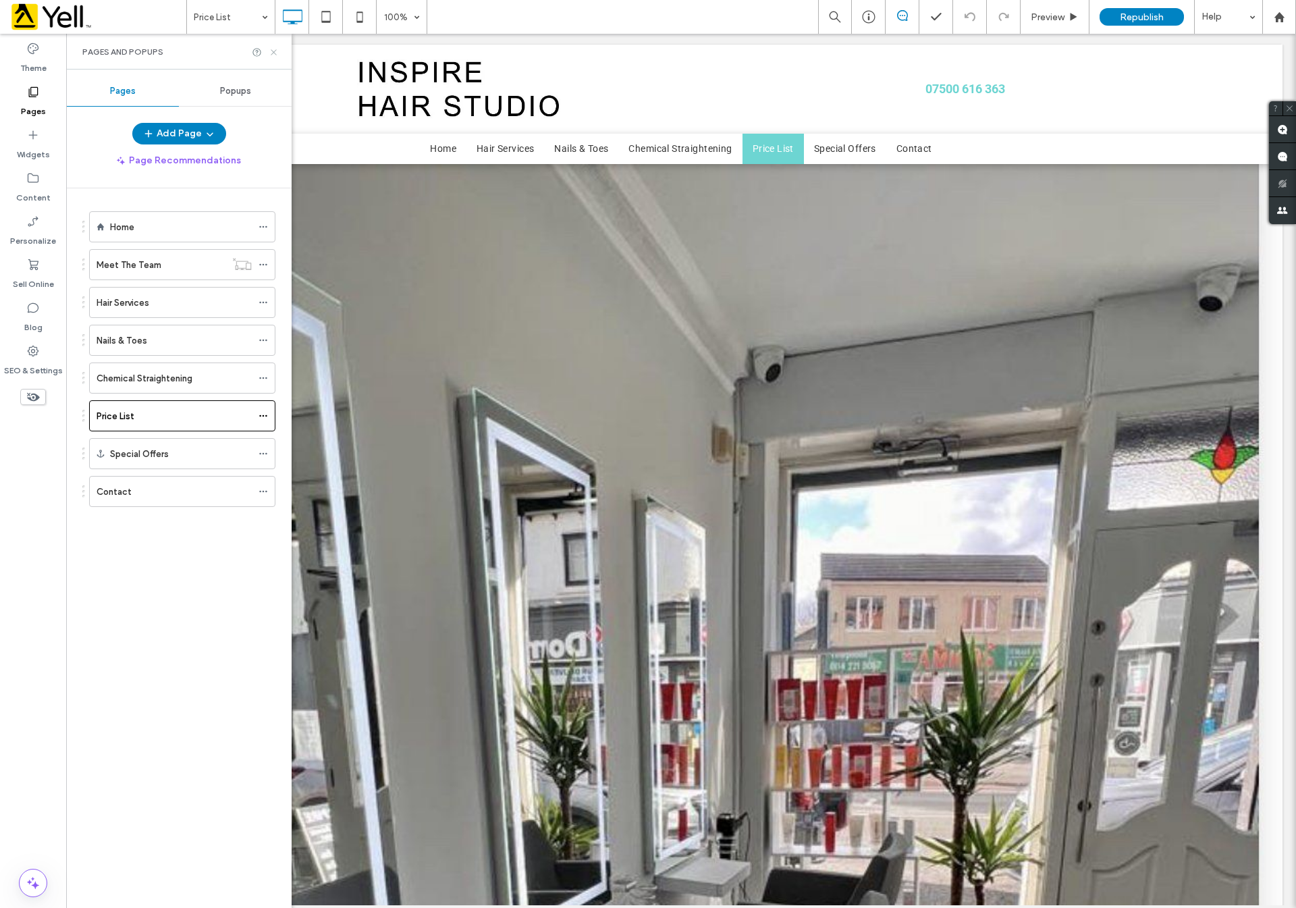
click at [273, 51] on icon at bounding box center [274, 52] width 10 height 10
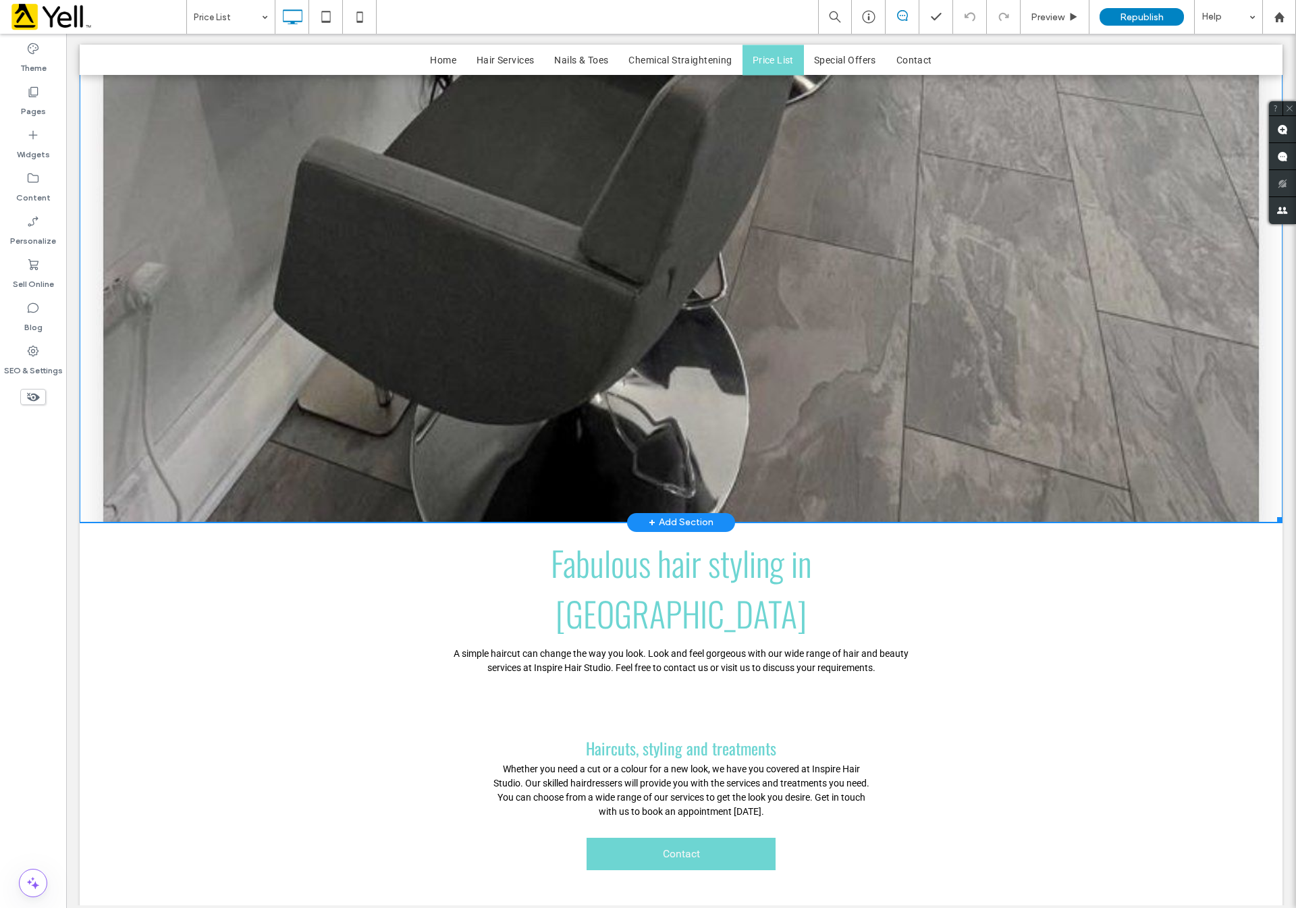
scroll to position [1215, 0]
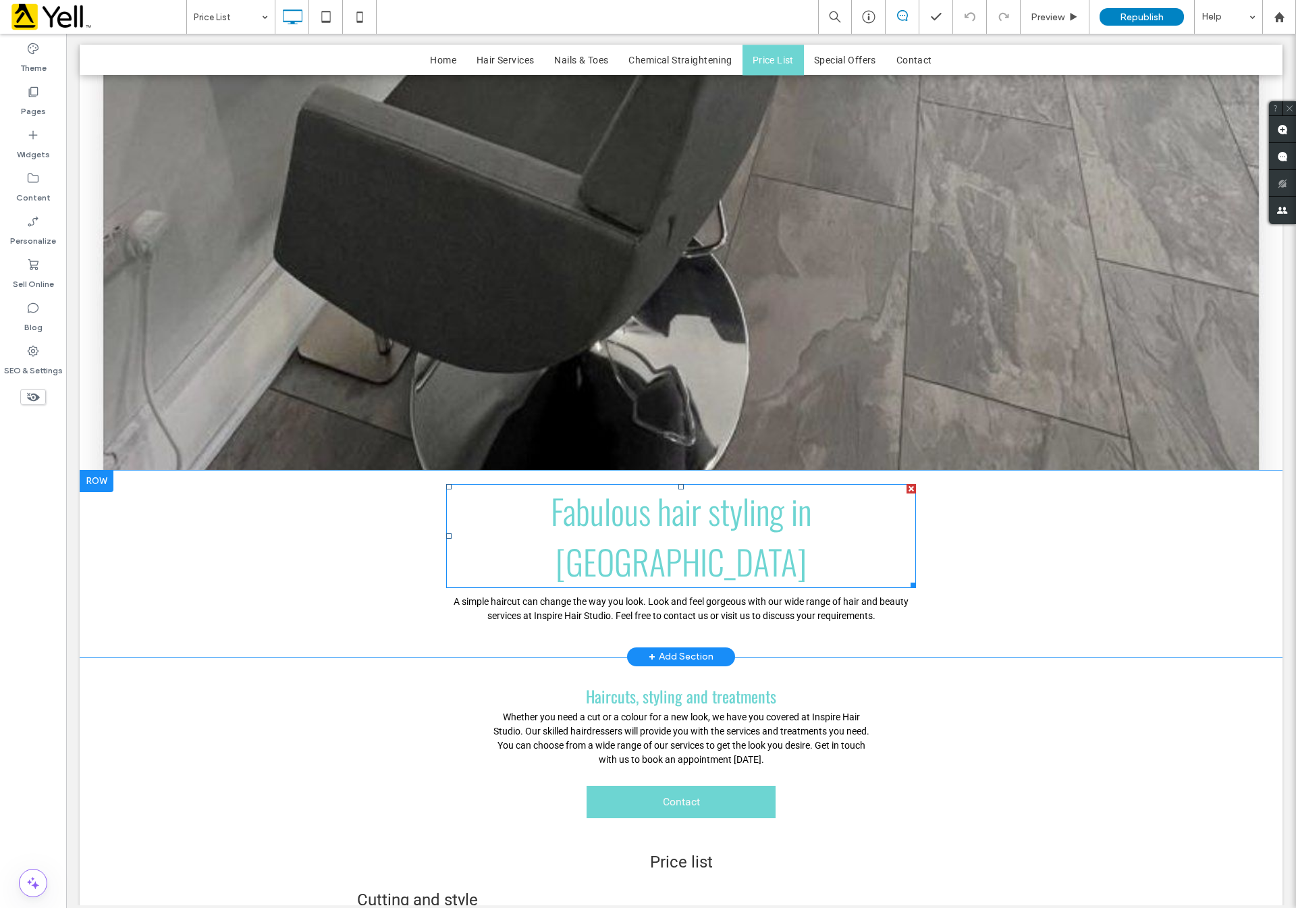
click at [569, 508] on font "Fabulous hair styling in Sheffield" at bounding box center [681, 535] width 261 height 101
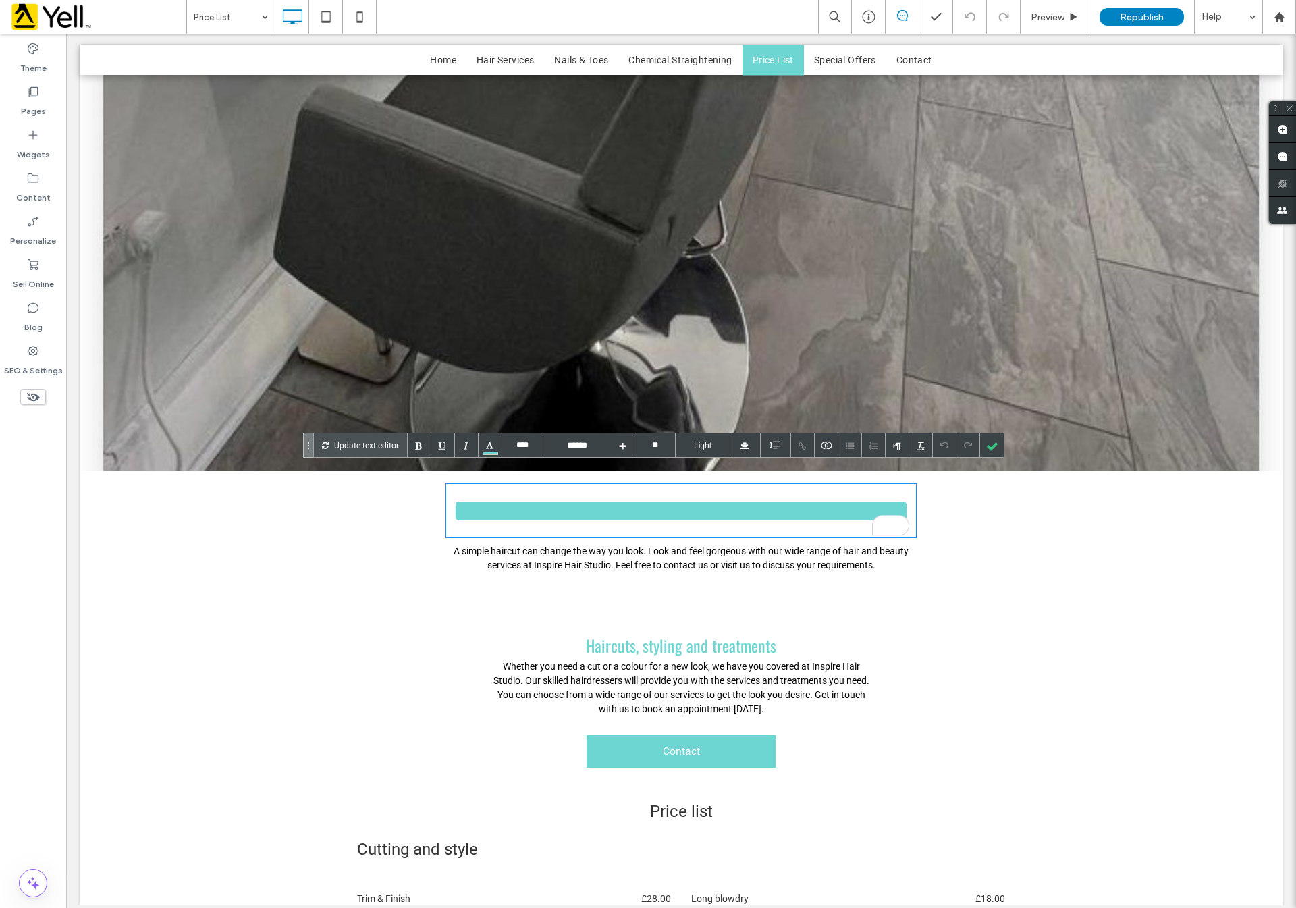
drag, startPoint x: 592, startPoint y: 498, endPoint x: 494, endPoint y: 498, distance: 97.9
click at [494, 498] on font "**********" at bounding box center [681, 510] width 458 height 33
drag, startPoint x: 494, startPoint y: 498, endPoint x: 584, endPoint y: 498, distance: 89.8
click at [590, 498] on font "**********" at bounding box center [681, 510] width 458 height 33
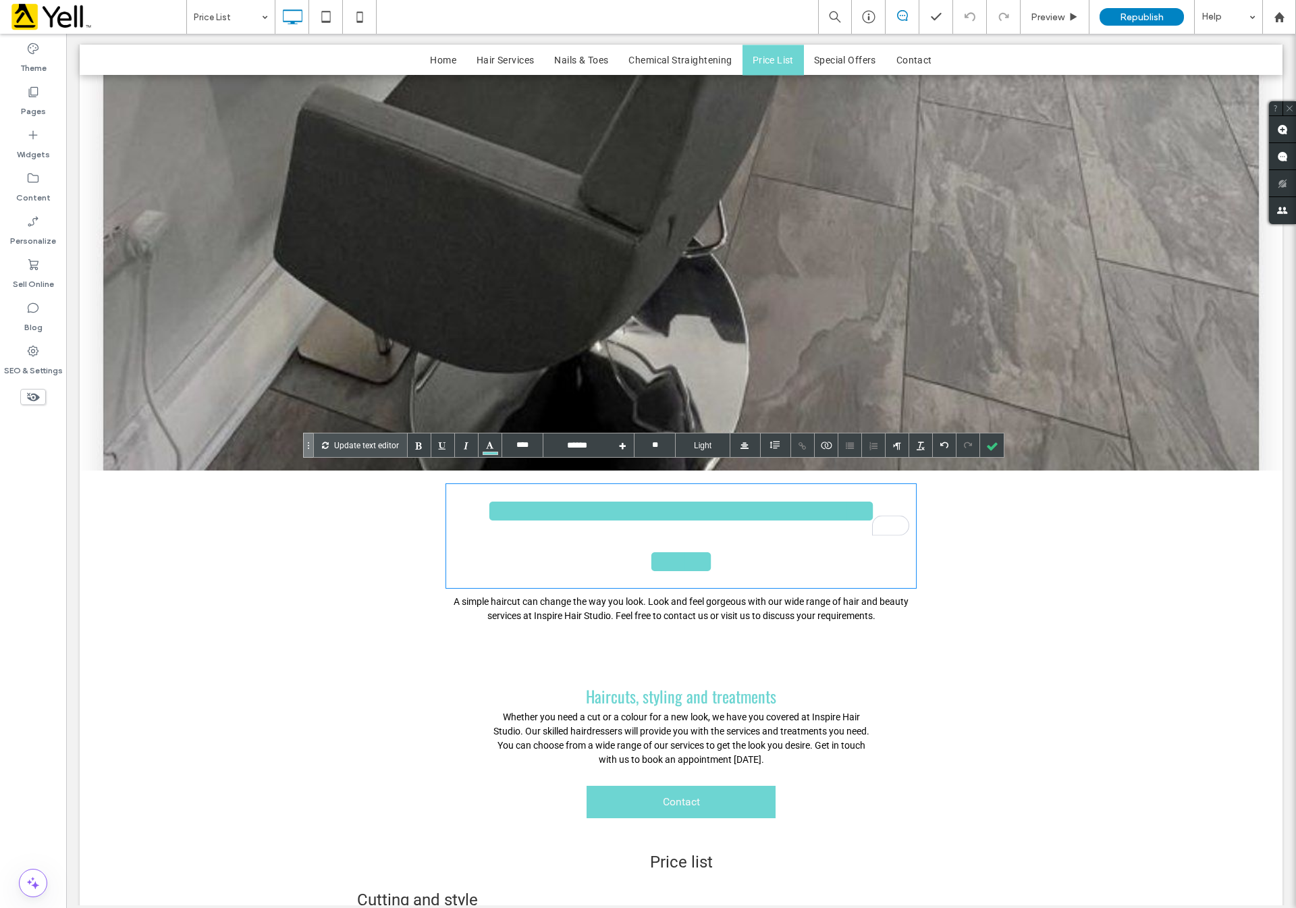
click at [500, 494] on font "**********" at bounding box center [681, 536] width 390 height 84
click at [989, 439] on div at bounding box center [992, 445] width 24 height 24
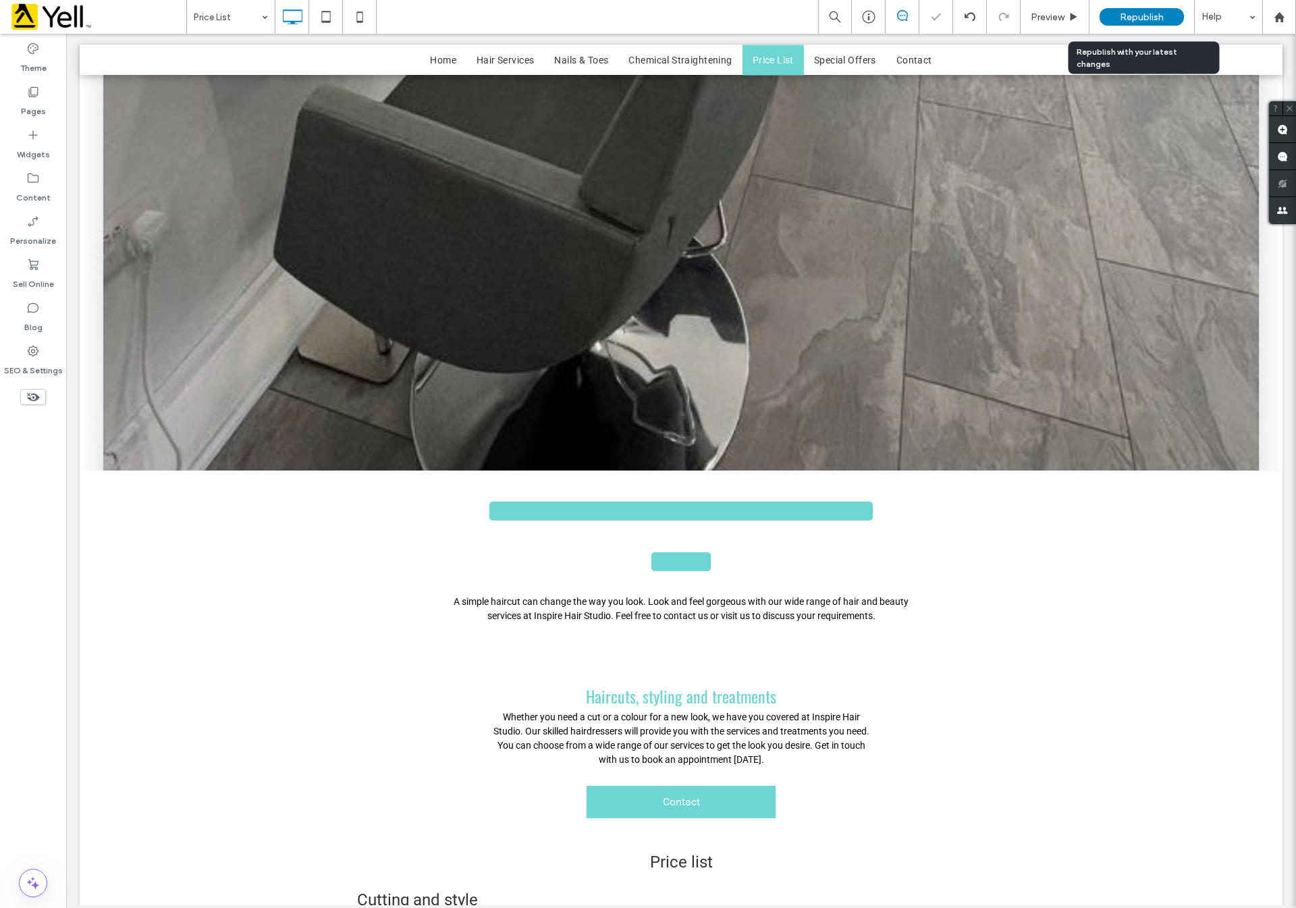
click at [1133, 15] on span "Republish" at bounding box center [1142, 16] width 44 height 11
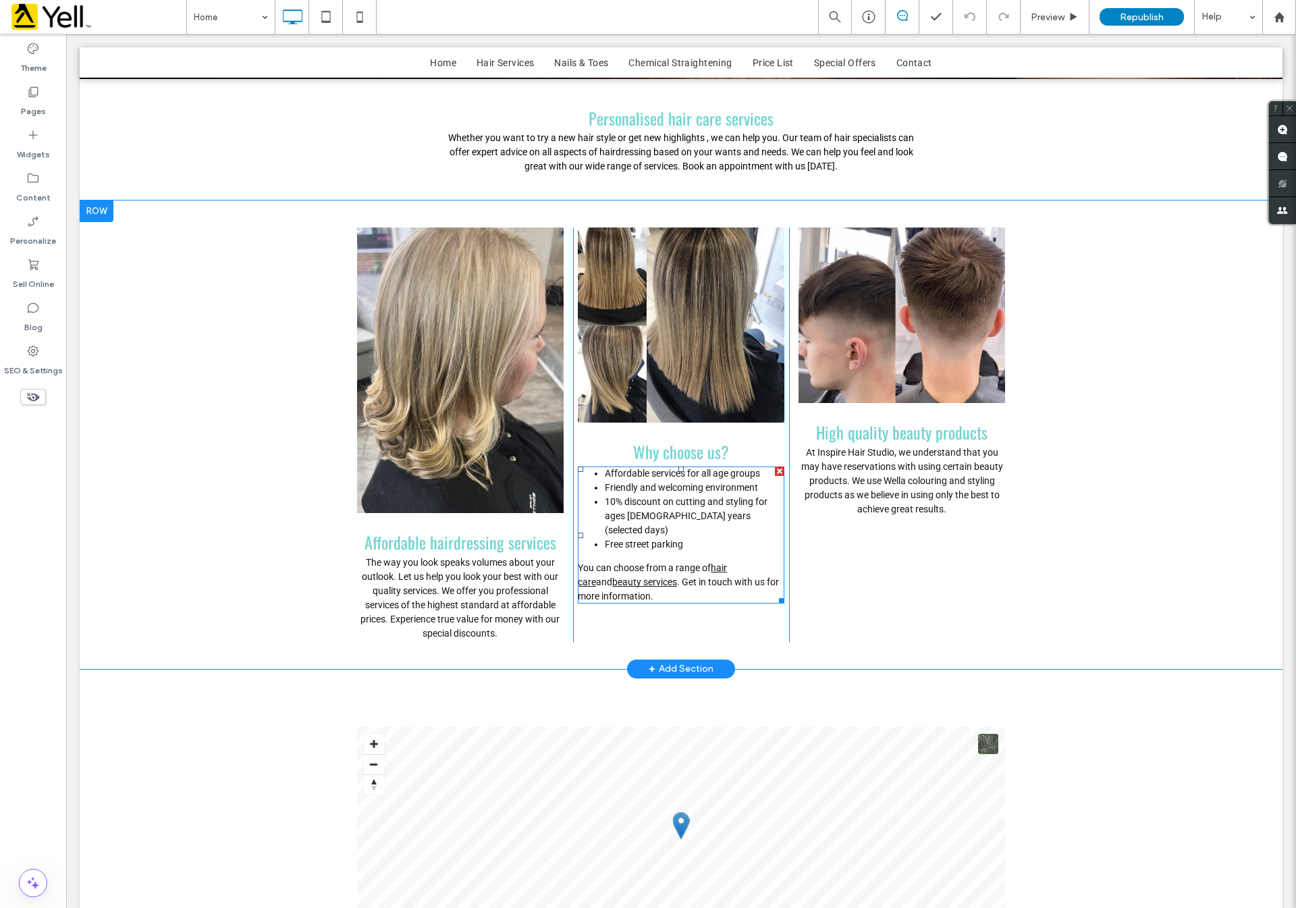
click at [618, 518] on font "10% discount on cutting and styling for ages [DEMOGRAPHIC_DATA] years (selected…" at bounding box center [686, 515] width 163 height 39
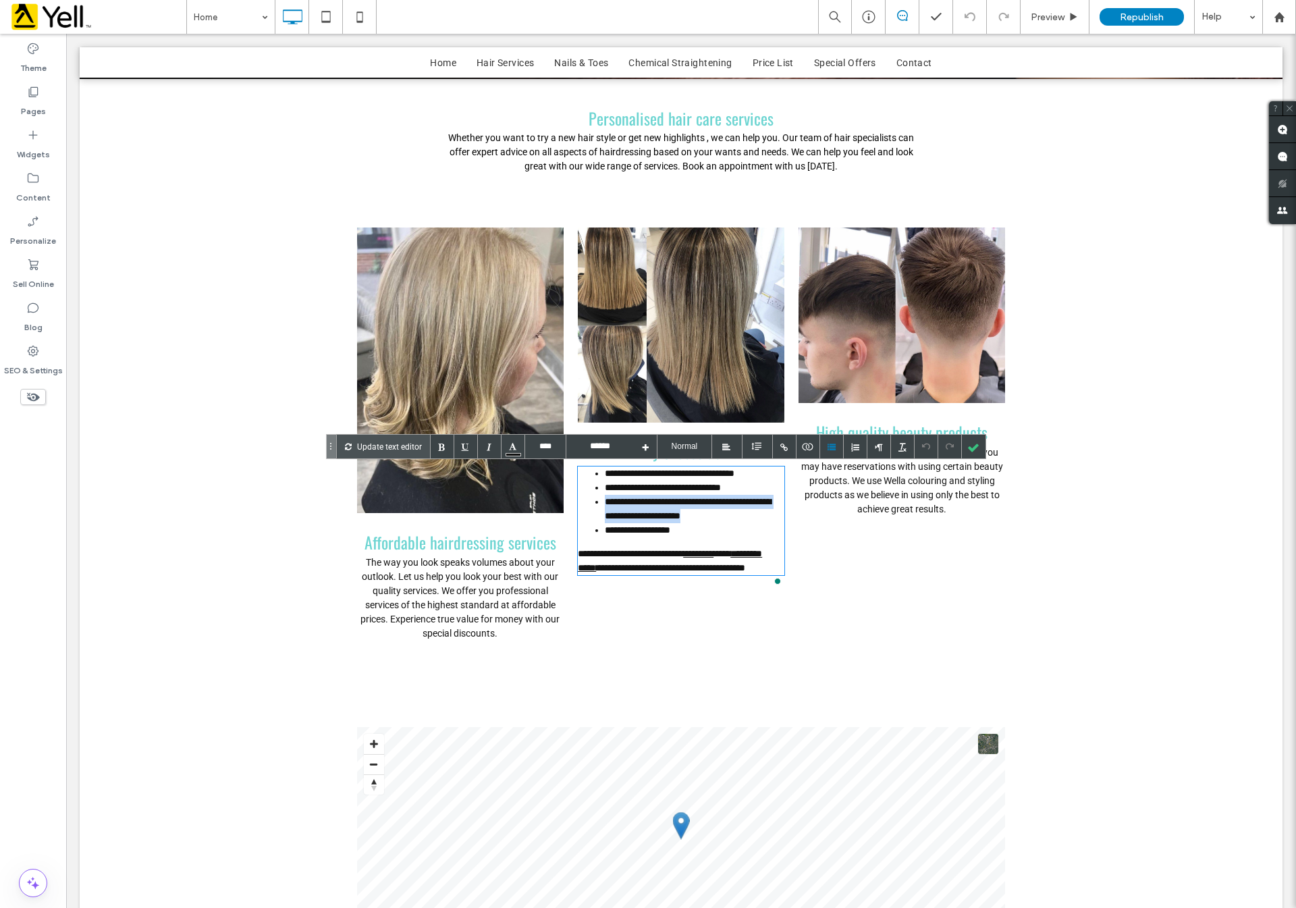
drag, startPoint x: 701, startPoint y: 505, endPoint x: 597, endPoint y: 495, distance: 103.8
click at [605, 495] on li "**********" at bounding box center [695, 509] width 180 height 28
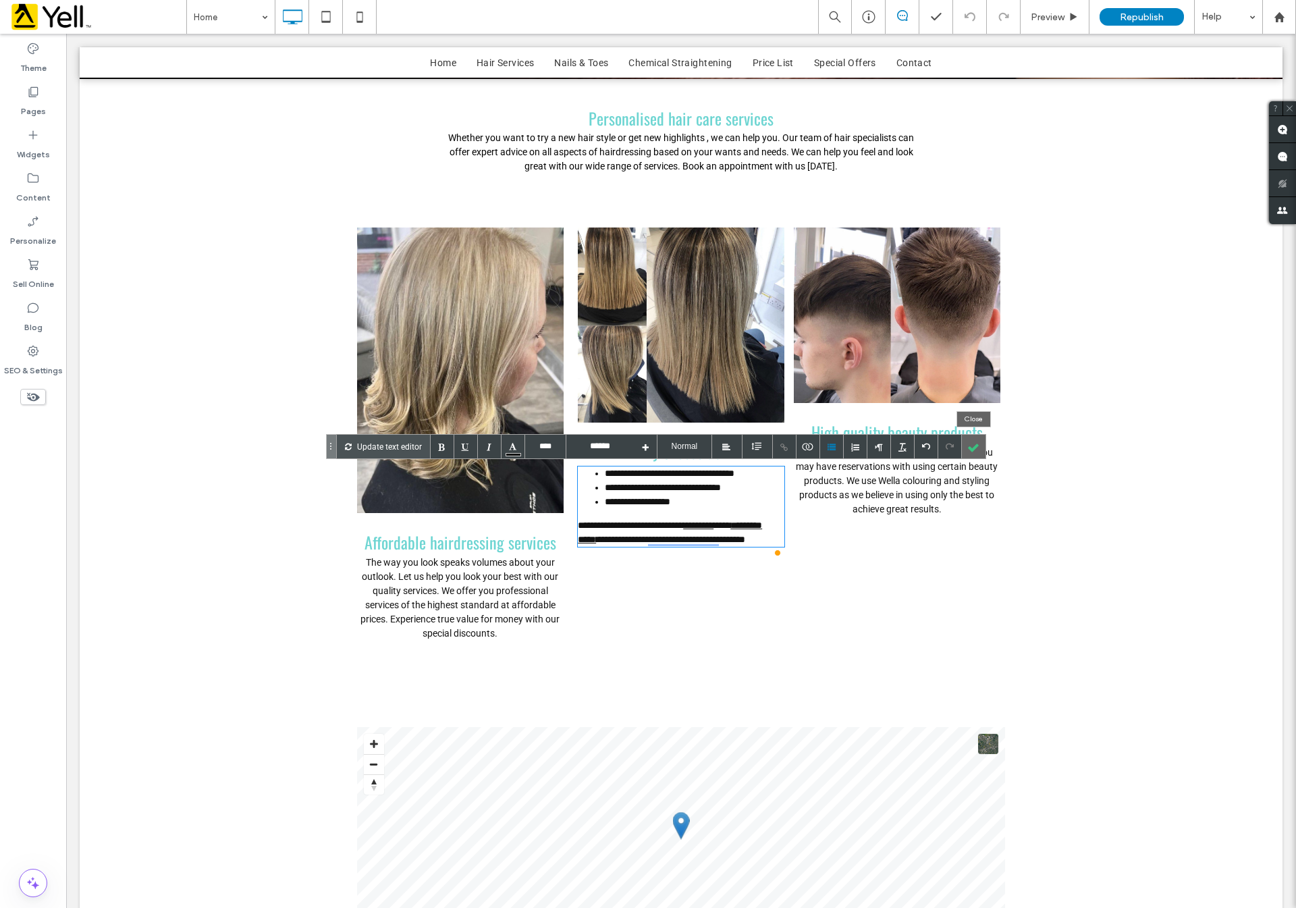
click at [977, 442] on div at bounding box center [974, 447] width 24 height 24
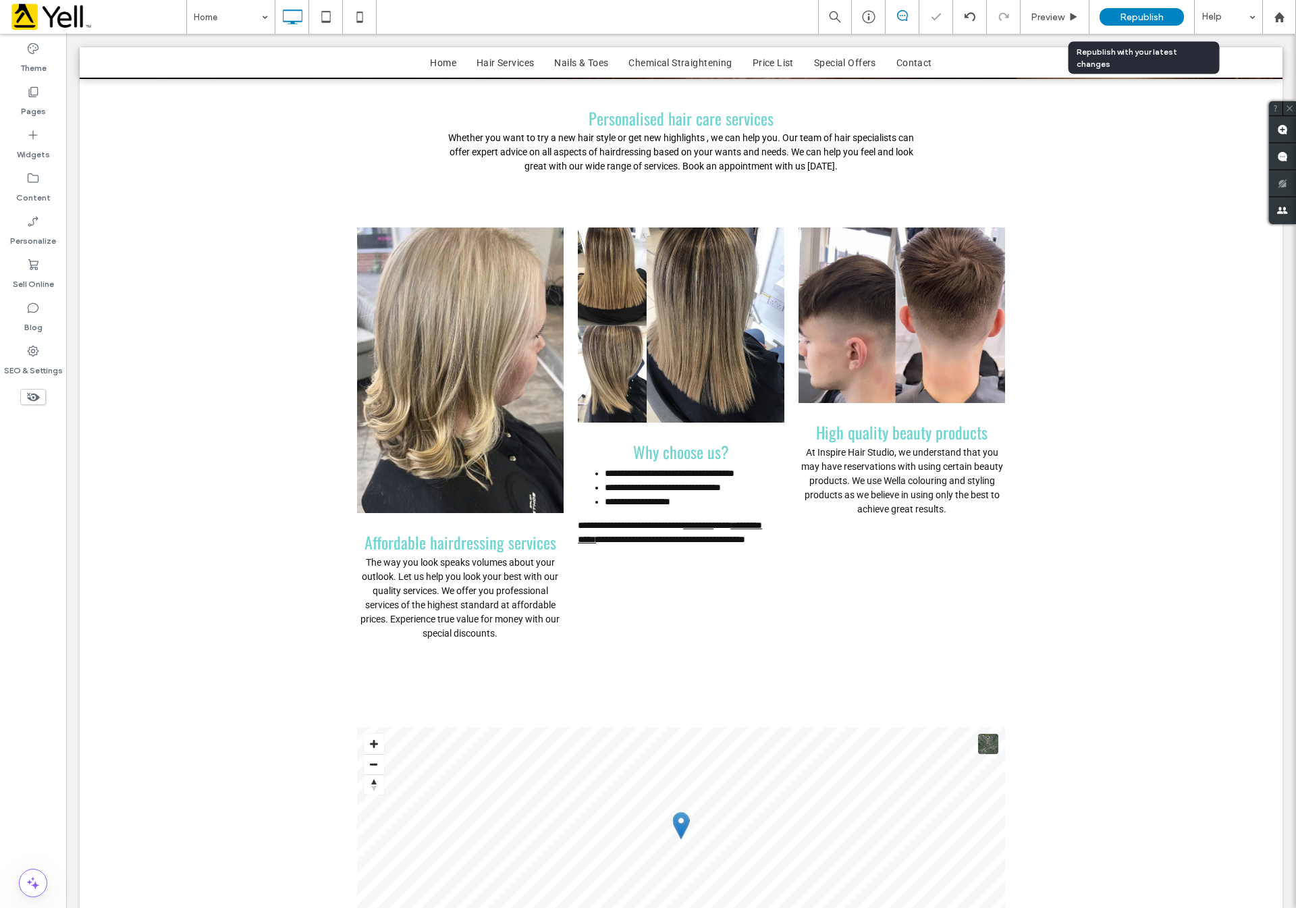
click at [1132, 11] on span "Republish" at bounding box center [1142, 16] width 44 height 11
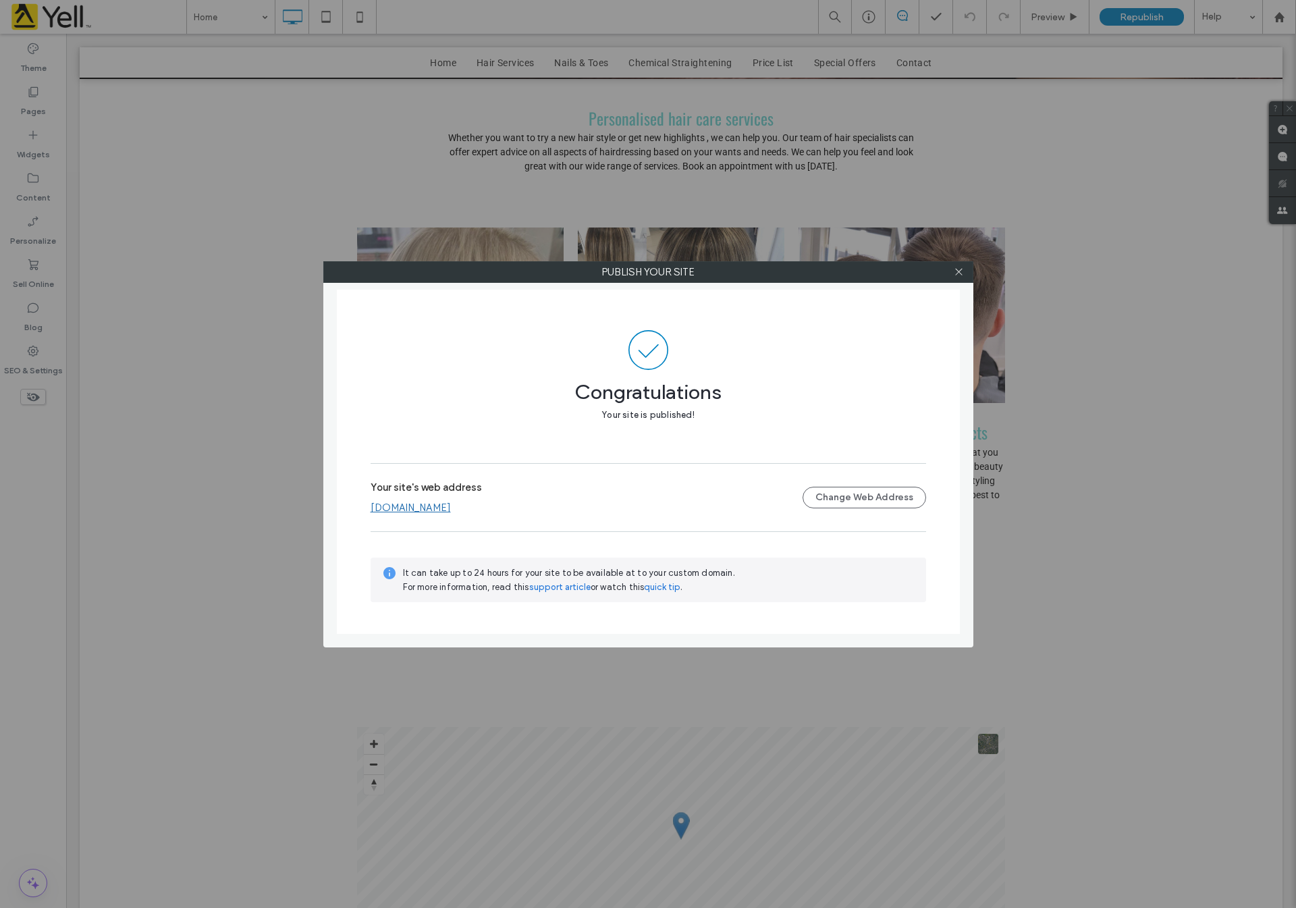
click at [451, 508] on link "[DOMAIN_NAME]" at bounding box center [411, 508] width 80 height 12
click at [954, 271] on icon at bounding box center [959, 272] width 10 height 10
